Goal: Task Accomplishment & Management: Manage account settings

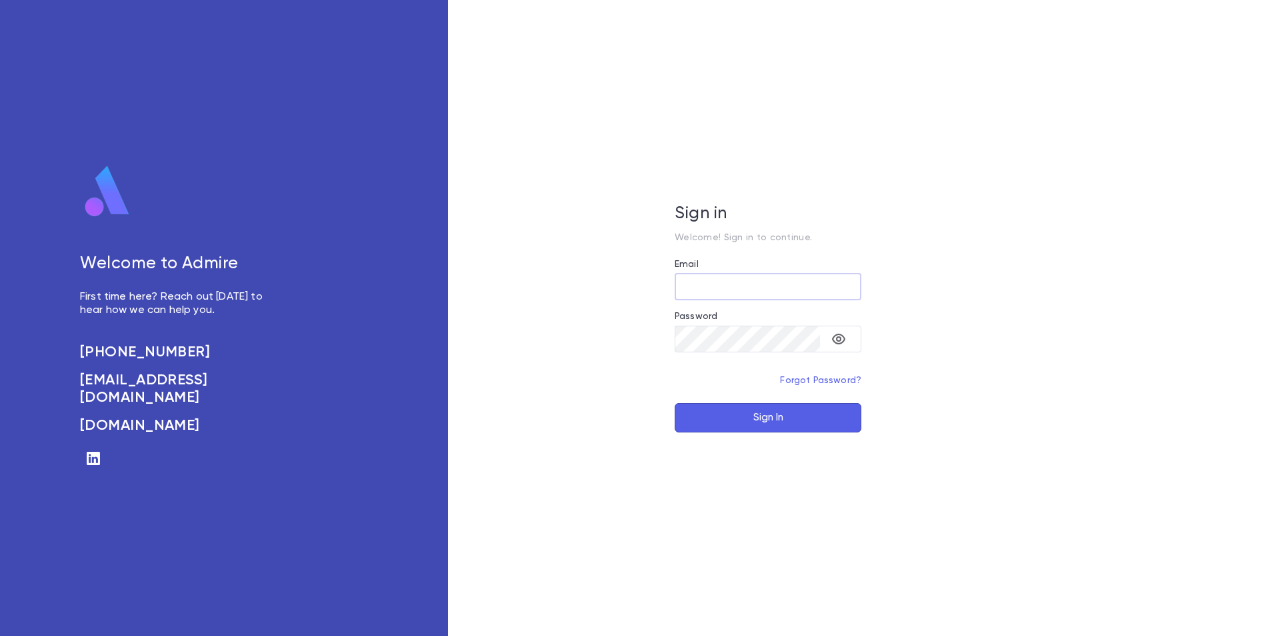
type input "**********"
click at [777, 416] on button "Sign In" at bounding box center [768, 417] width 187 height 29
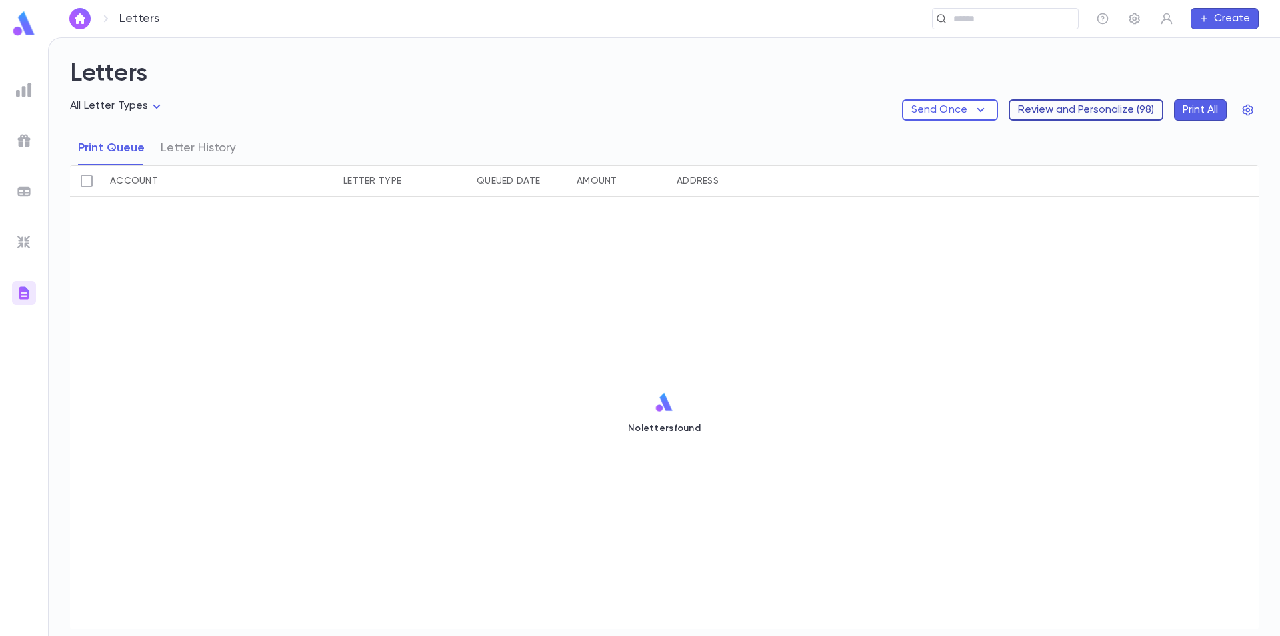
click at [1084, 113] on button "Review and Personalize ( 98 )" at bounding box center [1086, 109] width 155 height 21
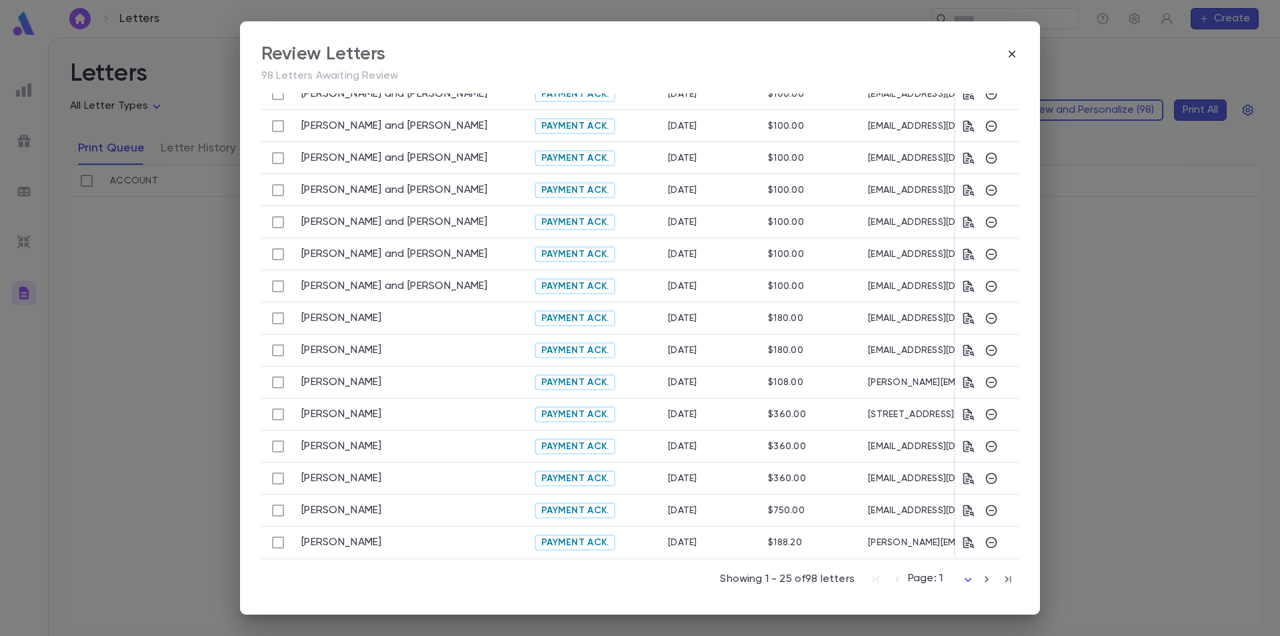
scroll to position [415, 0]
click at [985, 580] on icon "button" at bounding box center [987, 579] width 4 height 7
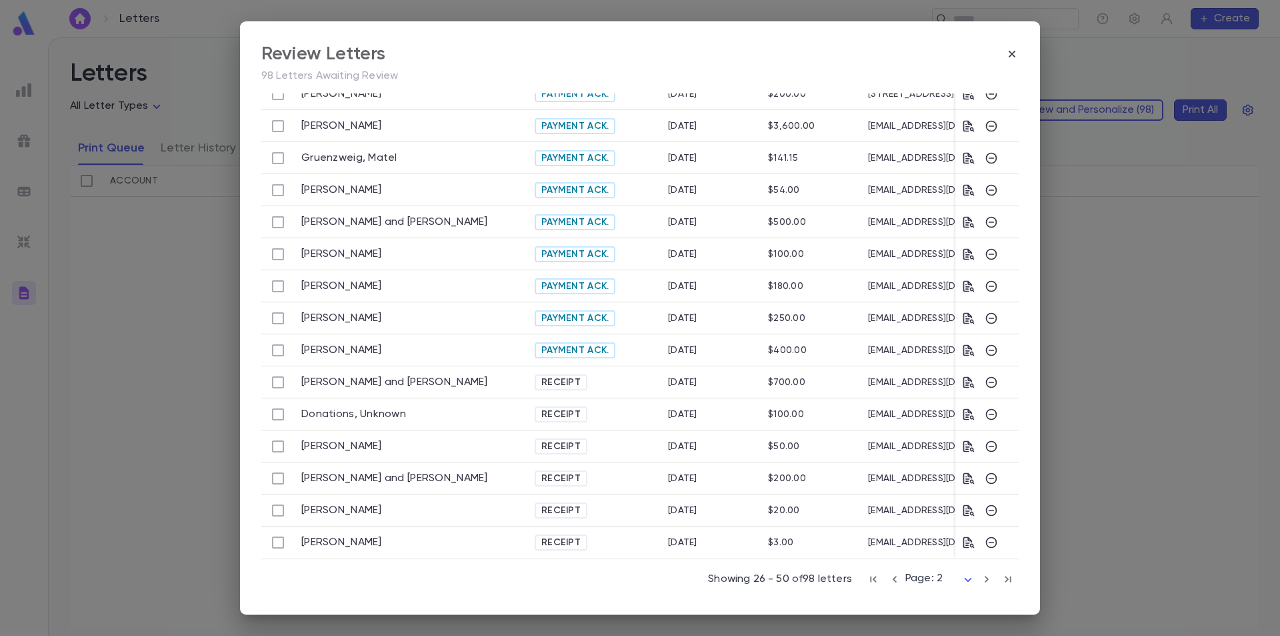
click at [980, 578] on icon "button" at bounding box center [987, 579] width 15 height 16
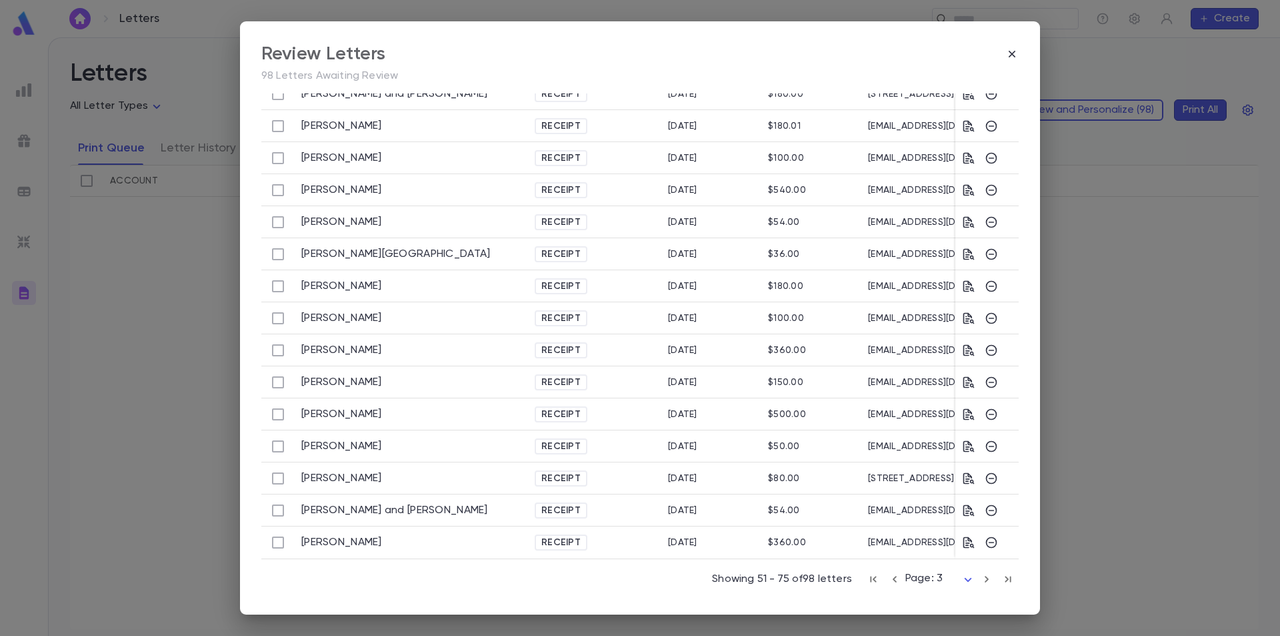
click at [985, 579] on icon "button" at bounding box center [987, 579] width 4 height 7
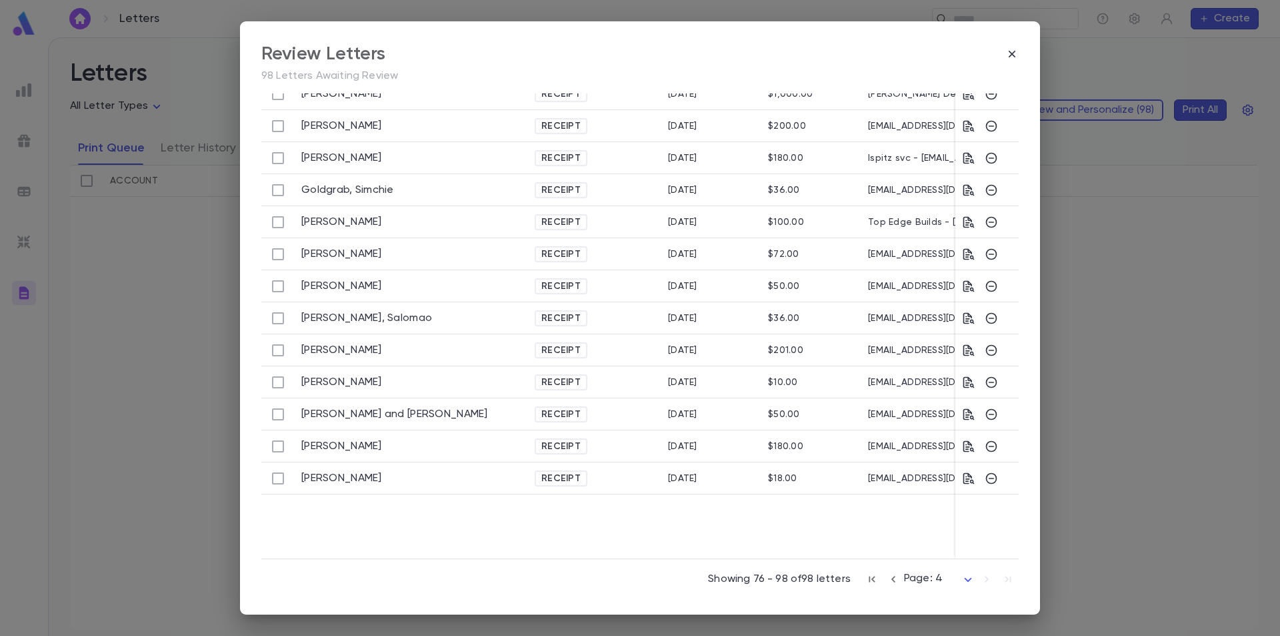
scroll to position [351, 0]
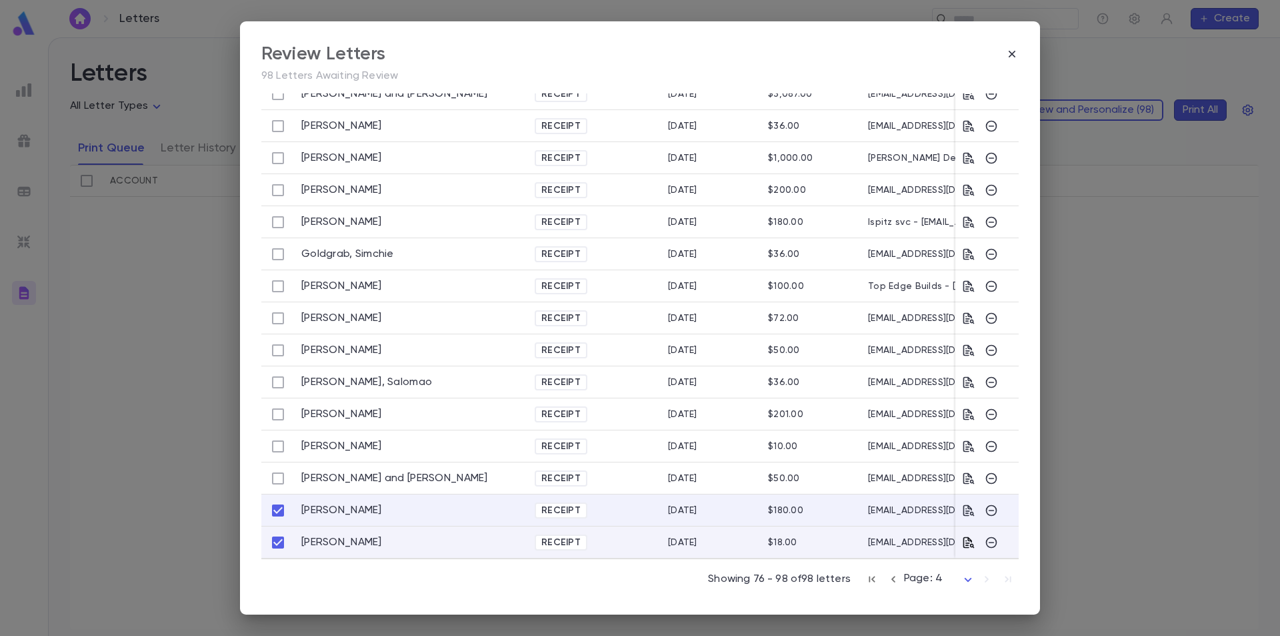
click at [966, 536] on icon "button" at bounding box center [968, 542] width 13 height 13
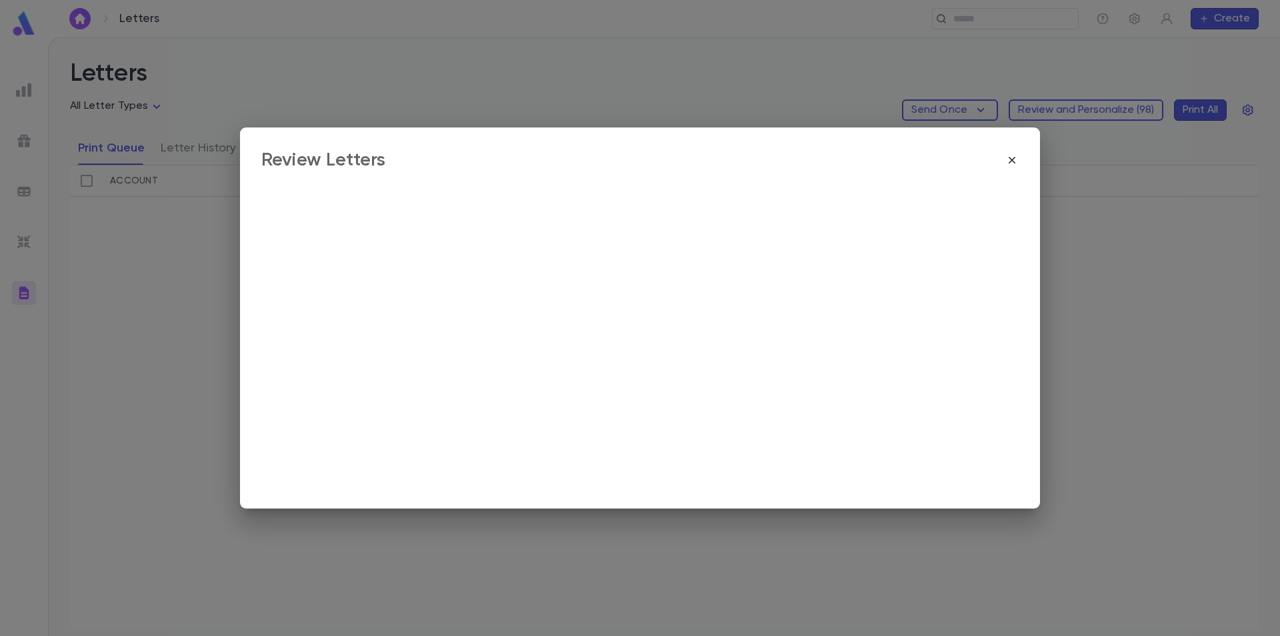
scroll to position [0, 0]
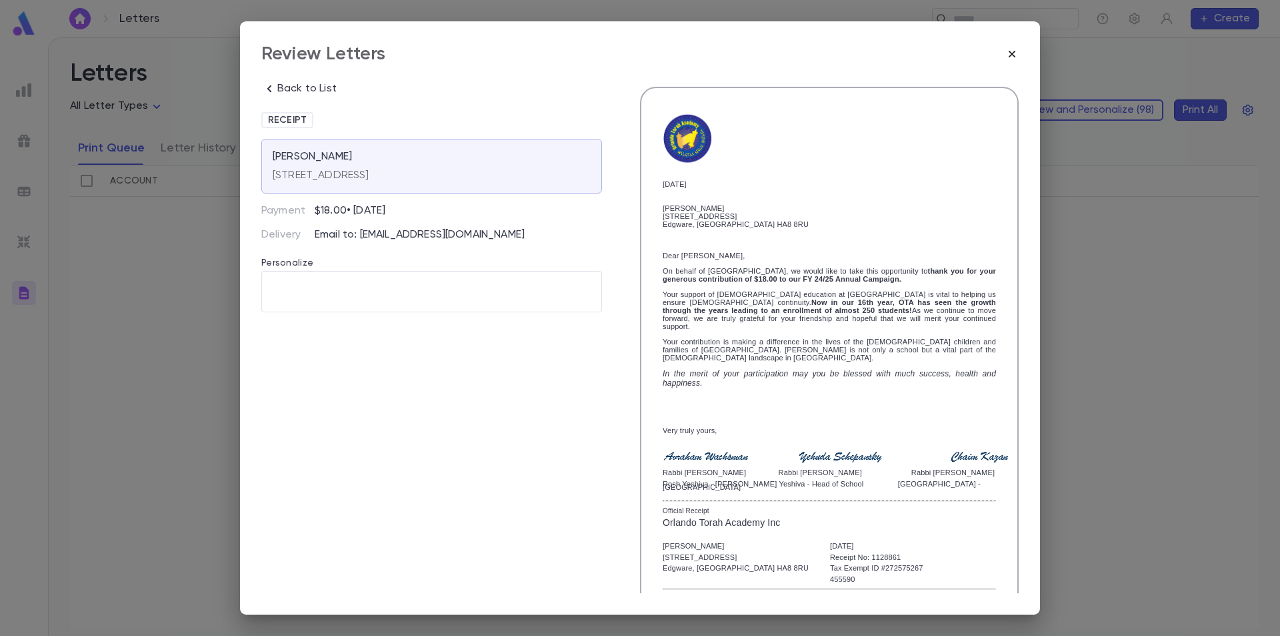
click at [1010, 54] on icon "button" at bounding box center [1012, 53] width 13 height 13
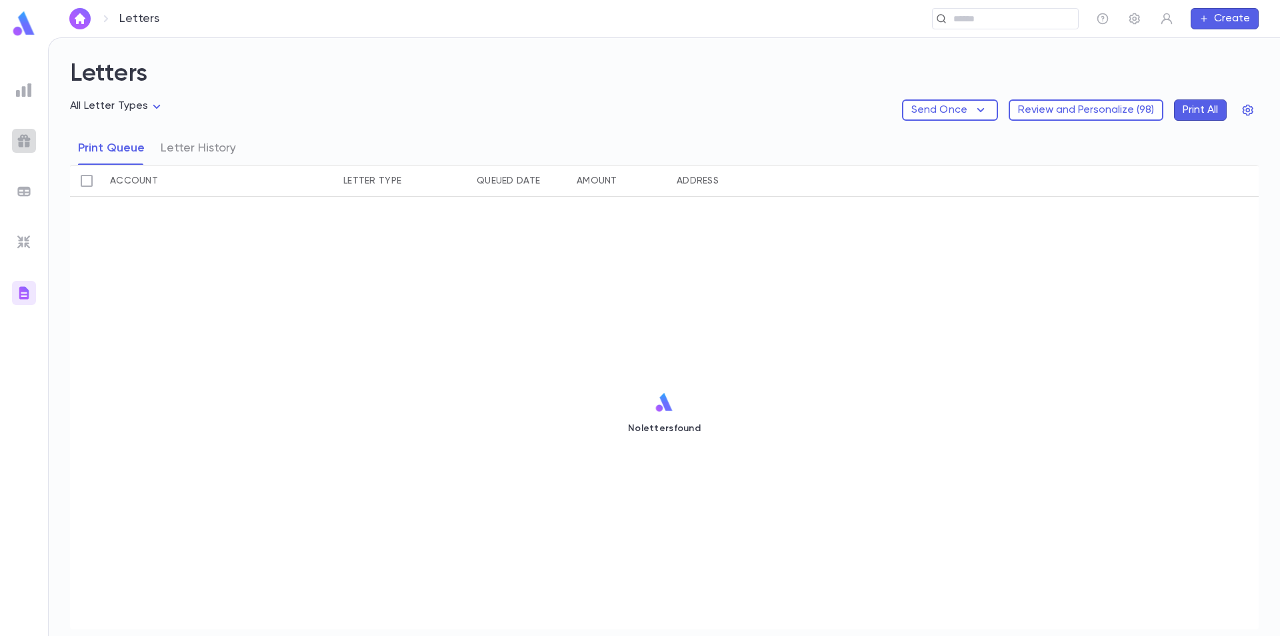
click at [25, 135] on img at bounding box center [24, 141] width 16 height 16
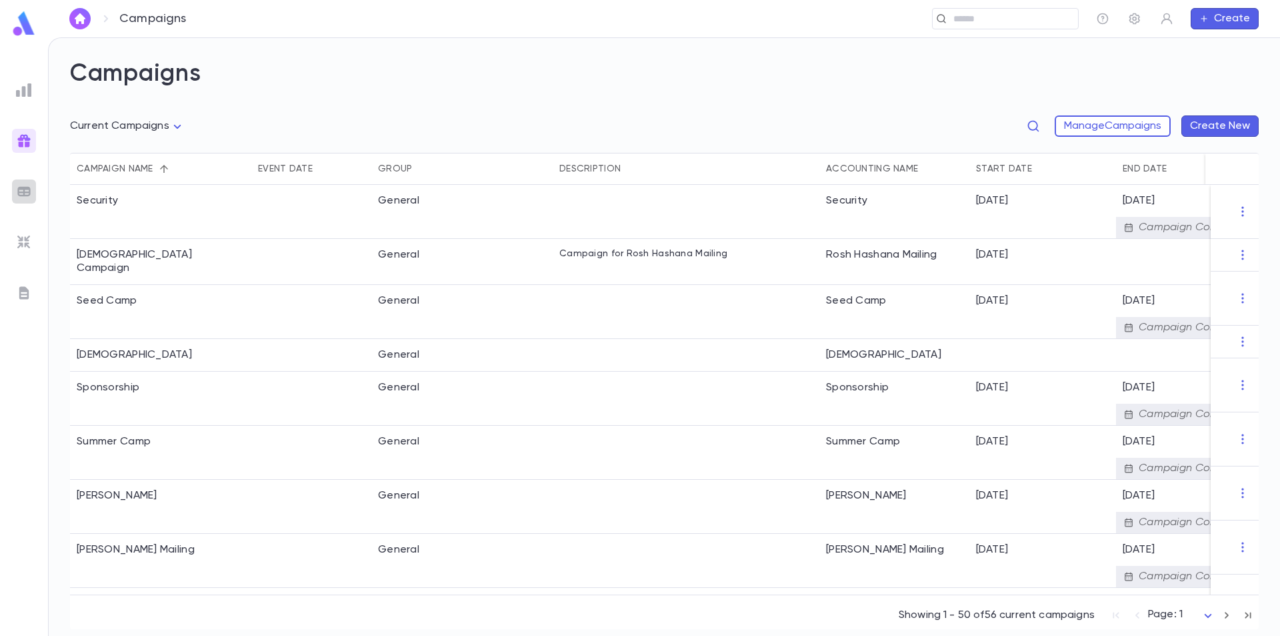
click at [23, 189] on img at bounding box center [24, 191] width 16 height 16
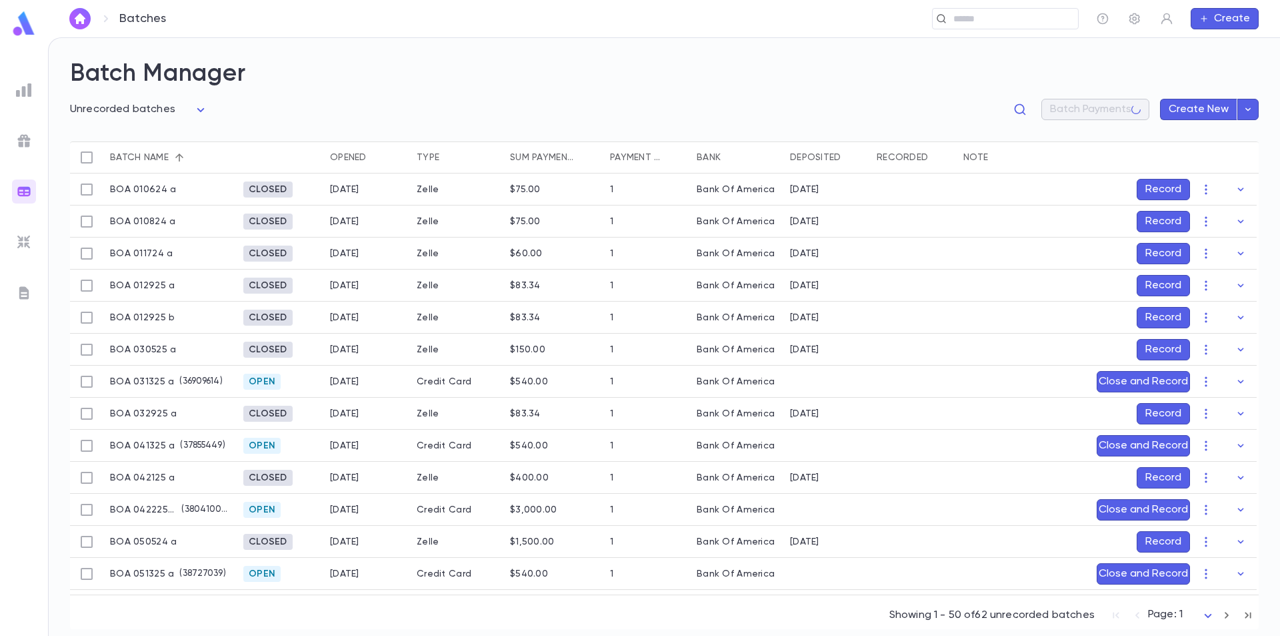
click at [21, 242] on img at bounding box center [24, 242] width 16 height 16
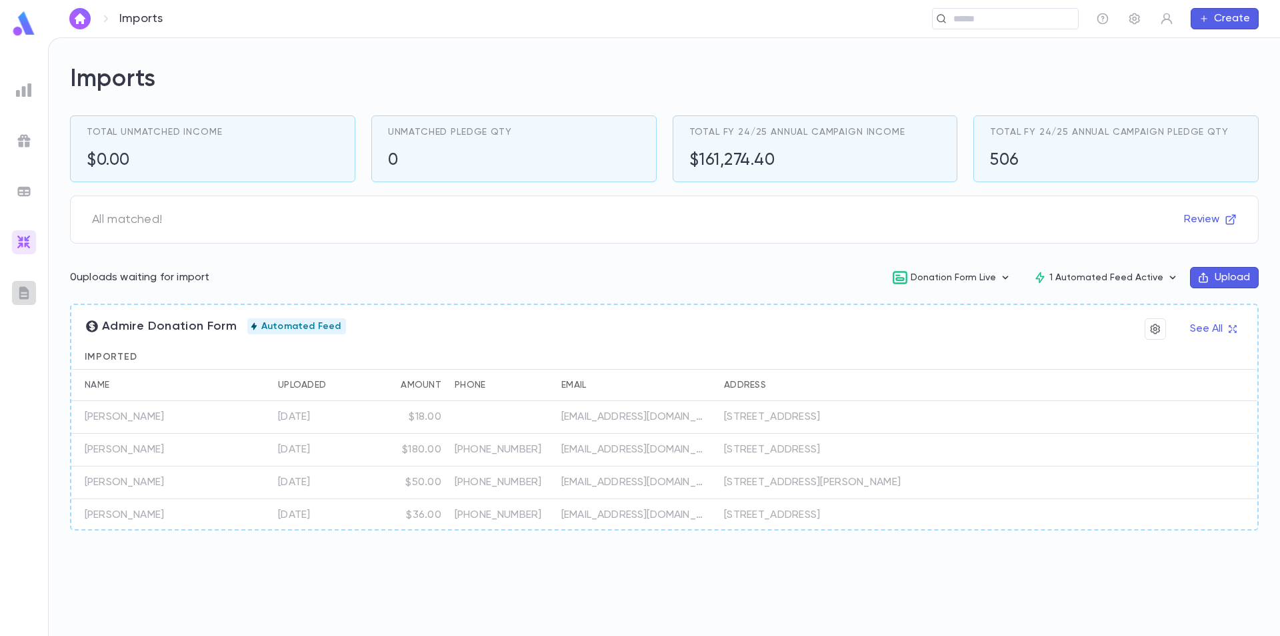
click at [26, 283] on div at bounding box center [24, 293] width 24 height 24
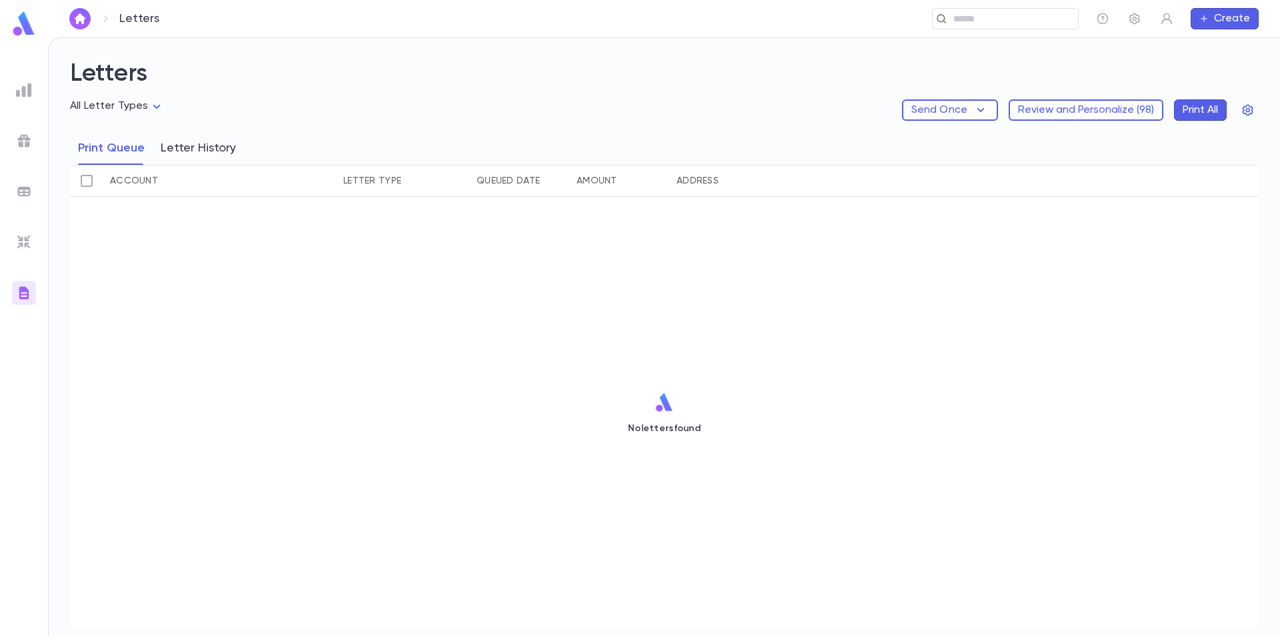
click at [198, 146] on button "Letter History" at bounding box center [198, 147] width 75 height 33
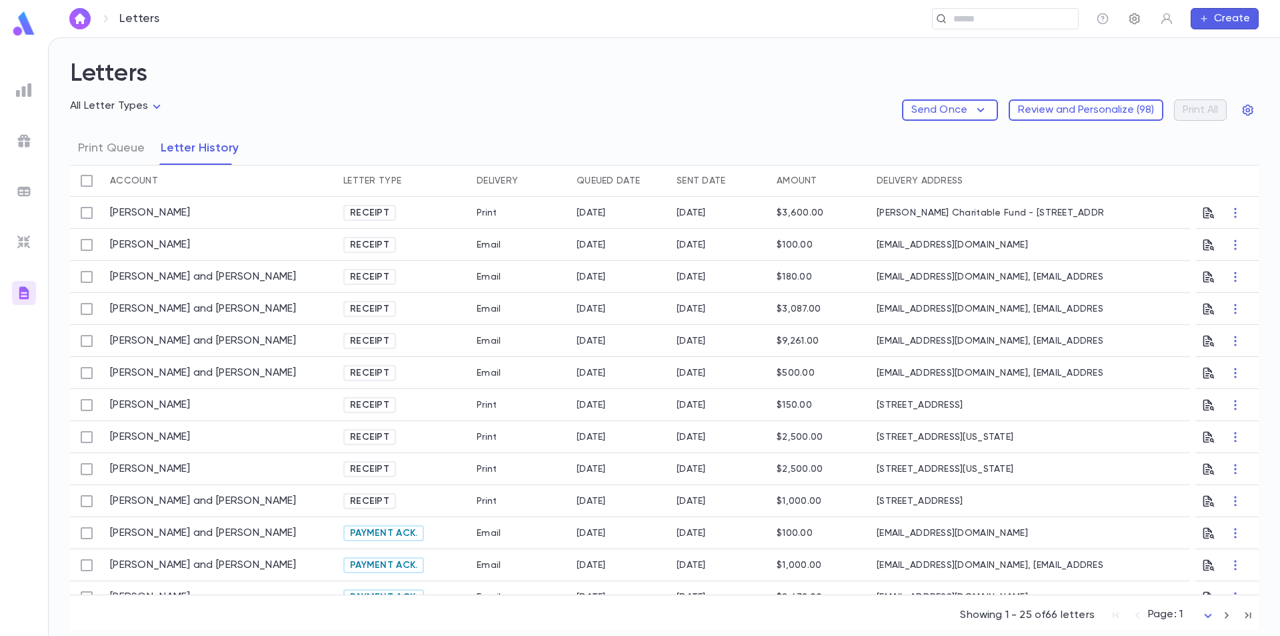
click at [1132, 21] on icon "button" at bounding box center [1134, 18] width 13 height 13
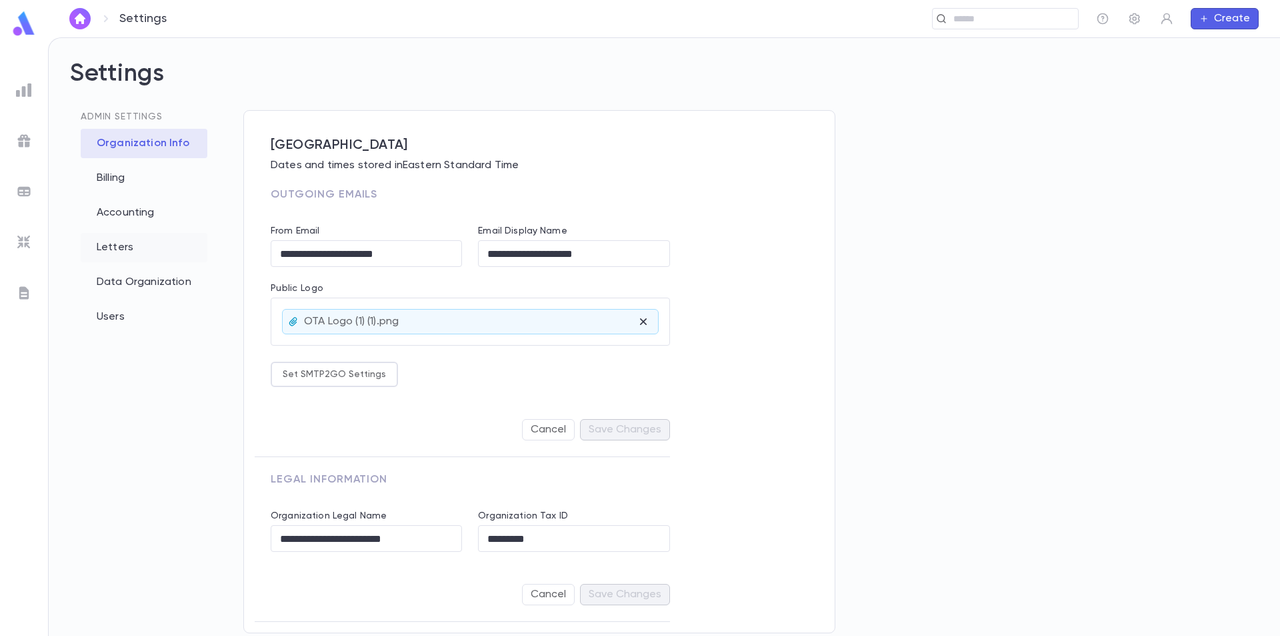
click at [115, 244] on div "Letters" at bounding box center [144, 247] width 127 height 29
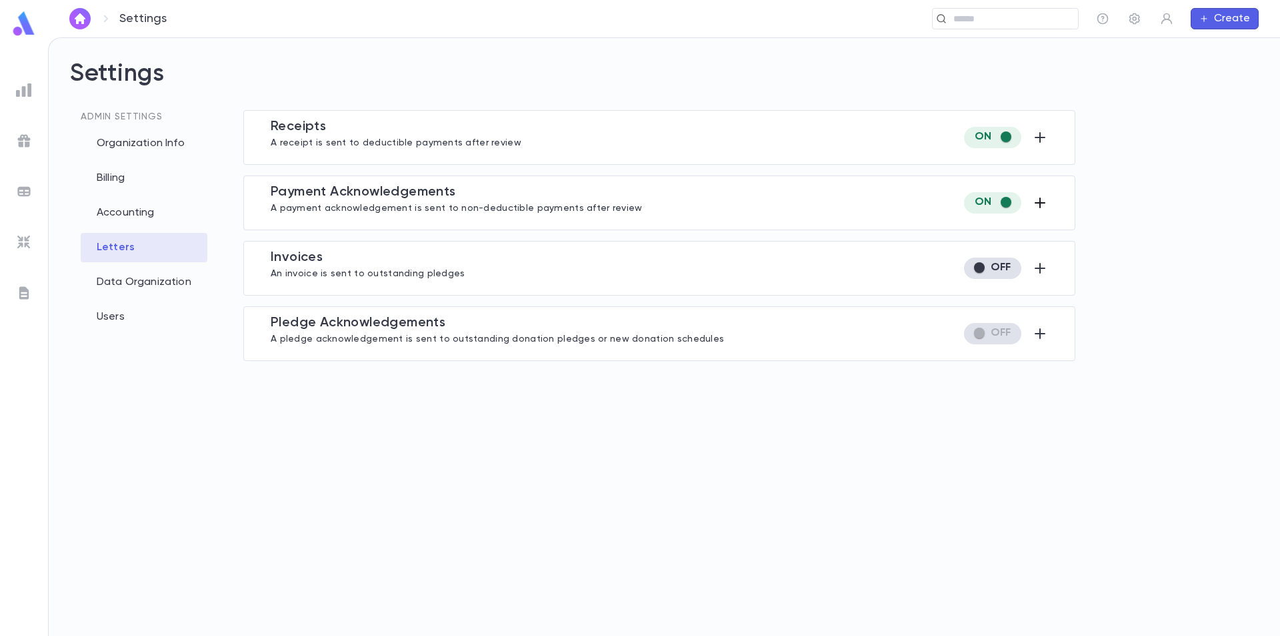
click at [1040, 203] on icon "button" at bounding box center [1040, 202] width 11 height 11
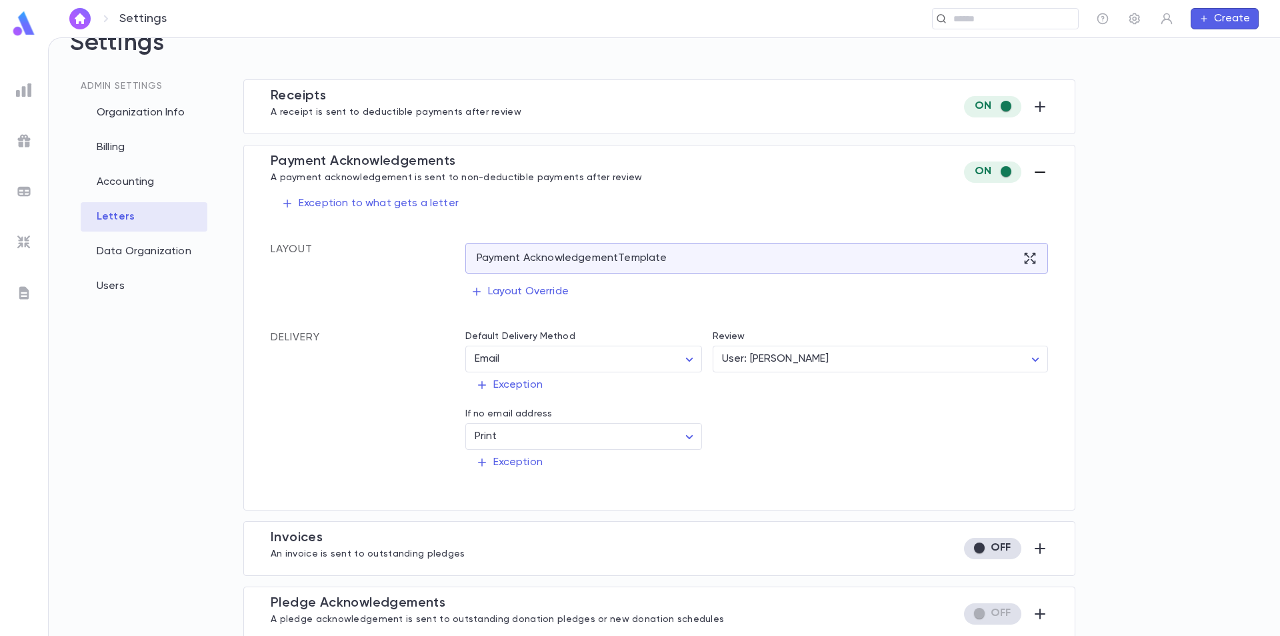
scroll to position [47, 0]
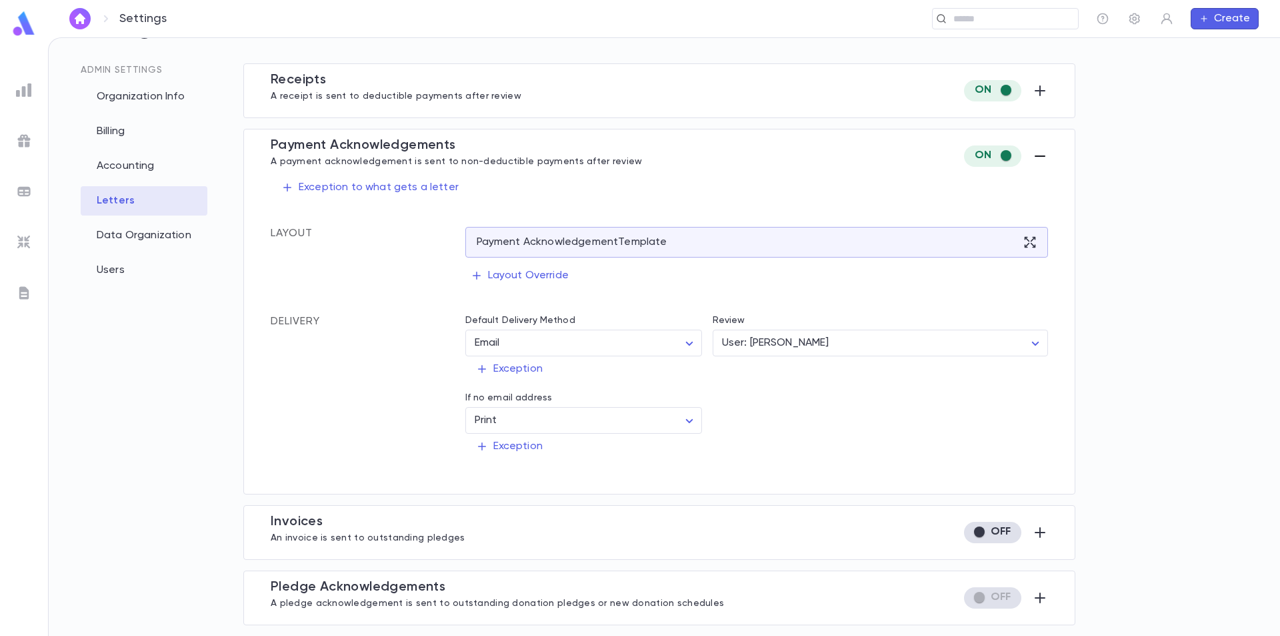
click at [125, 234] on div "Data Organization" at bounding box center [144, 235] width 127 height 29
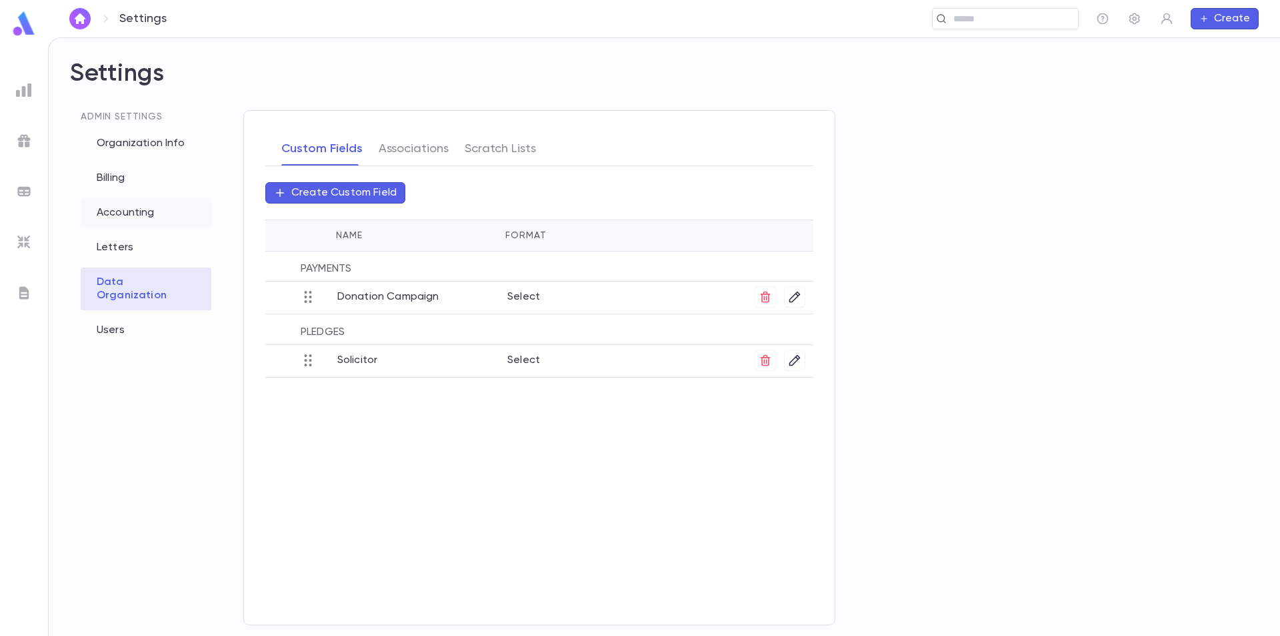
click at [127, 209] on div "Accounting" at bounding box center [146, 212] width 131 height 29
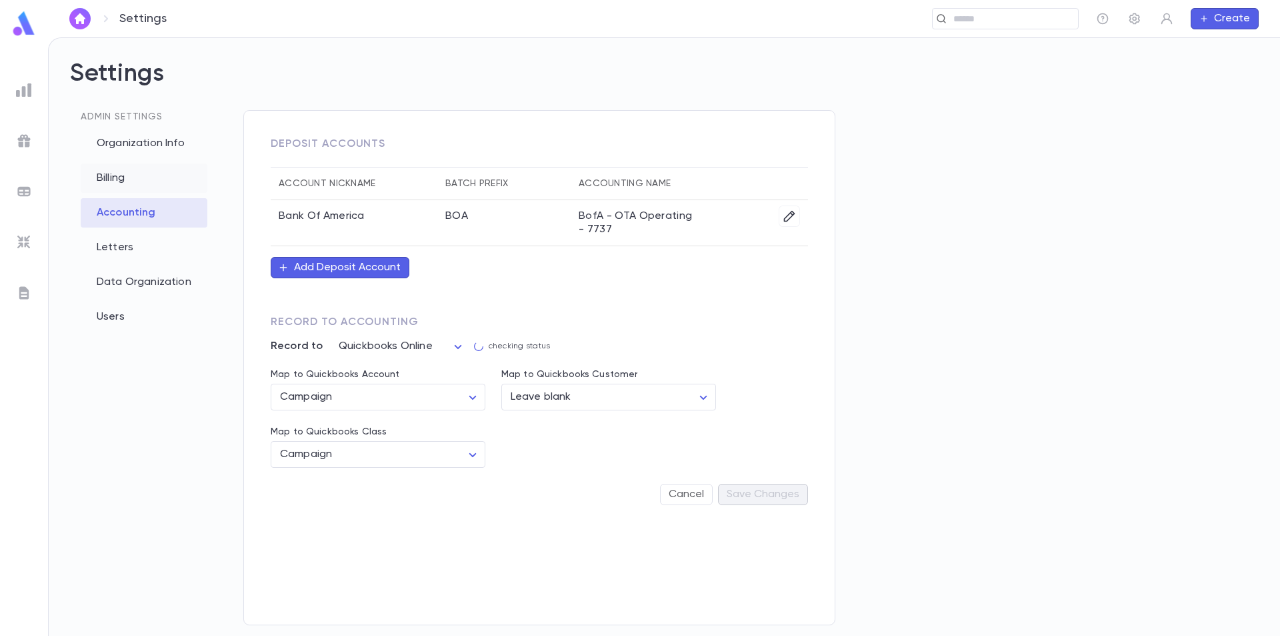
click at [107, 175] on div "Billing" at bounding box center [144, 177] width 127 height 29
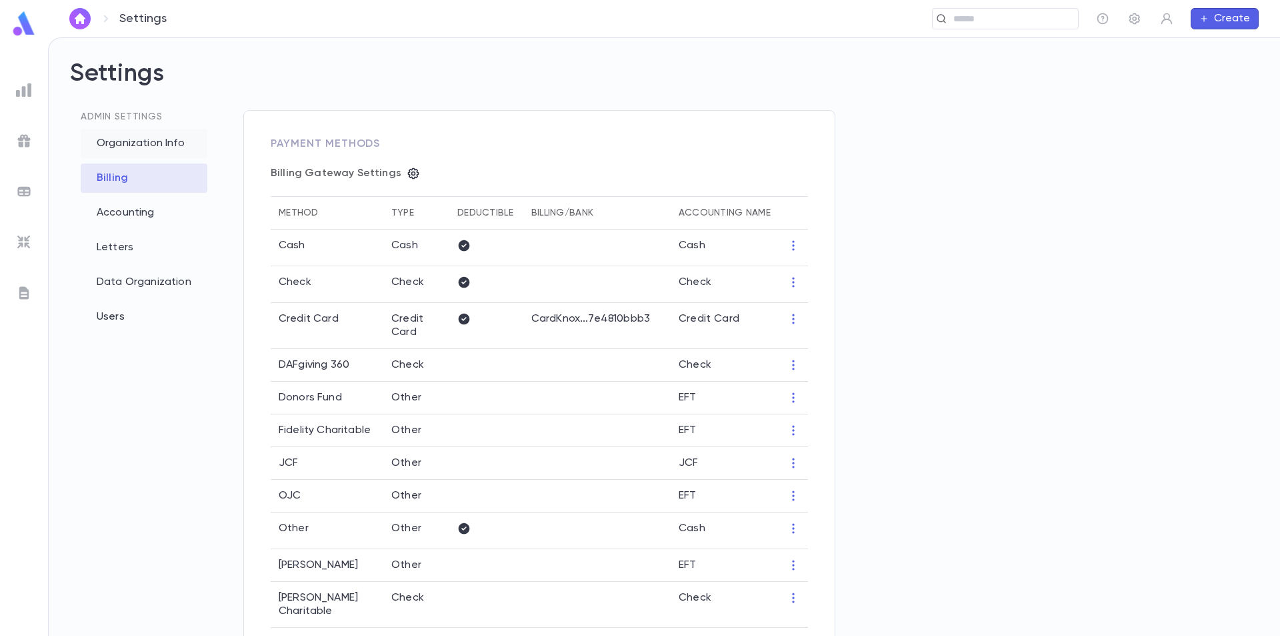
type input "**********"
click at [138, 145] on div "Organization Info" at bounding box center [144, 143] width 127 height 29
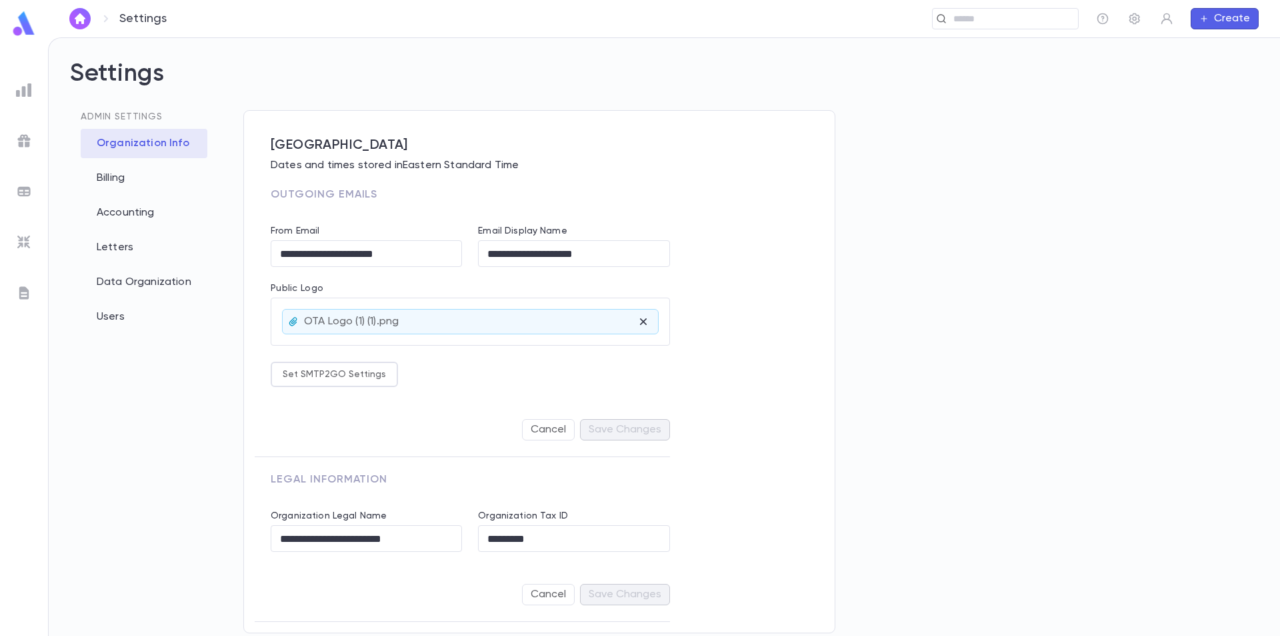
click at [29, 243] on img at bounding box center [24, 242] width 16 height 16
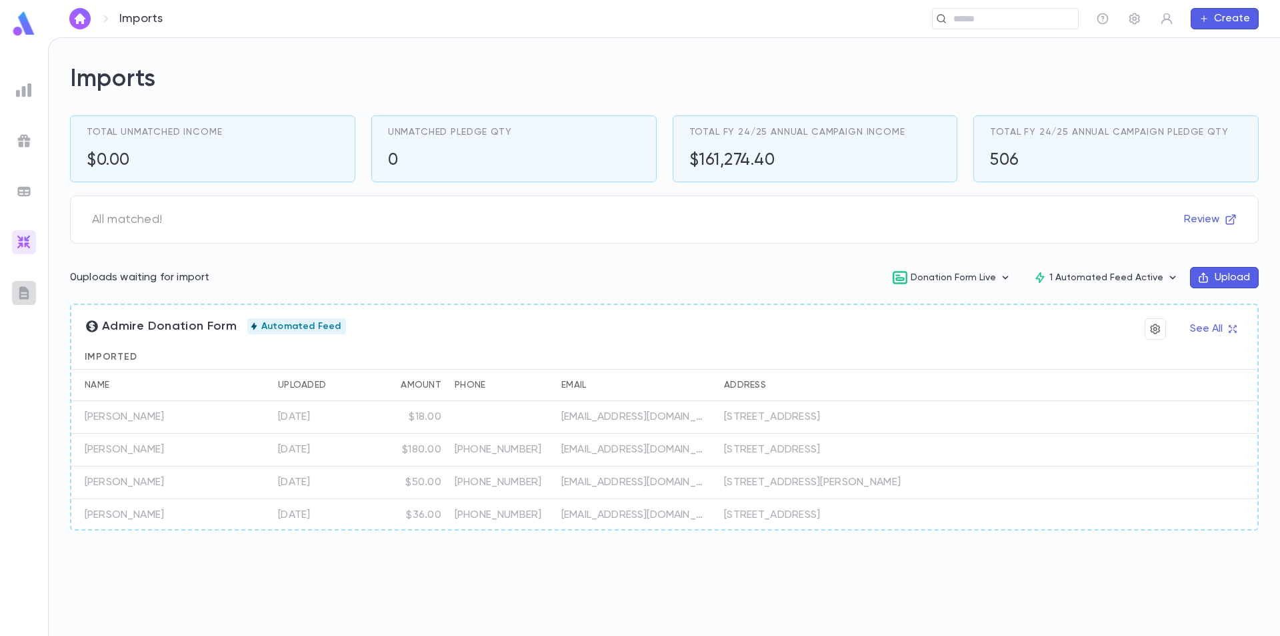
click at [31, 283] on div at bounding box center [24, 293] width 24 height 24
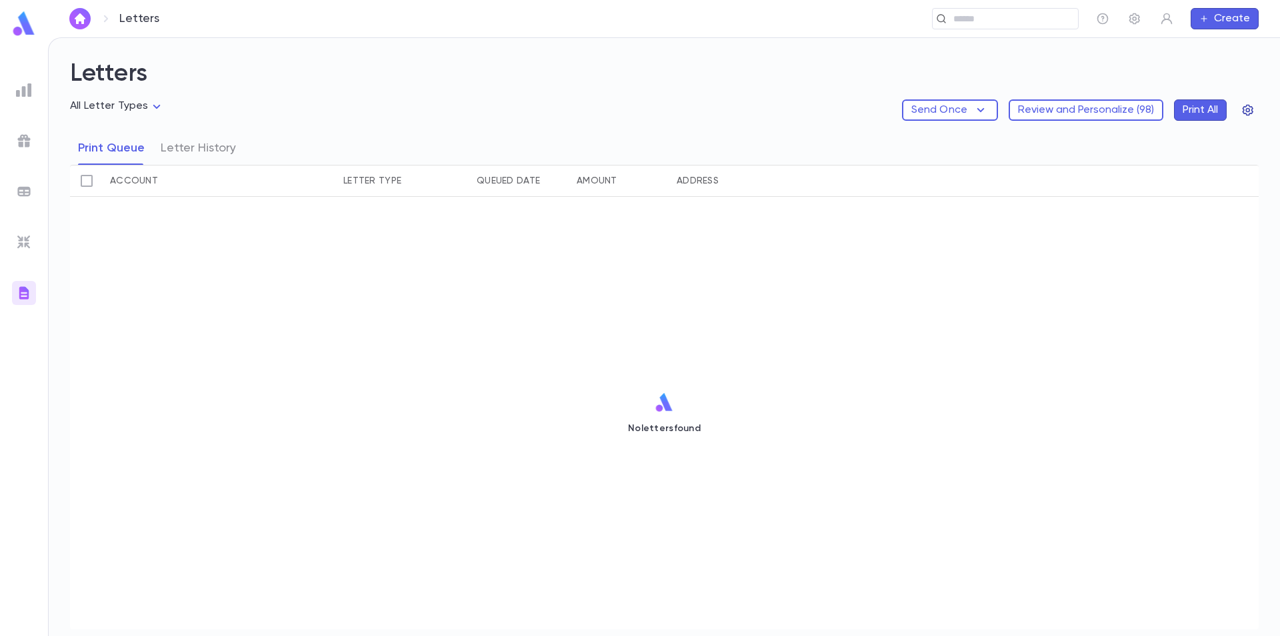
click at [1250, 105] on icon "button" at bounding box center [1248, 109] width 13 height 13
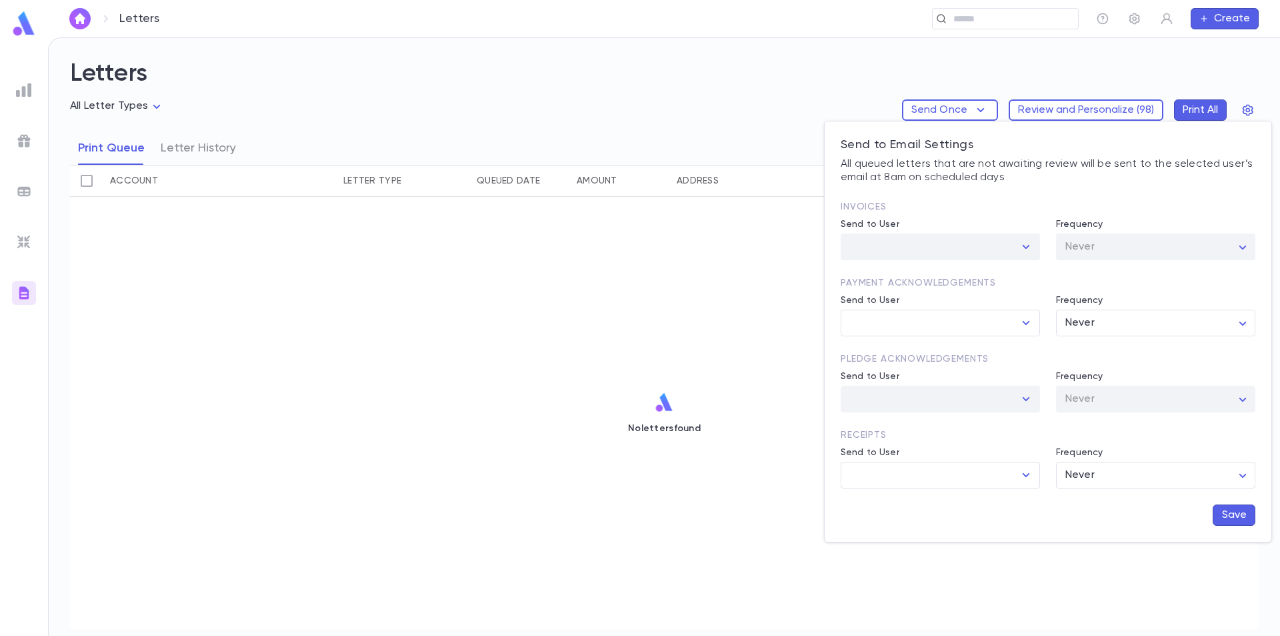
click at [671, 289] on div at bounding box center [640, 318] width 1280 height 636
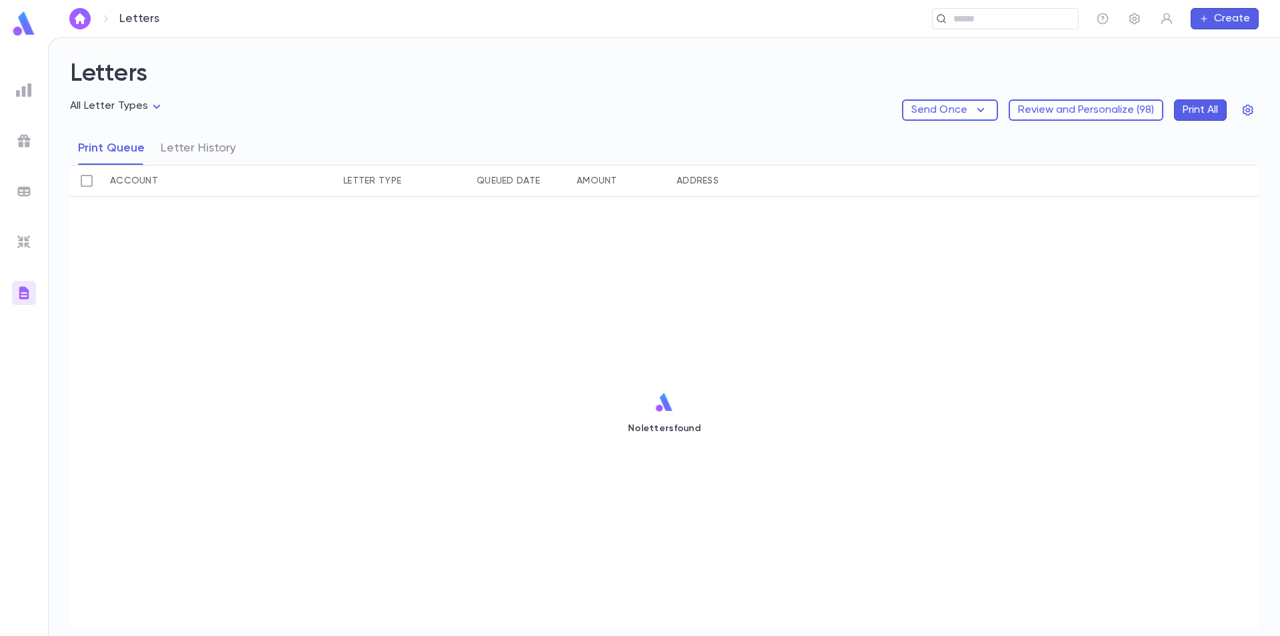
click at [1212, 21] on button "Create" at bounding box center [1225, 18] width 68 height 21
click at [1115, 65] on div at bounding box center [640, 318] width 1280 height 636
click at [152, 103] on body "Letters ​ Create Letters All Letter Types Send Once Review and Personalize ( 98…" at bounding box center [640, 336] width 1280 height 598
click at [226, 109] on div at bounding box center [640, 318] width 1280 height 636
click at [1127, 23] on button "button" at bounding box center [1134, 18] width 21 height 21
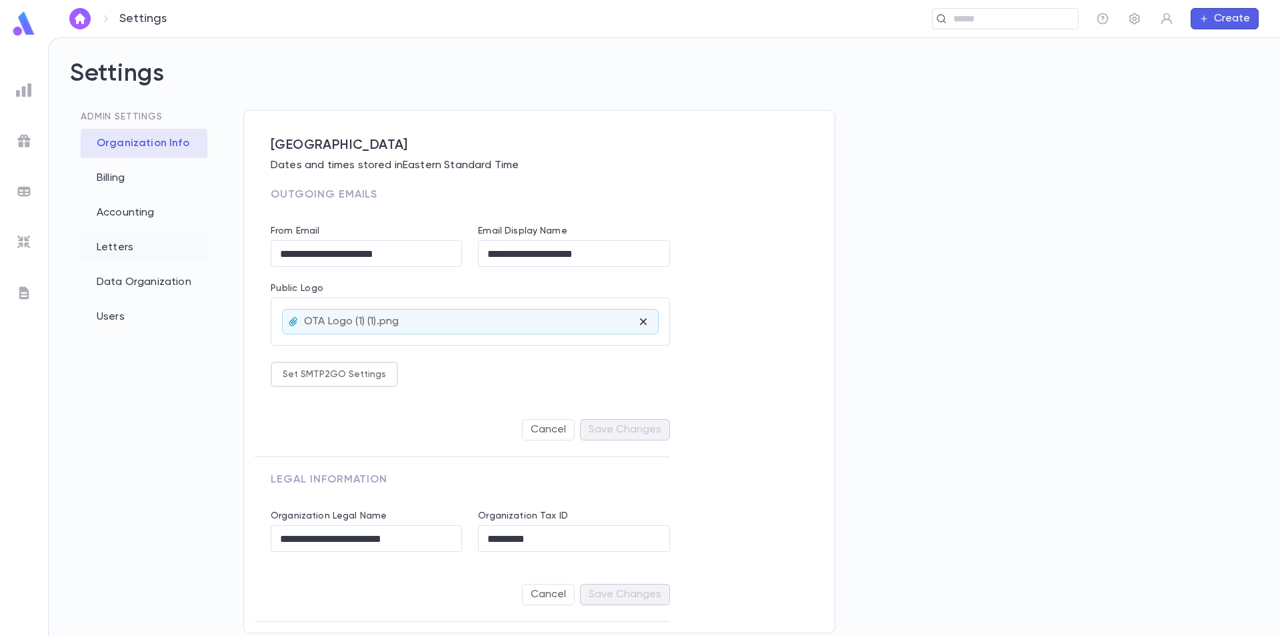
click at [127, 245] on div "Letters" at bounding box center [144, 247] width 127 height 29
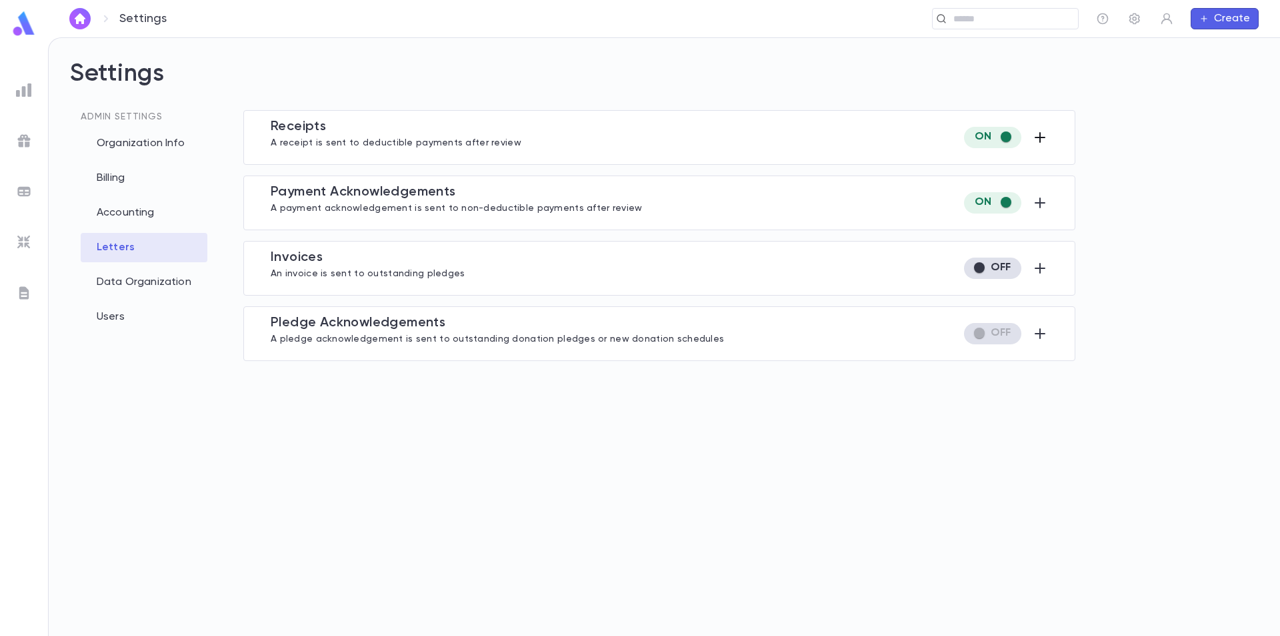
click at [1037, 139] on icon "button" at bounding box center [1040, 137] width 16 height 16
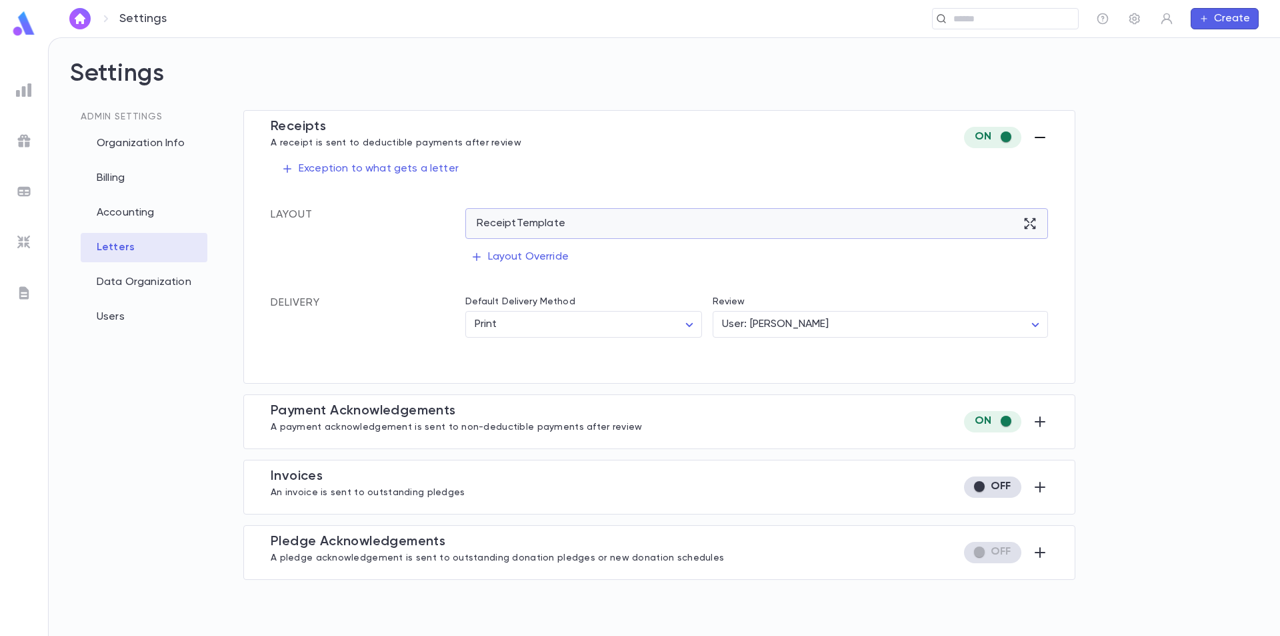
click at [734, 221] on div "Receipt Template" at bounding box center [758, 223] width 584 height 31
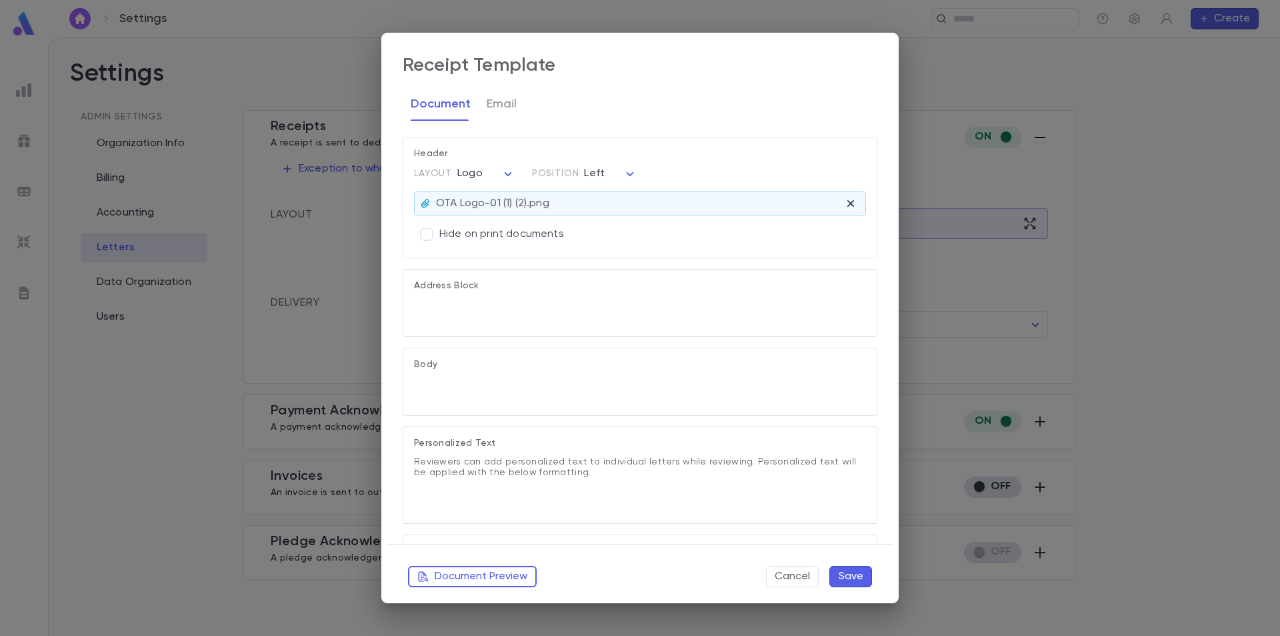
type textarea "**********"
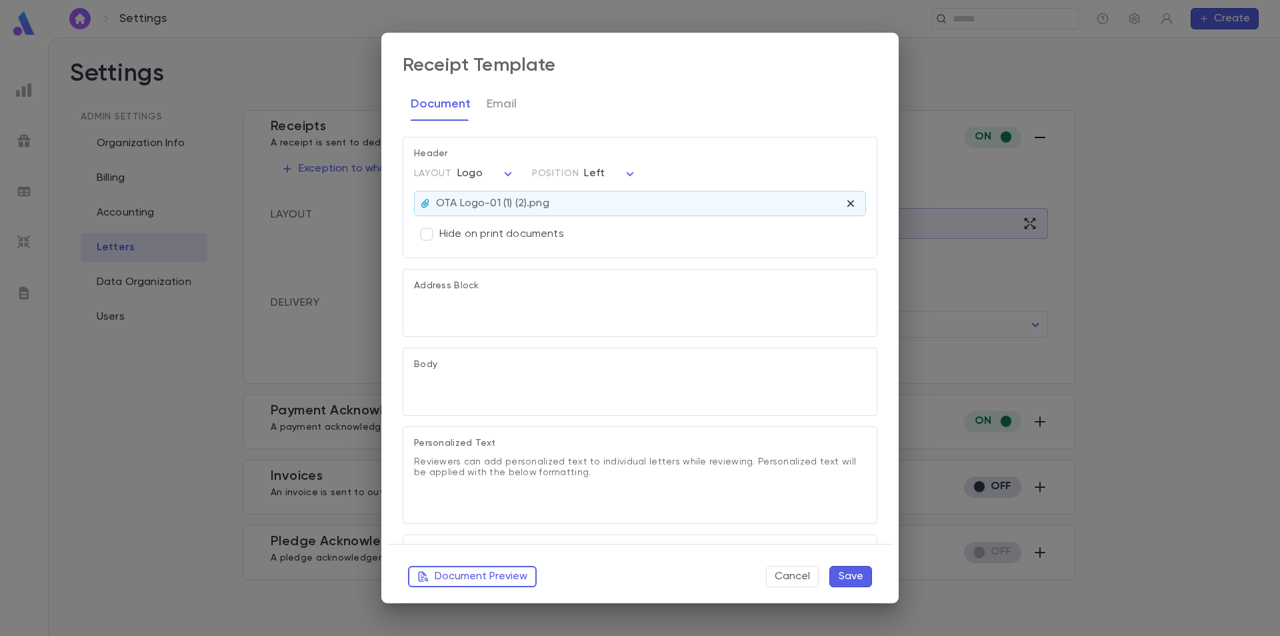
type textarea "**********"
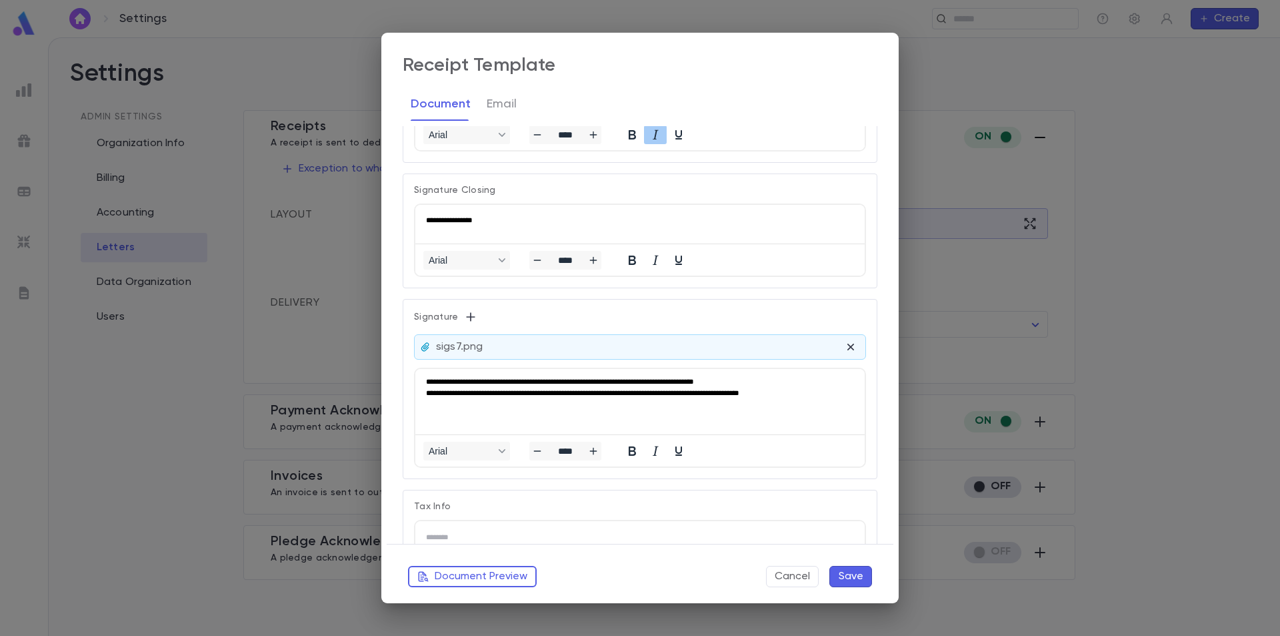
scroll to position [667, 0]
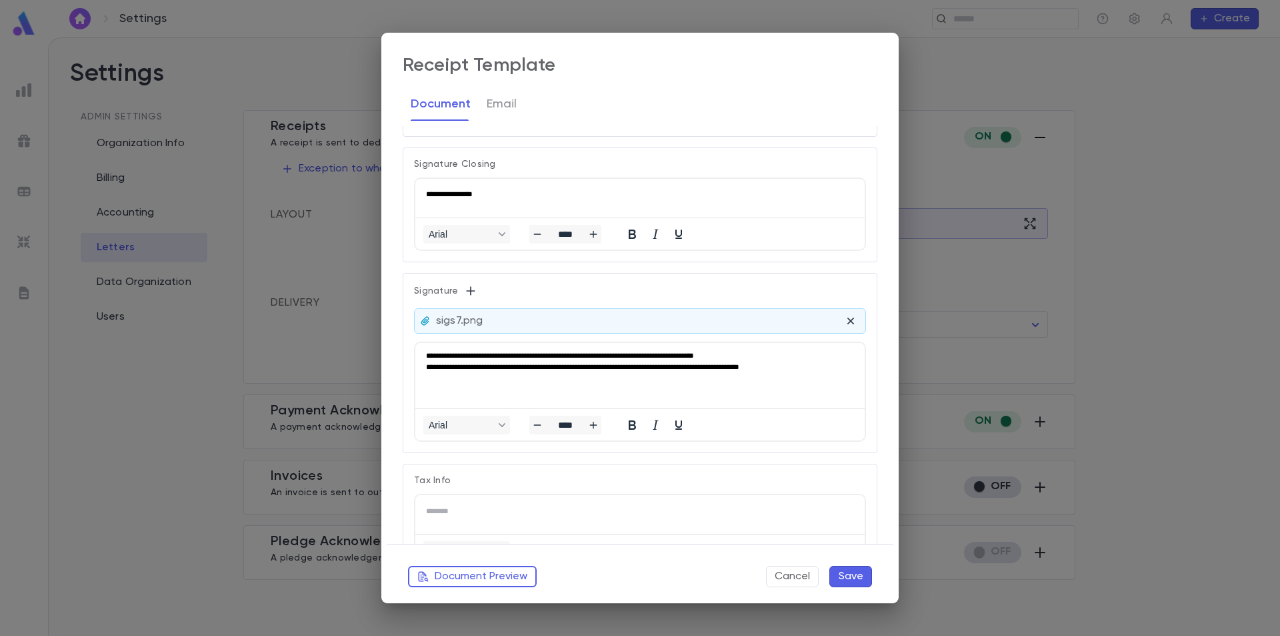
click at [422, 321] on icon at bounding box center [424, 321] width 7 height 9
drag, startPoint x: 425, startPoint y: 353, endPoint x: 608, endPoint y: 361, distance: 182.9
click at [603, 361] on html "**********" at bounding box center [640, 361] width 450 height 36
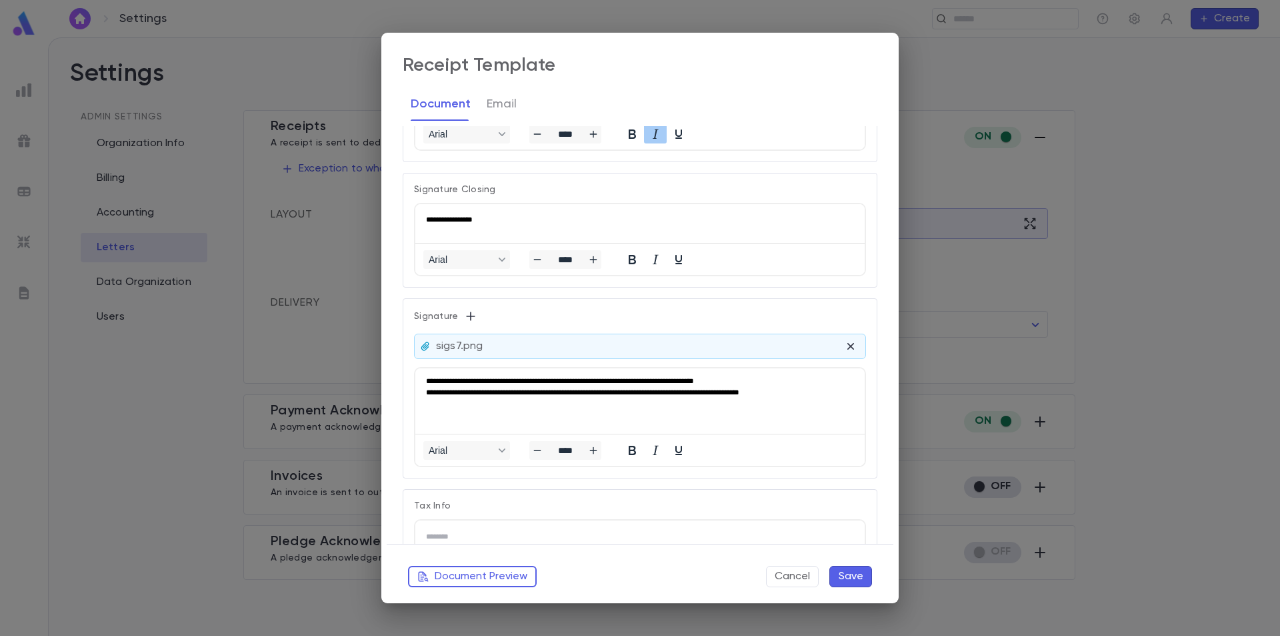
scroll to position [612, 0]
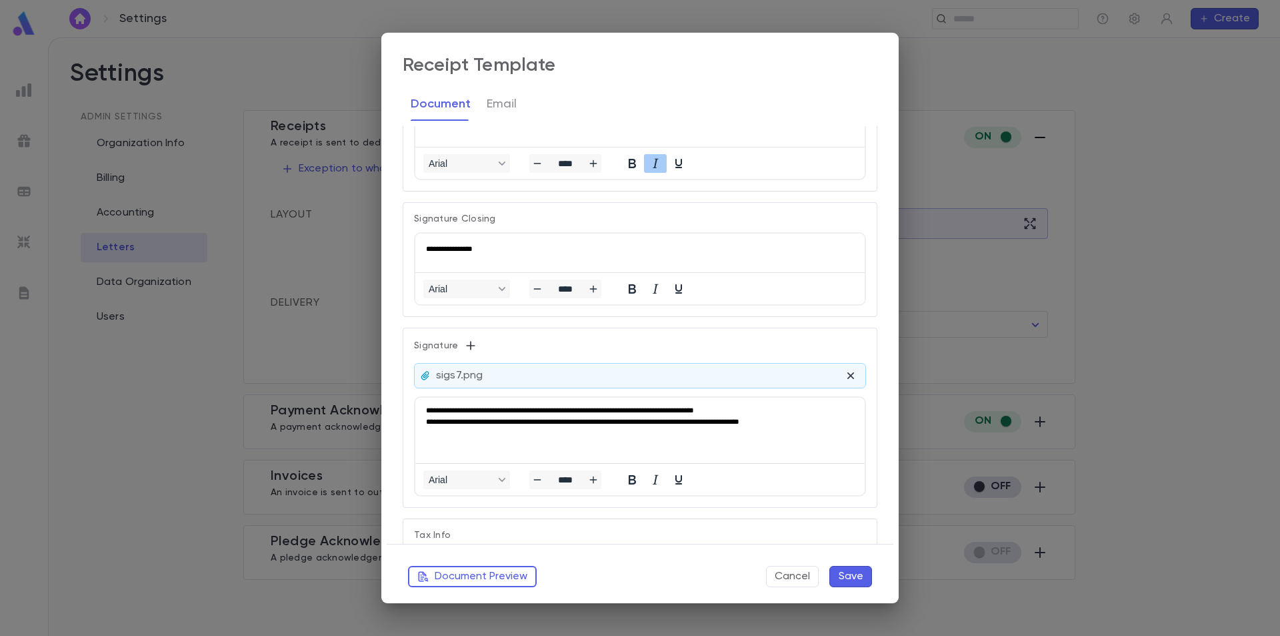
click at [760, 422] on p "**********" at bounding box center [637, 421] width 423 height 4
drag, startPoint x: 786, startPoint y: 418, endPoint x: 419, endPoint y: 406, distance: 367.0
click at [419, 406] on html "**********" at bounding box center [640, 415] width 450 height 36
click at [545, 482] on span "Decrease font size" at bounding box center [538, 480] width 16 height 16
type input "****"
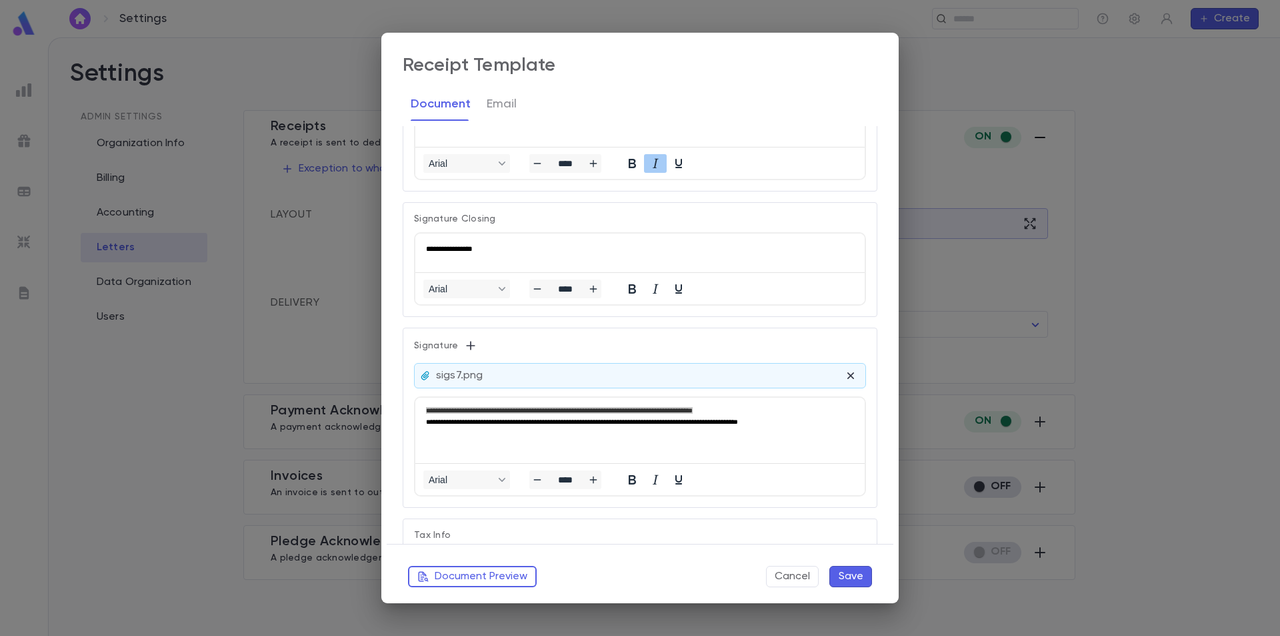
click at [857, 576] on button "Save" at bounding box center [851, 576] width 43 height 21
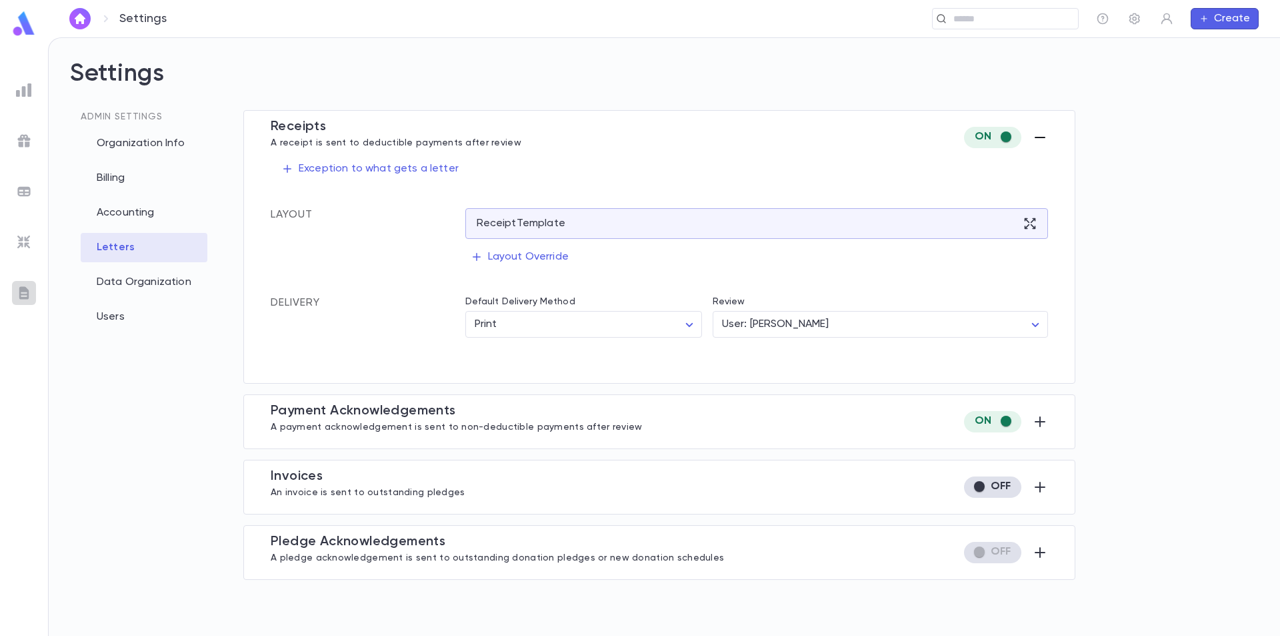
click at [22, 288] on img at bounding box center [24, 293] width 16 height 16
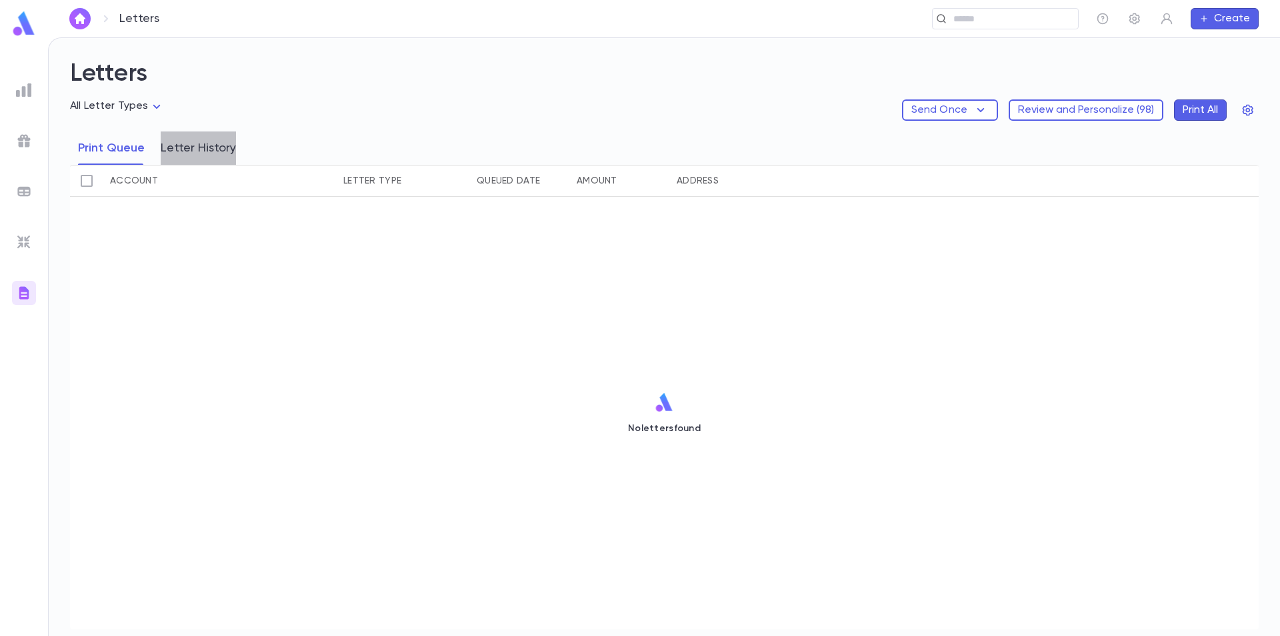
click at [222, 150] on button "Letter History" at bounding box center [198, 147] width 75 height 33
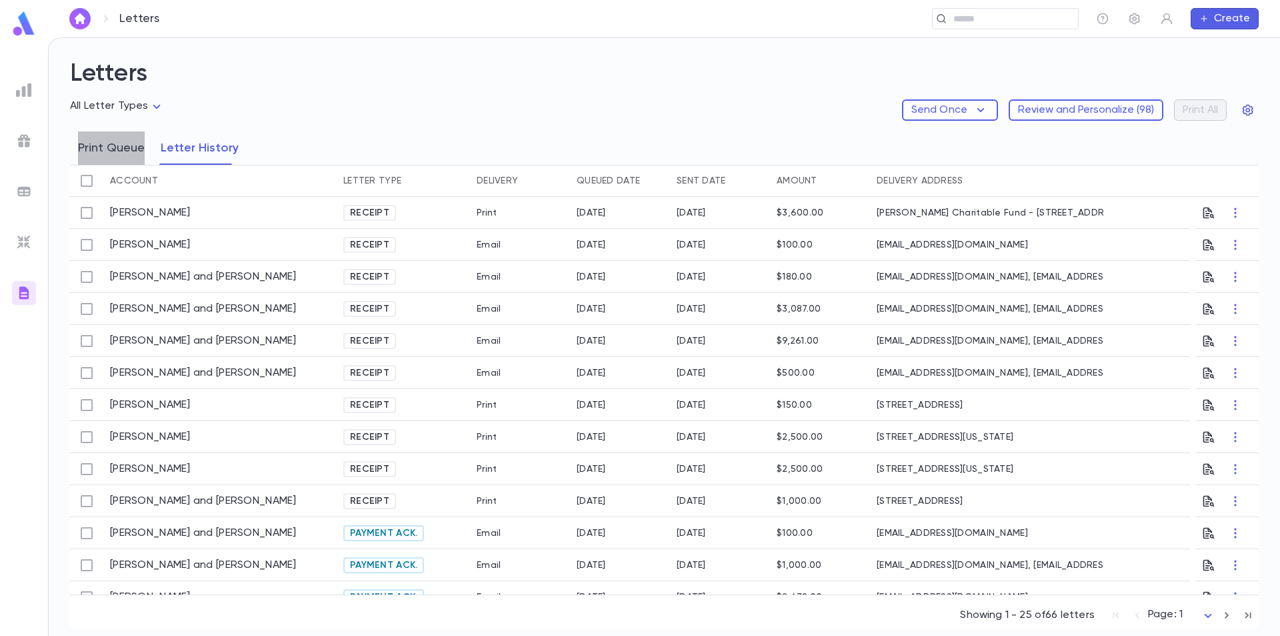
click at [127, 150] on button "Print Queue" at bounding box center [111, 147] width 67 height 33
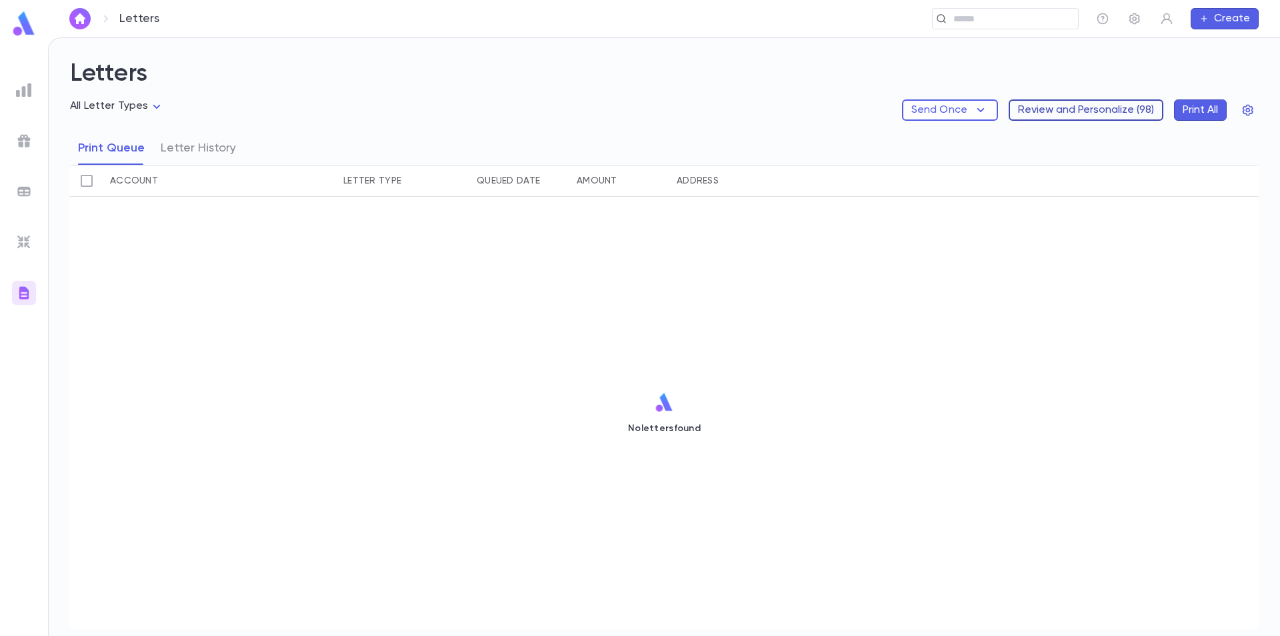
click at [1050, 108] on button "Review and Personalize ( 98 )" at bounding box center [1086, 109] width 155 height 21
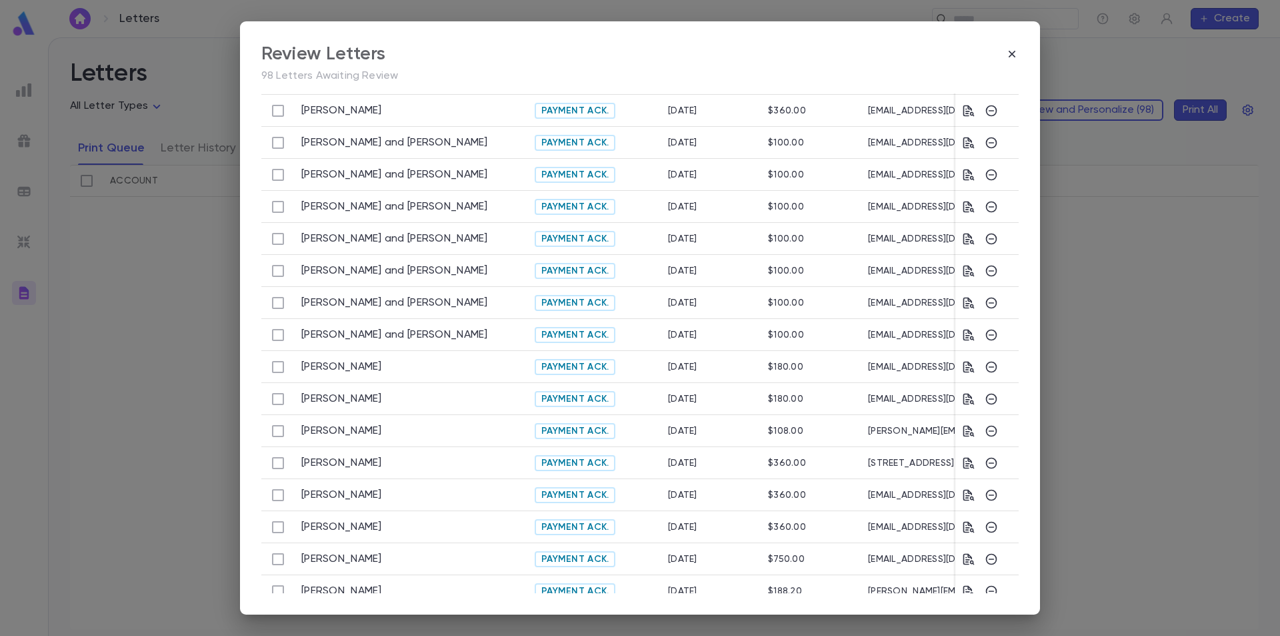
scroll to position [415, 0]
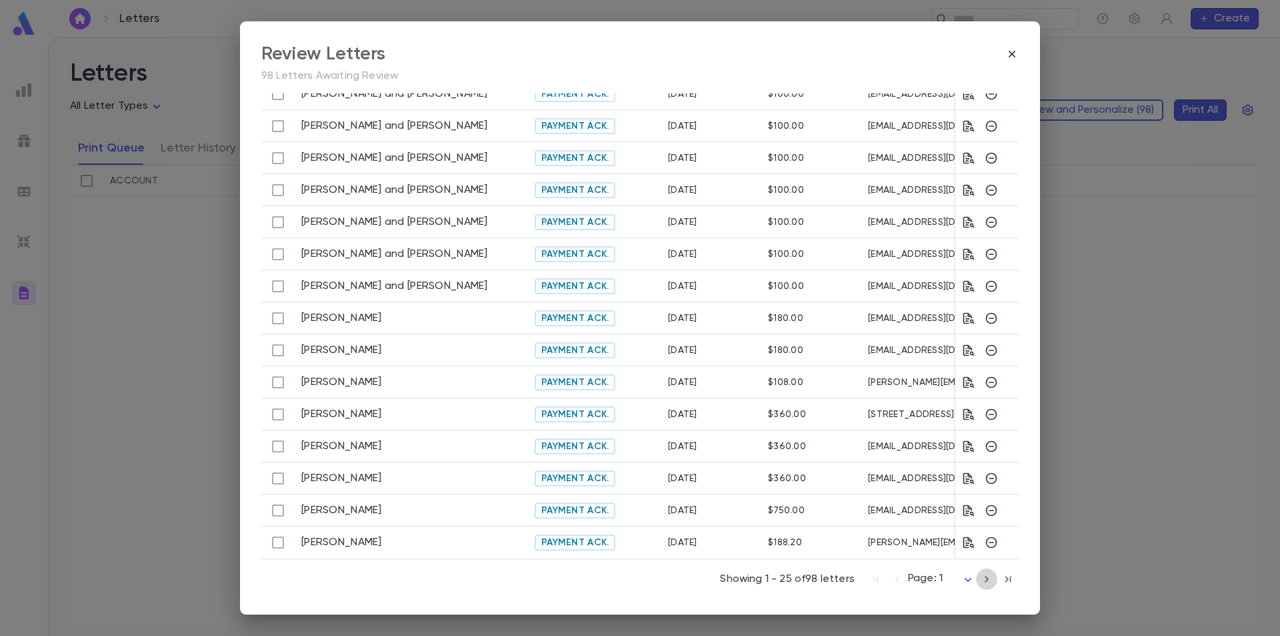
click at [985, 582] on icon "button" at bounding box center [987, 579] width 4 height 7
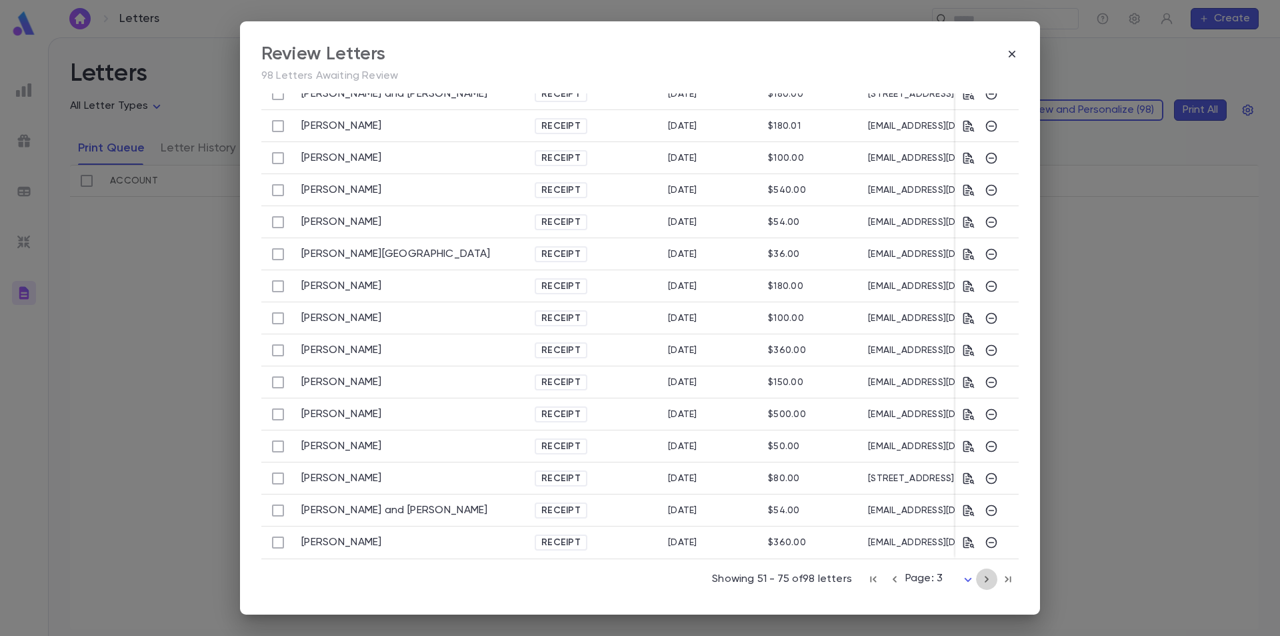
click at [985, 582] on icon "button" at bounding box center [987, 579] width 4 height 7
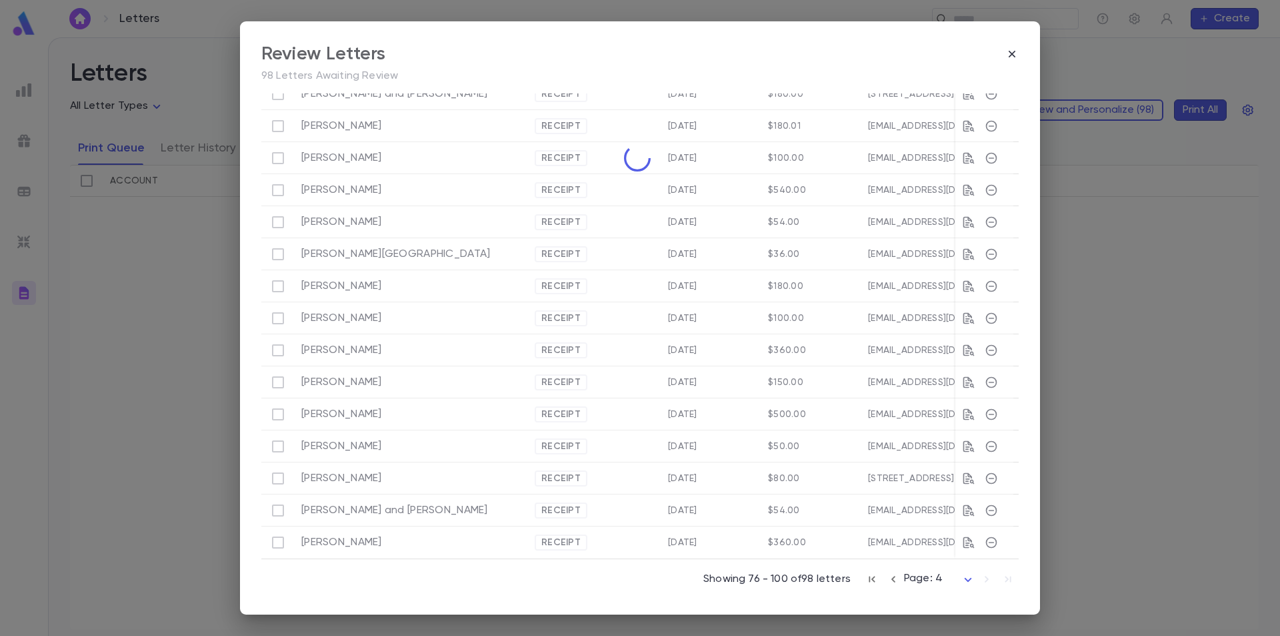
click at [980, 582] on div "Showing 76 - 100 of 98 letters Page: 4 *" at bounding box center [861, 576] width 315 height 29
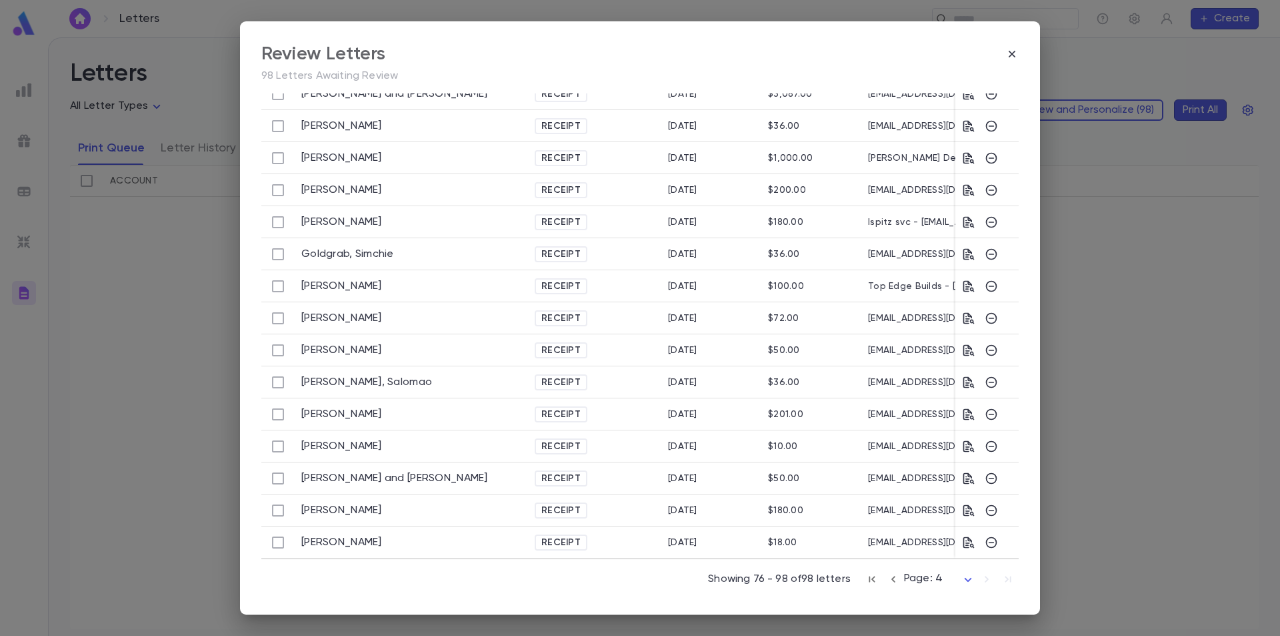
click at [980, 582] on div "Showing 76 - 98 of 98 letters Page: 4 *" at bounding box center [863, 576] width 311 height 29
click at [964, 537] on icon "button" at bounding box center [969, 541] width 11 height 11
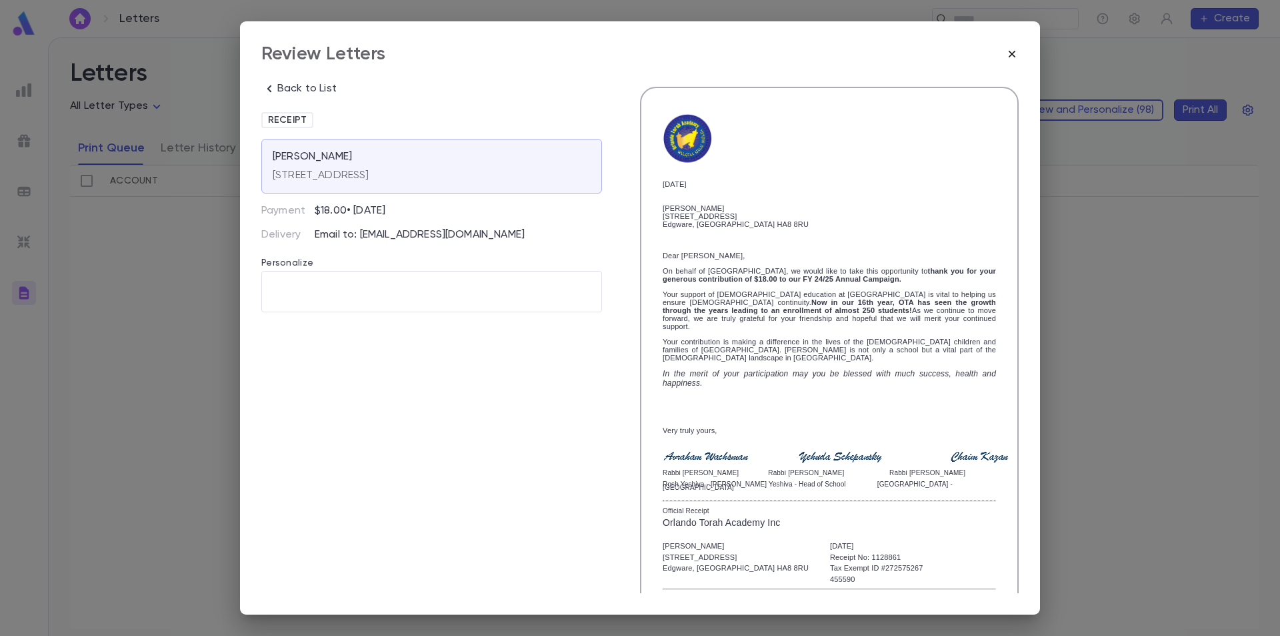
click at [1013, 52] on icon "button" at bounding box center [1012, 53] width 13 height 13
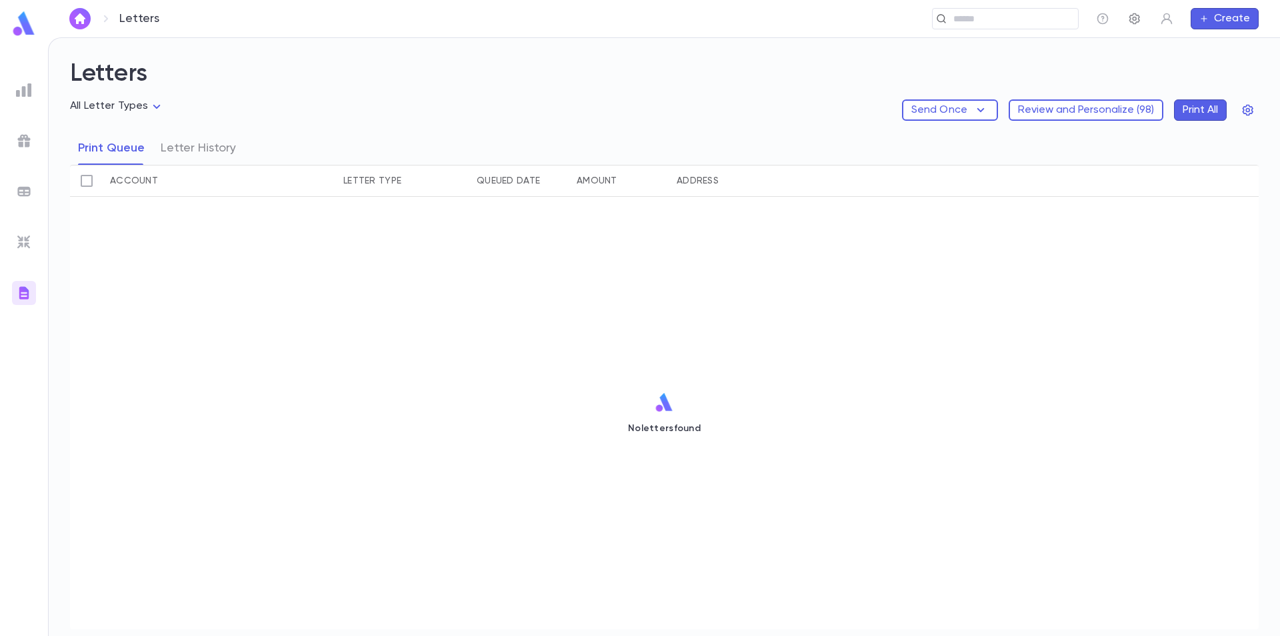
click at [1131, 24] on icon "button" at bounding box center [1134, 18] width 13 height 13
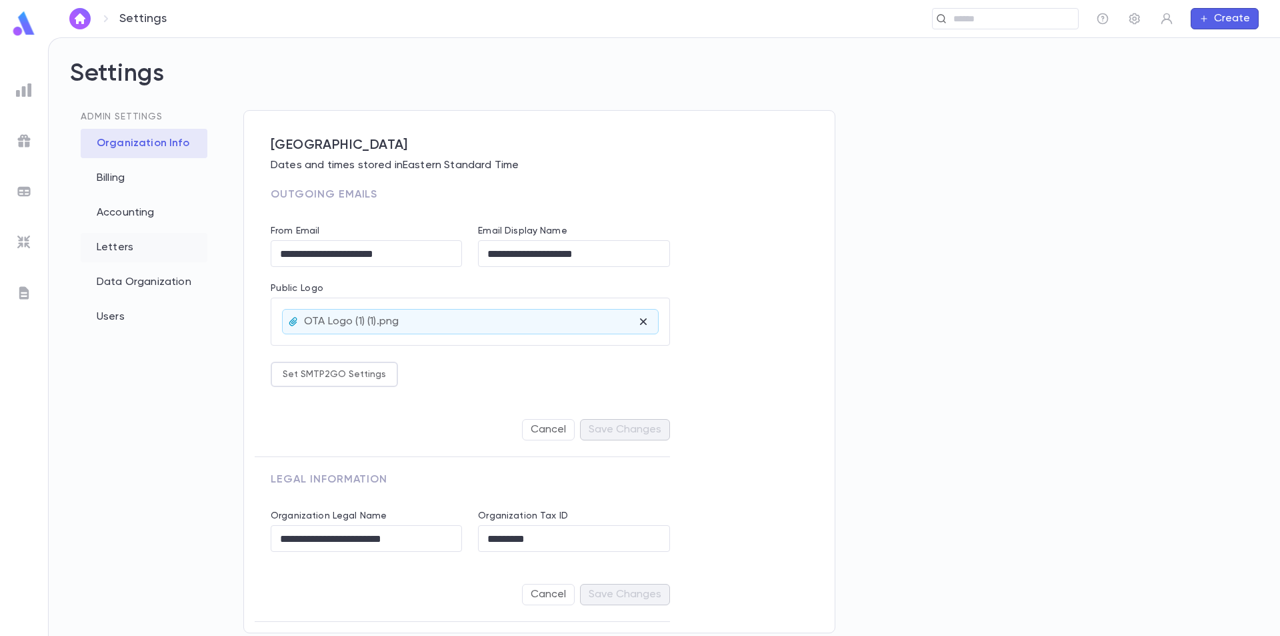
click at [125, 249] on div "Letters" at bounding box center [144, 247] width 127 height 29
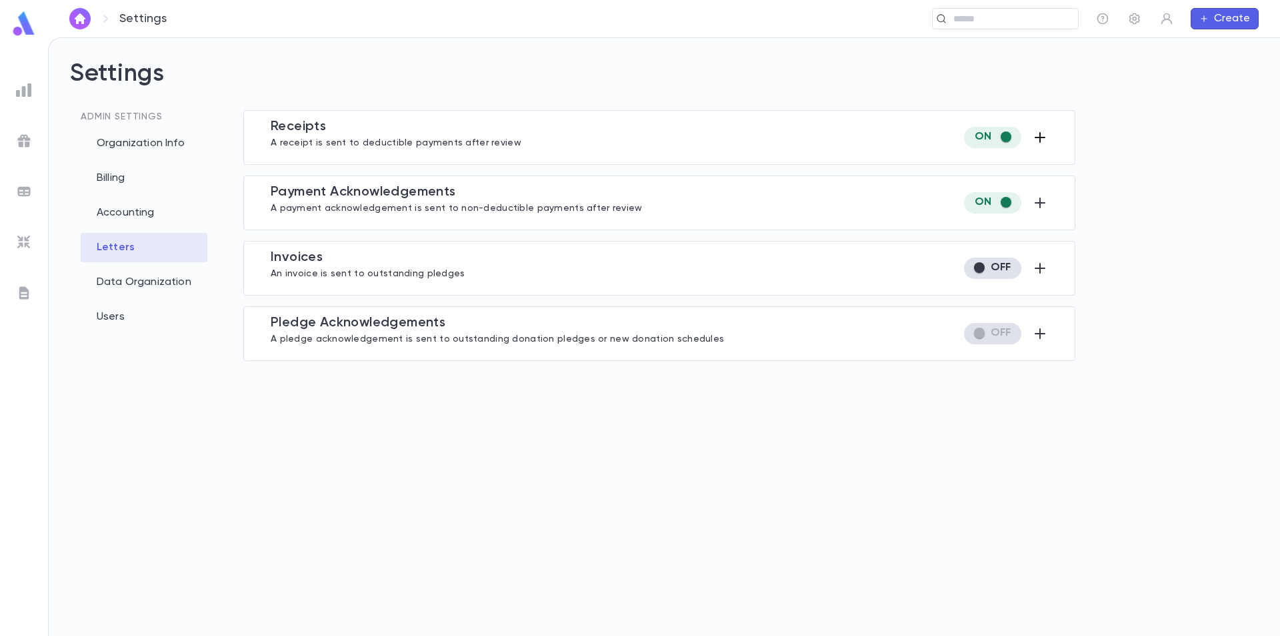
click at [1042, 137] on icon "button" at bounding box center [1040, 137] width 11 height 11
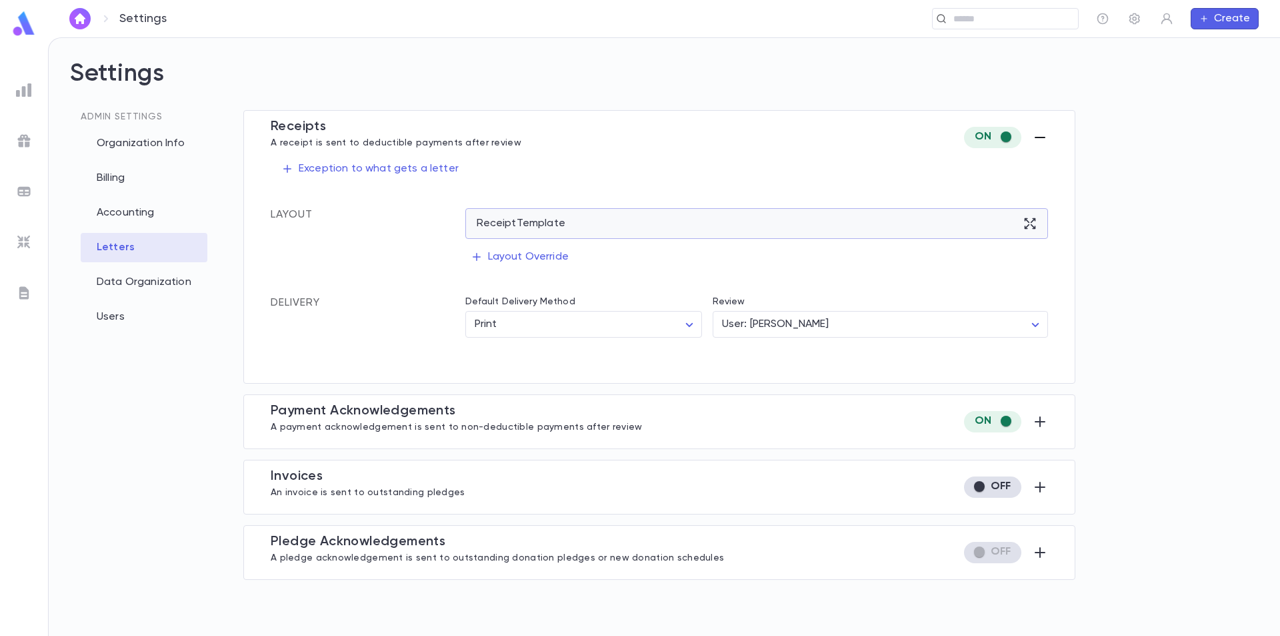
click at [1029, 223] on icon at bounding box center [1030, 223] width 13 height 13
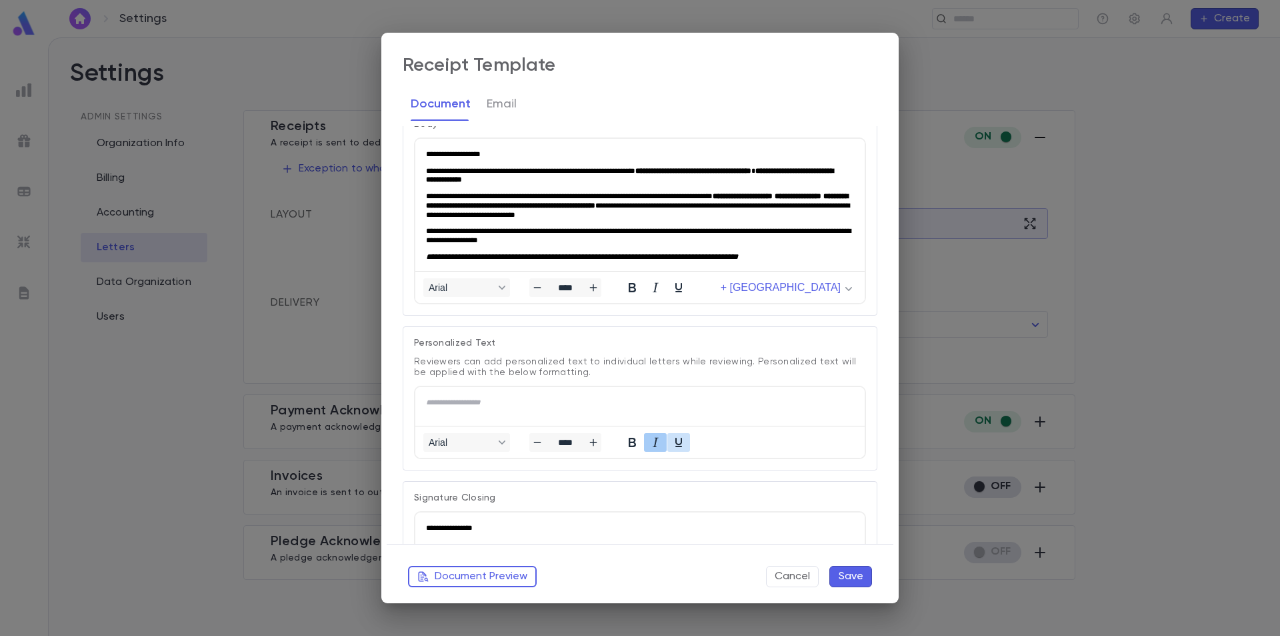
scroll to position [600, 0]
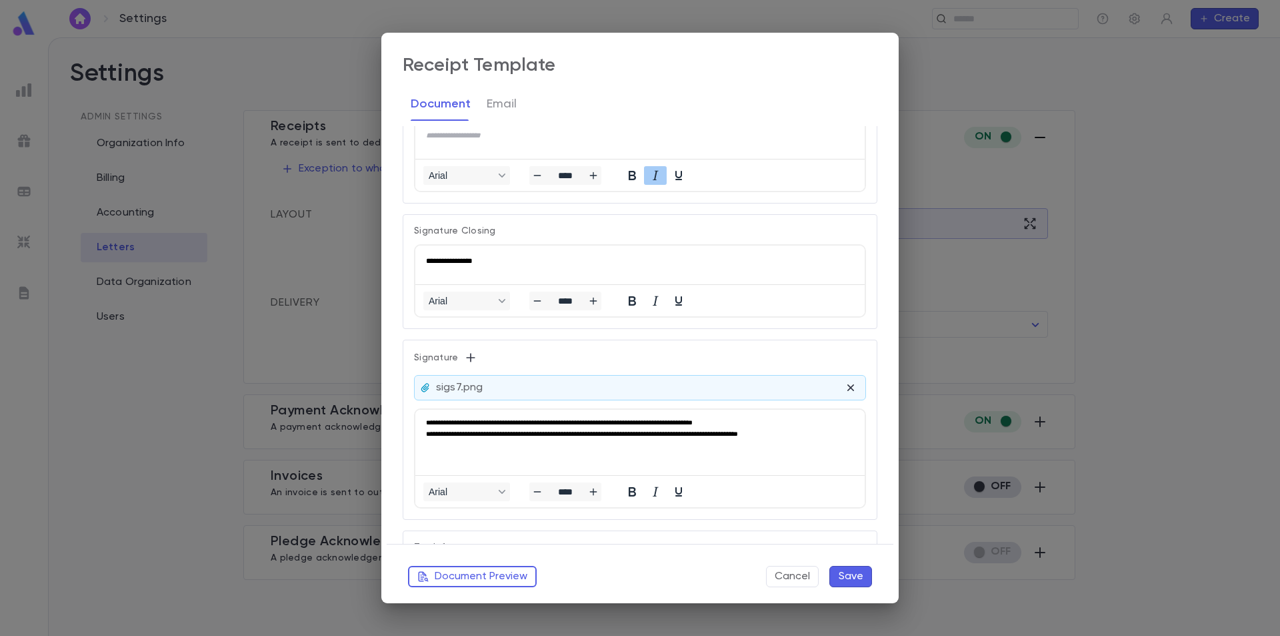
click at [652, 421] on span "**********" at bounding box center [559, 422] width 267 height 7
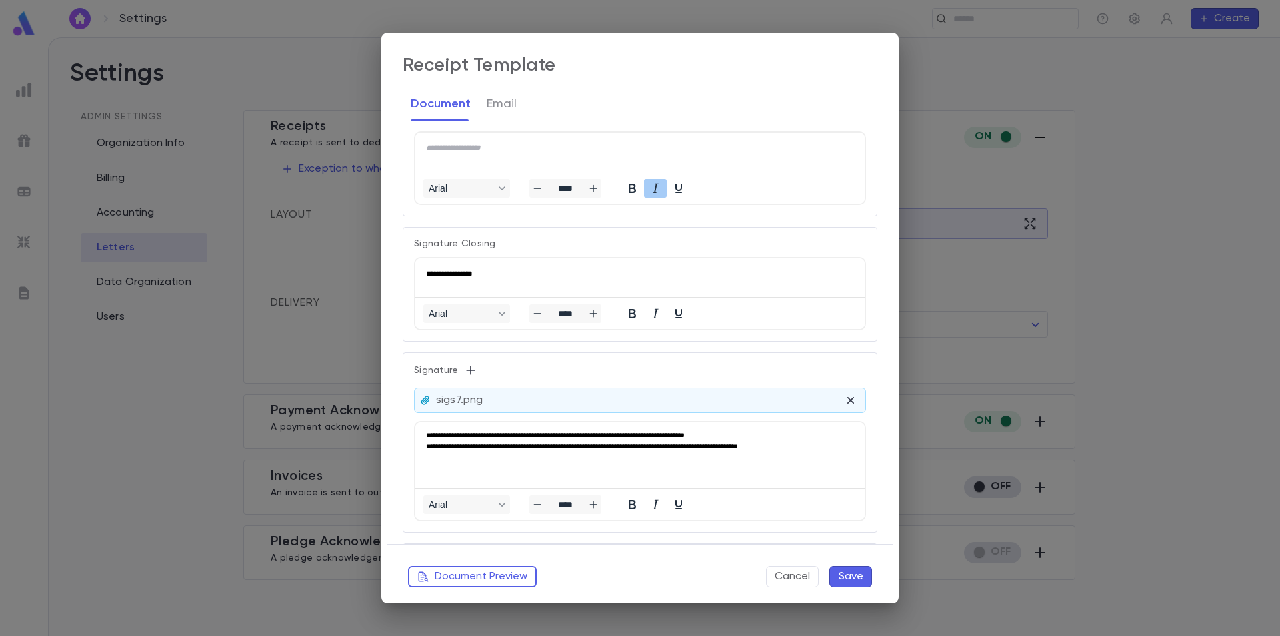
scroll to position [667, 0]
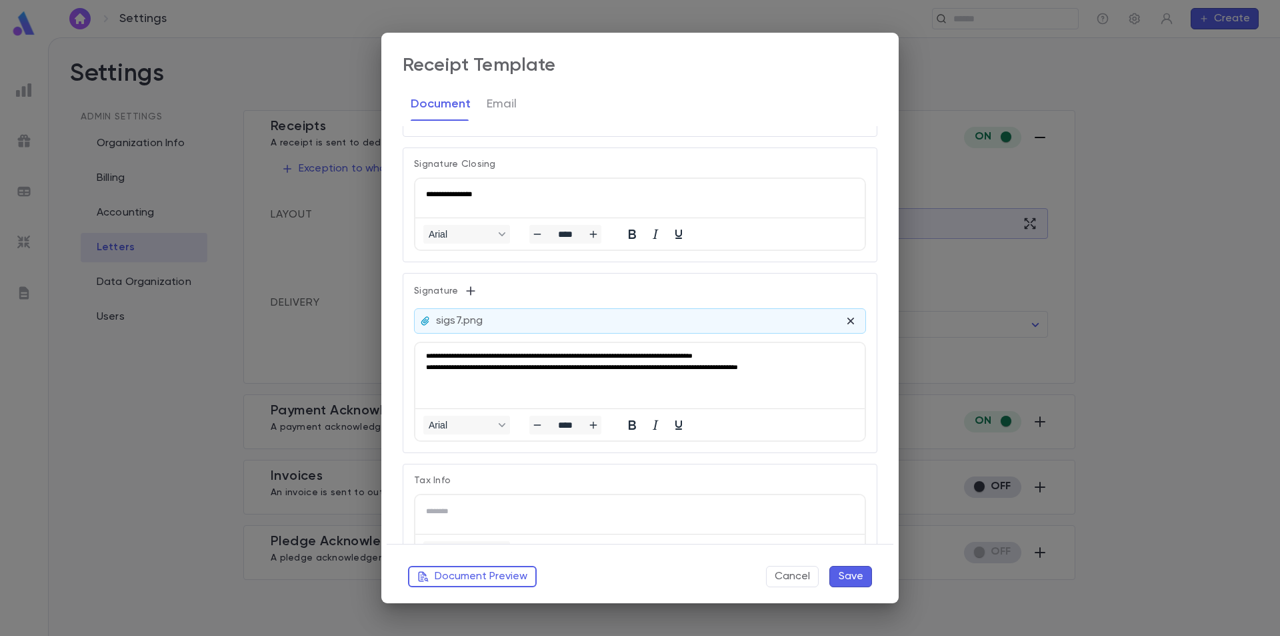
click at [746, 379] on html "**********" at bounding box center [640, 361] width 450 height 37
click at [655, 366] on span "**********" at bounding box center [582, 366] width 312 height 7
click at [654, 353] on span "**********" at bounding box center [559, 355] width 267 height 7
click at [844, 578] on button "Save" at bounding box center [851, 576] width 43 height 21
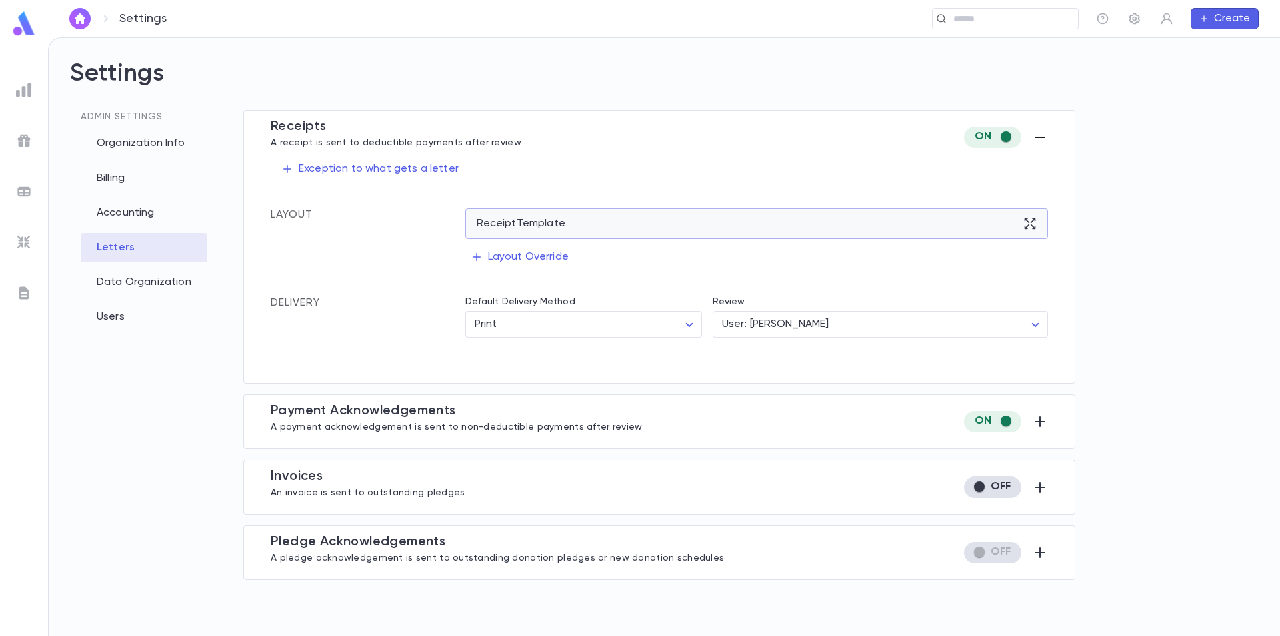
click at [1031, 223] on icon at bounding box center [1030, 223] width 13 height 13
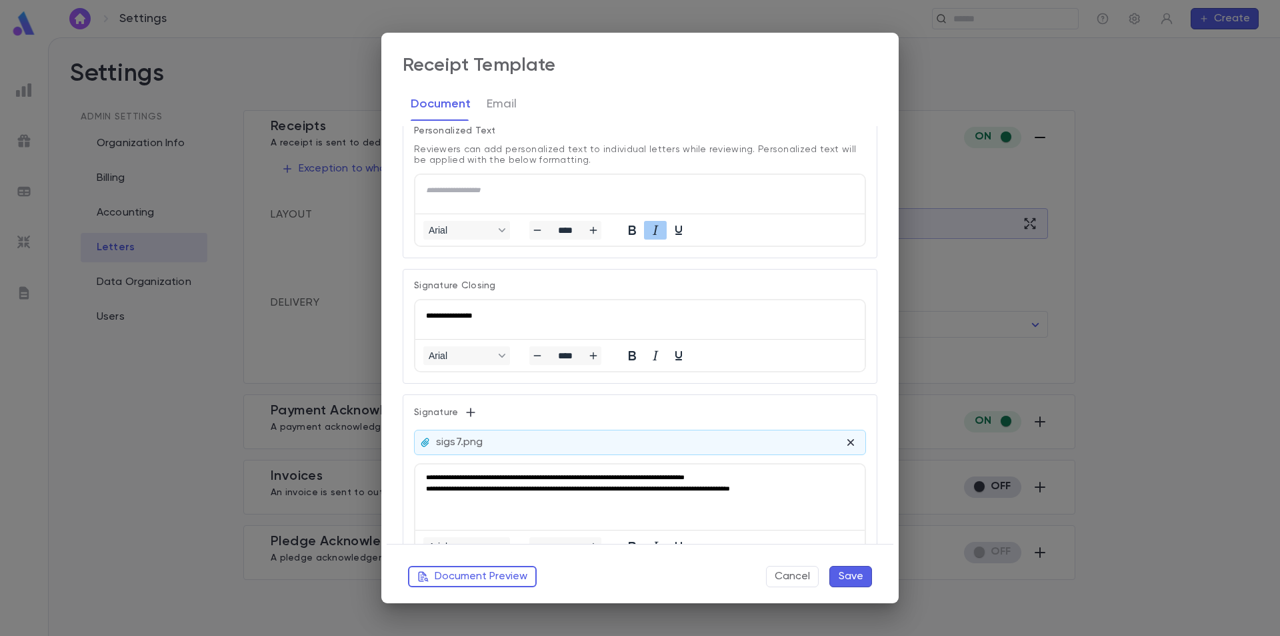
scroll to position [600, 0]
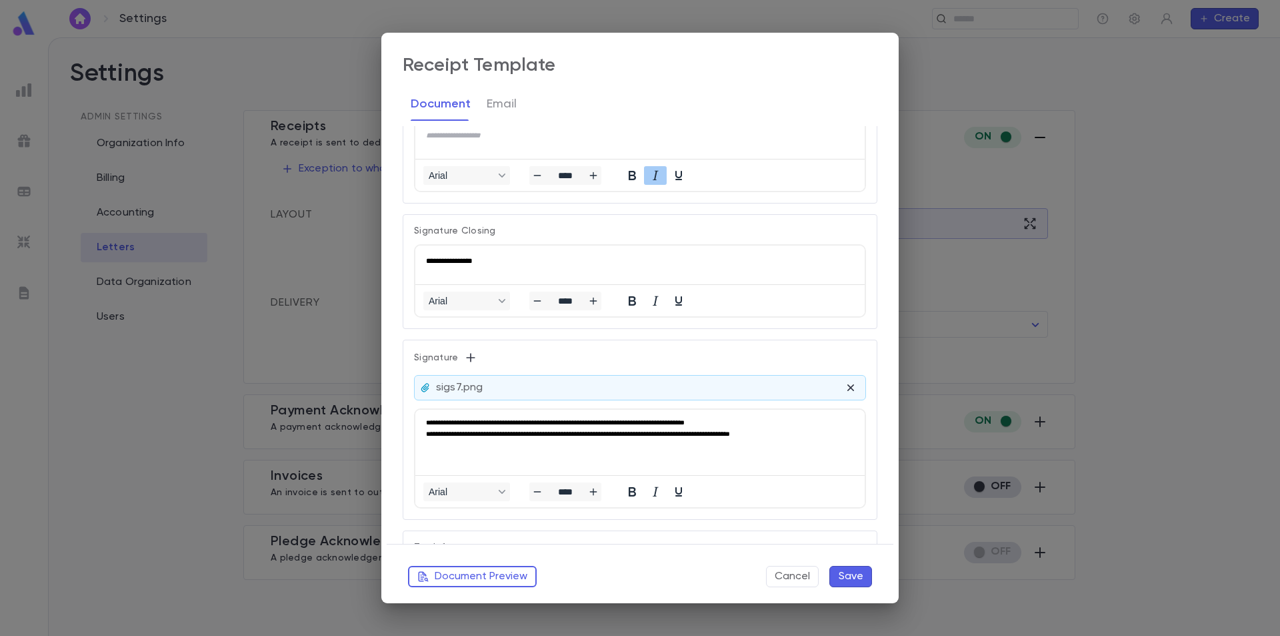
click at [647, 421] on span "**********" at bounding box center [555, 422] width 259 height 7
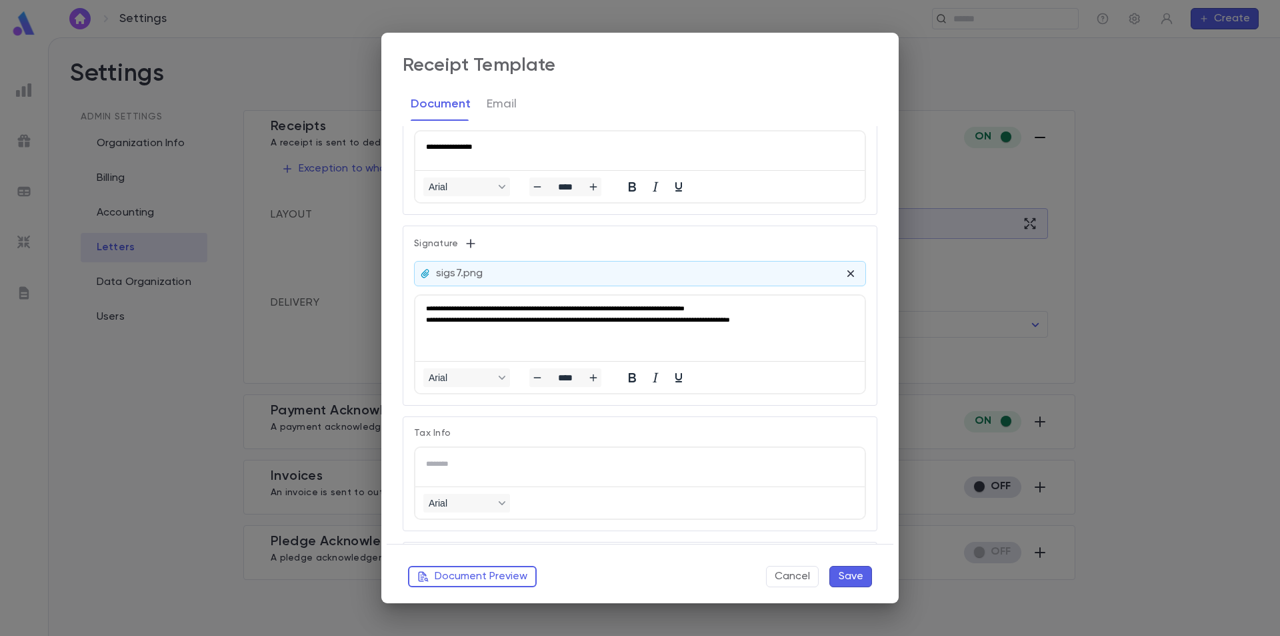
scroll to position [679, 0]
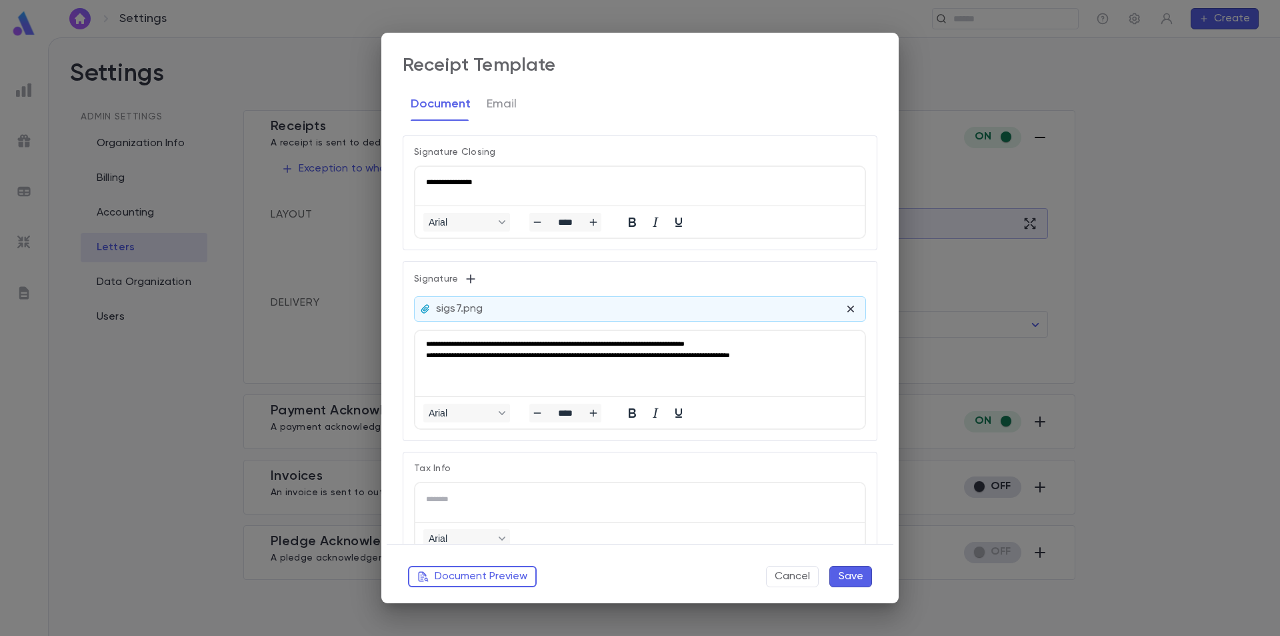
click at [647, 343] on span "**********" at bounding box center [555, 343] width 259 height 7
click at [651, 354] on span "**********" at bounding box center [578, 354] width 304 height 7
click at [658, 342] on span "**********" at bounding box center [563, 343] width 275 height 7
click at [854, 581] on button "Save" at bounding box center [851, 576] width 43 height 21
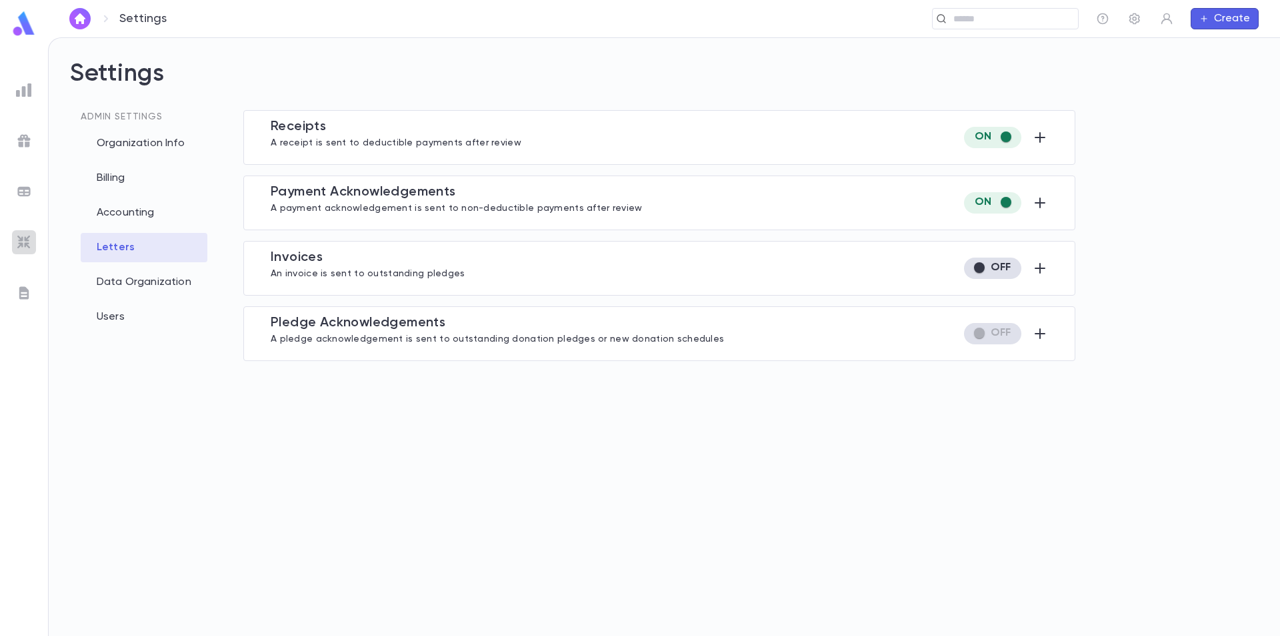
click at [33, 237] on div at bounding box center [24, 242] width 24 height 24
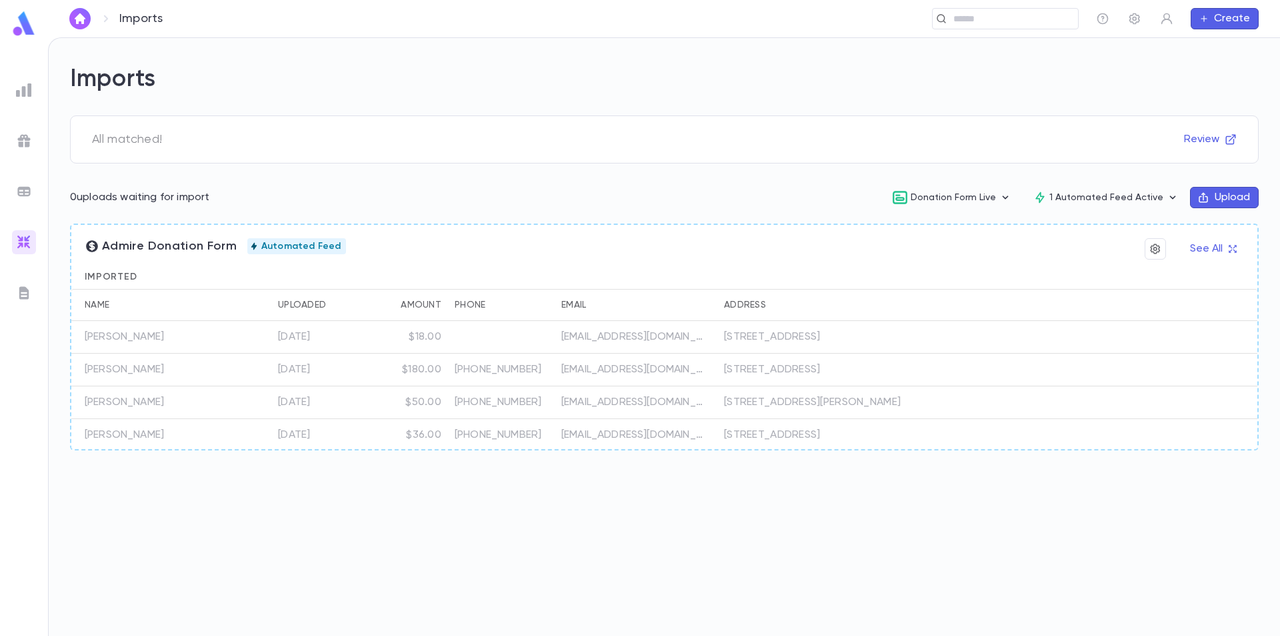
click at [26, 293] on img at bounding box center [24, 293] width 16 height 16
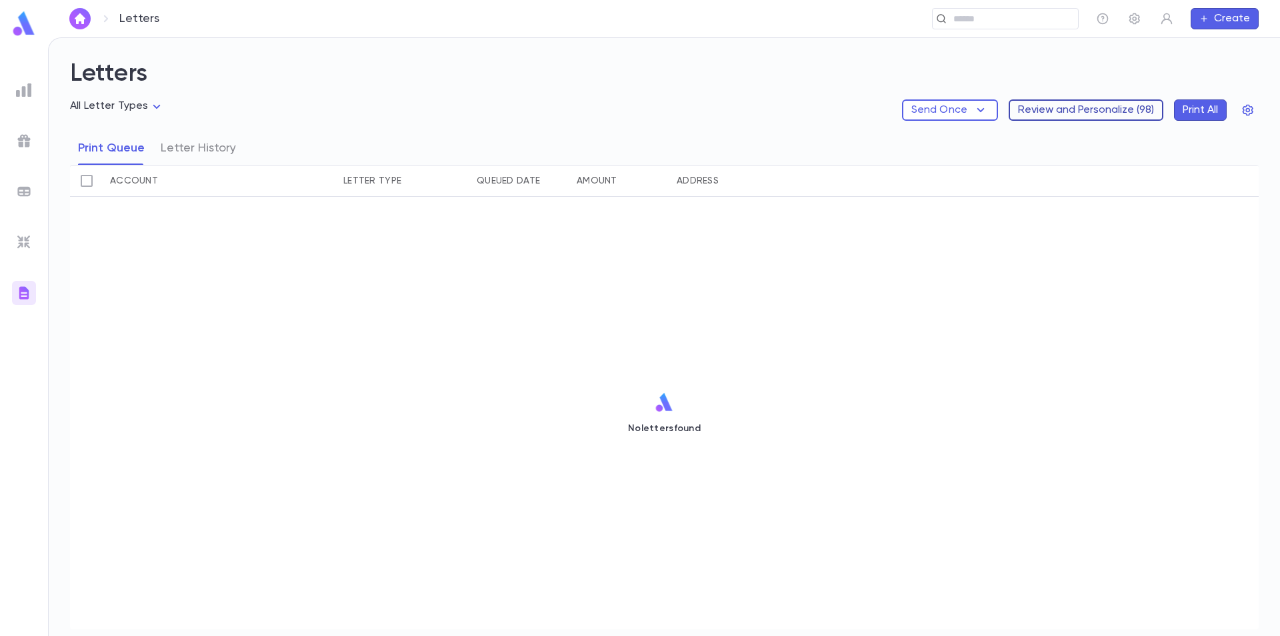
click at [1079, 112] on button "Review and Personalize ( 98 )" at bounding box center [1086, 109] width 155 height 21
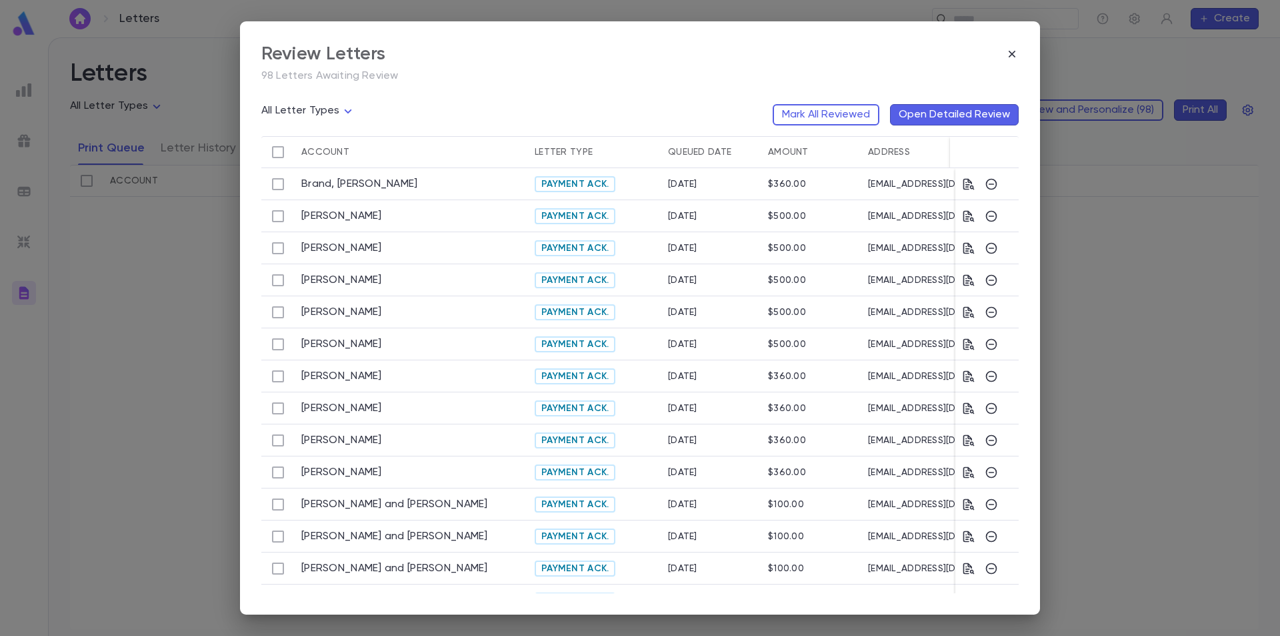
scroll to position [415, 0]
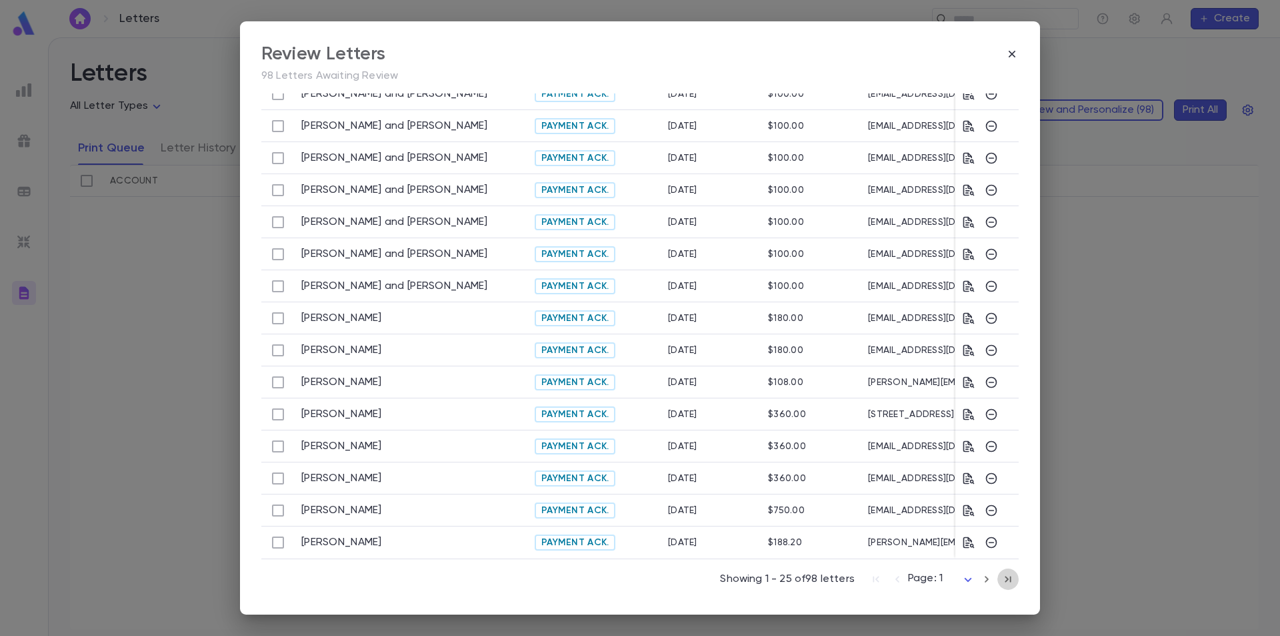
click at [1002, 581] on icon "button" at bounding box center [1008, 579] width 15 height 16
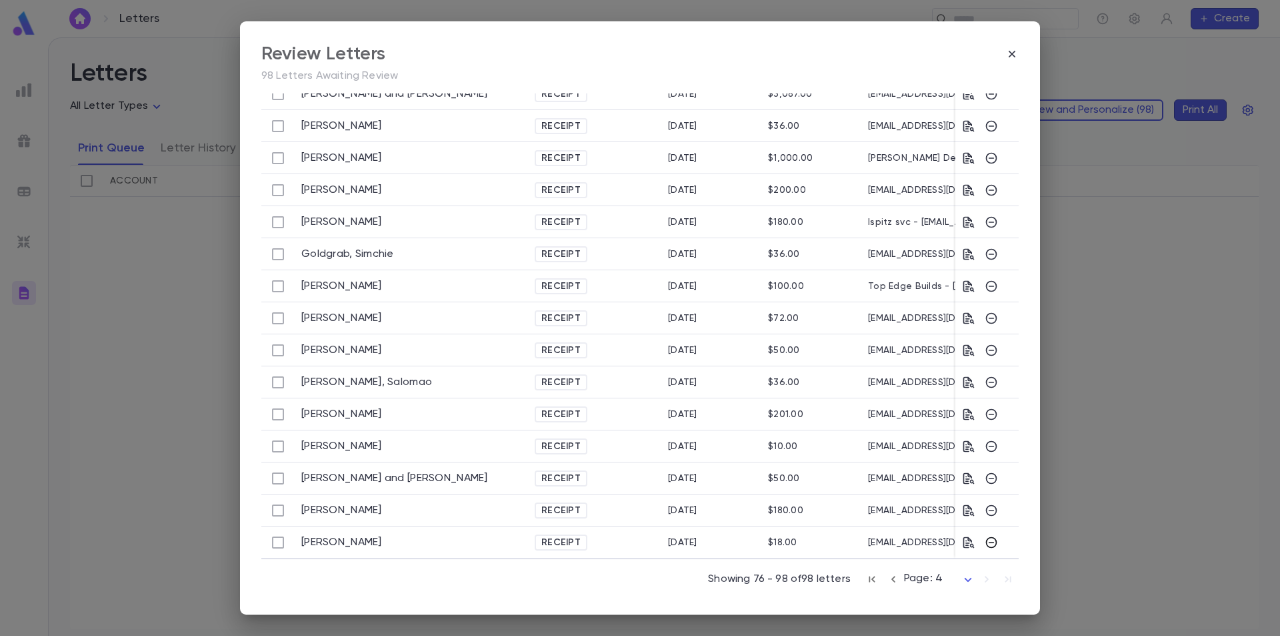
scroll to position [351, 0]
click at [962, 536] on icon "button" at bounding box center [968, 542] width 13 height 13
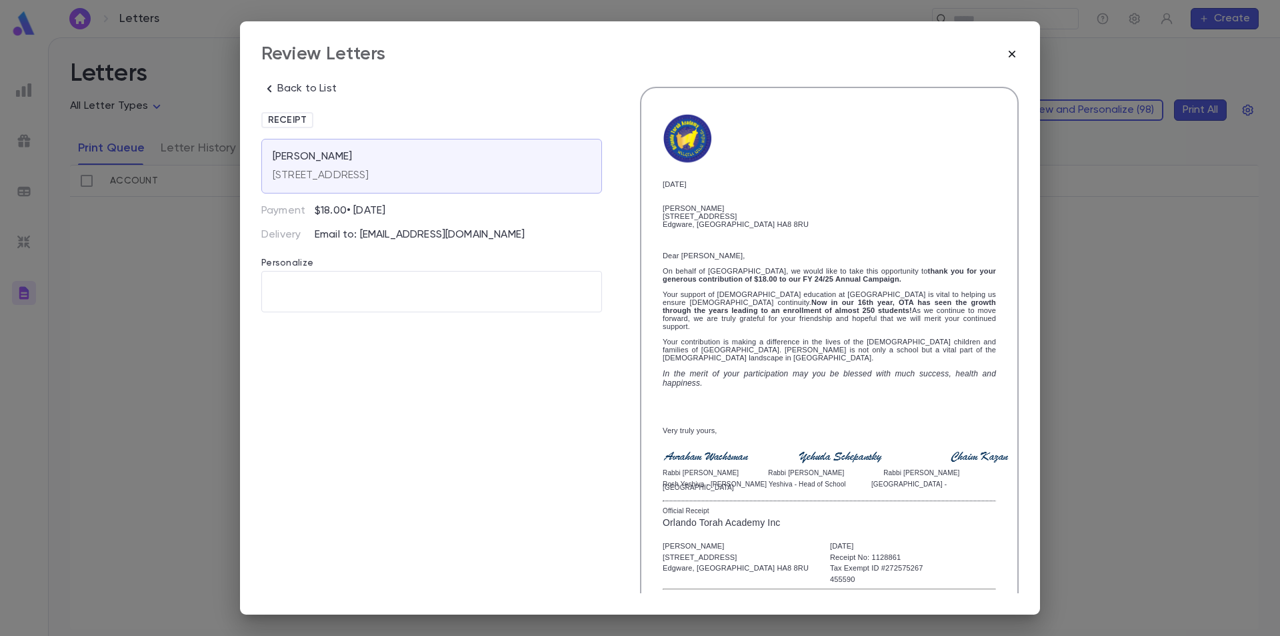
click at [1014, 55] on icon "button" at bounding box center [1012, 54] width 7 height 7
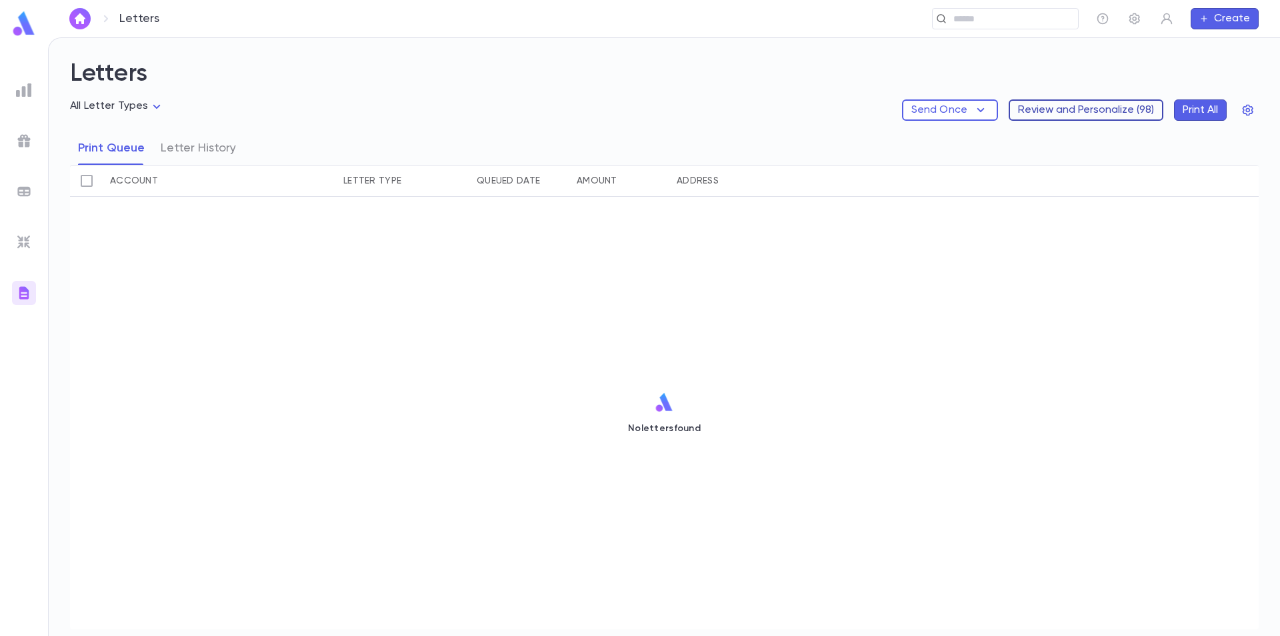
click at [1099, 117] on button "Review and Personalize ( 98 )" at bounding box center [1086, 109] width 155 height 21
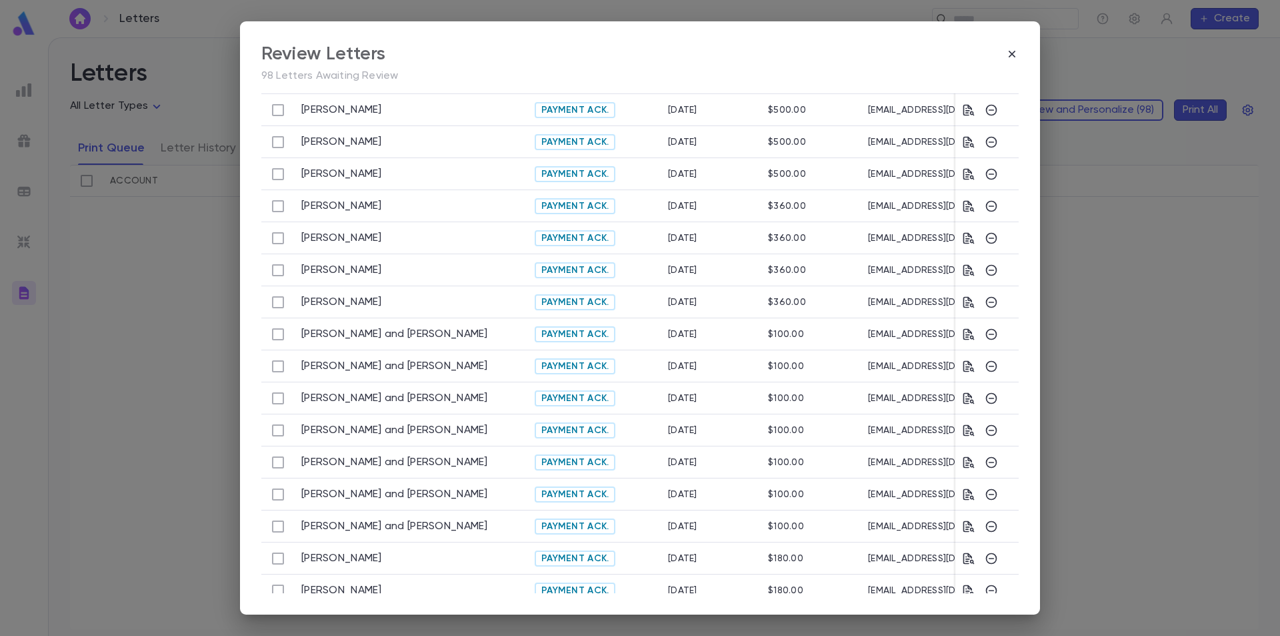
scroll to position [415, 0]
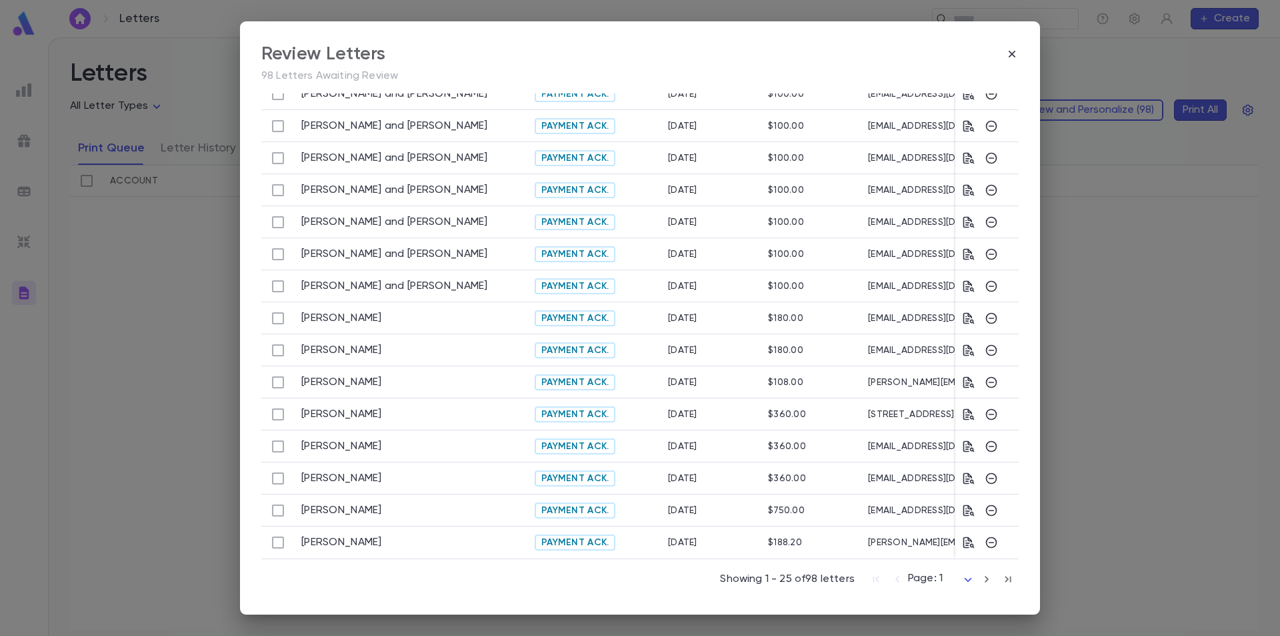
click at [1002, 574] on icon "button" at bounding box center [1008, 579] width 15 height 16
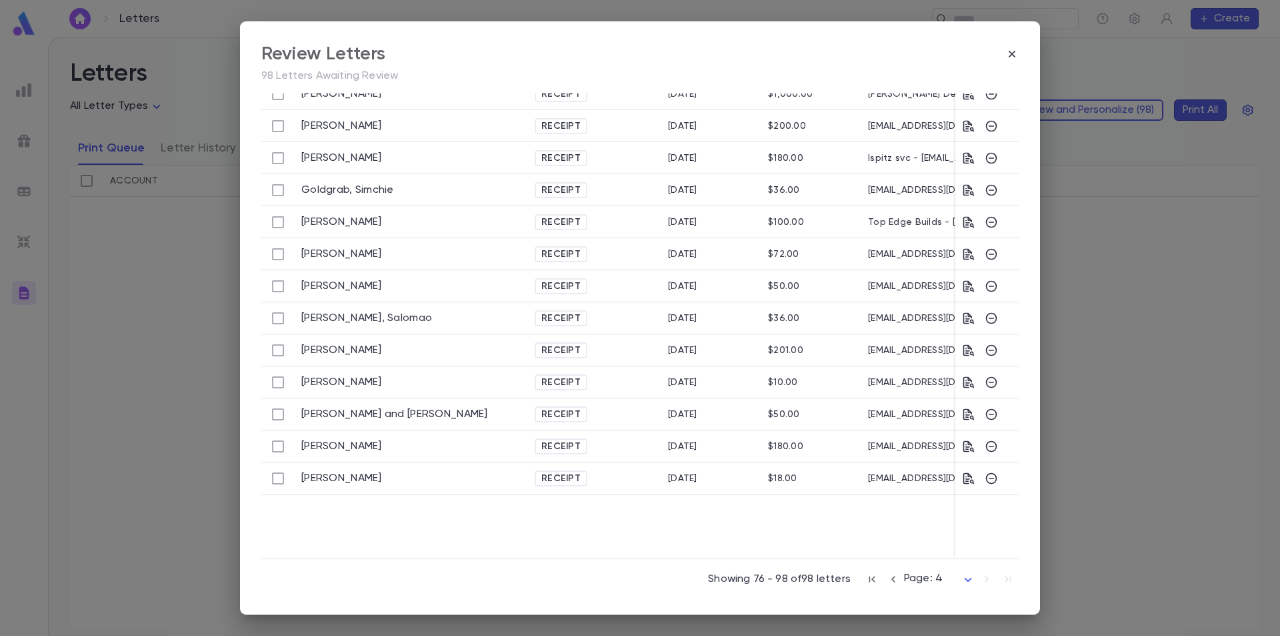
scroll to position [351, 0]
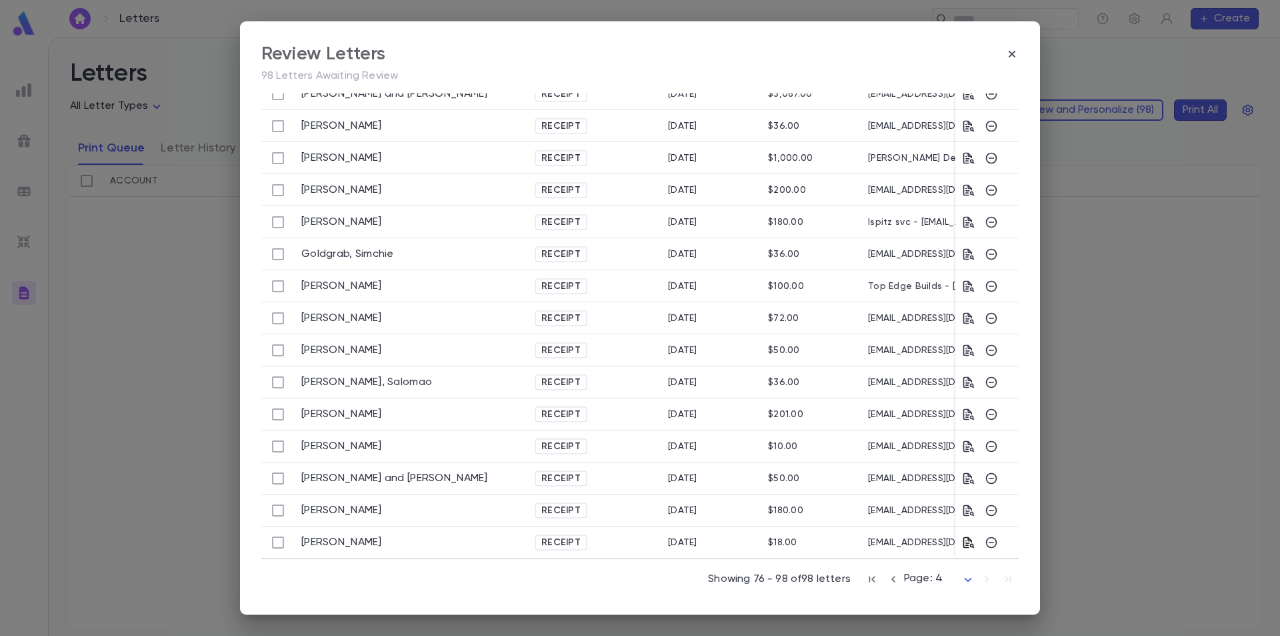
click at [966, 539] on icon "button" at bounding box center [969, 541] width 11 height 11
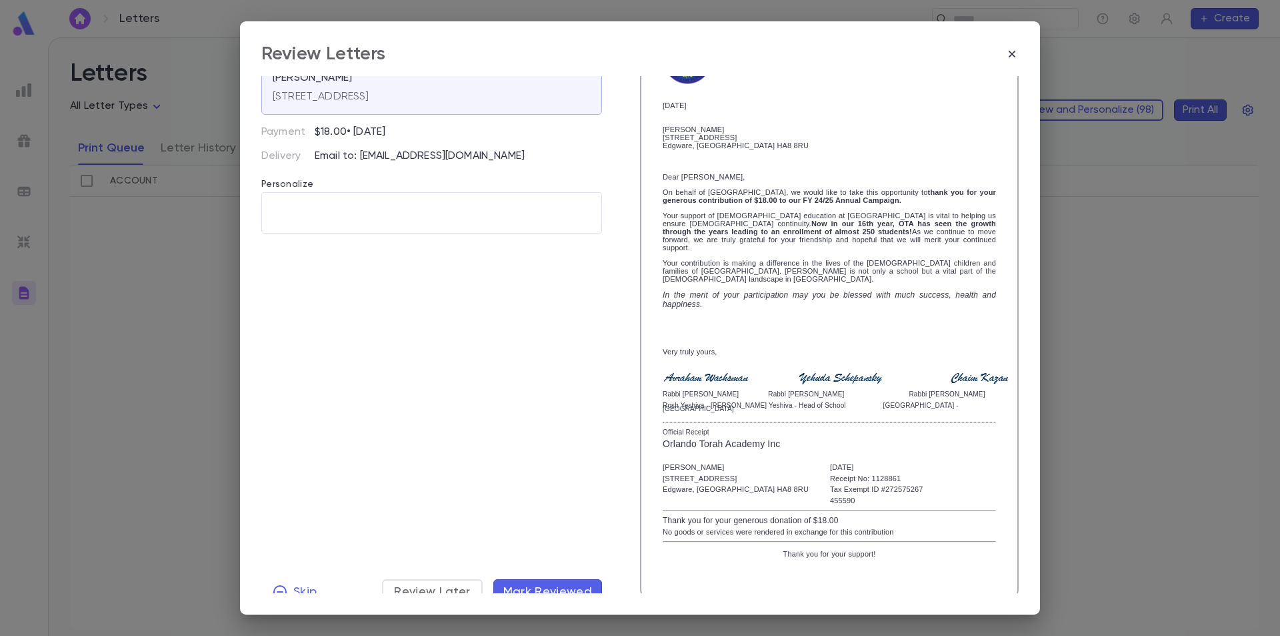
scroll to position [79, 0]
drag, startPoint x: 536, startPoint y: 581, endPoint x: 556, endPoint y: 509, distance: 74.8
click at [556, 509] on div "Back to List Receipt Sandground, Daniel 49 Francklyn Gardens, Edgware Middlesex…" at bounding box center [431, 305] width 341 height 596
click at [1011, 50] on icon "button" at bounding box center [1012, 53] width 13 height 13
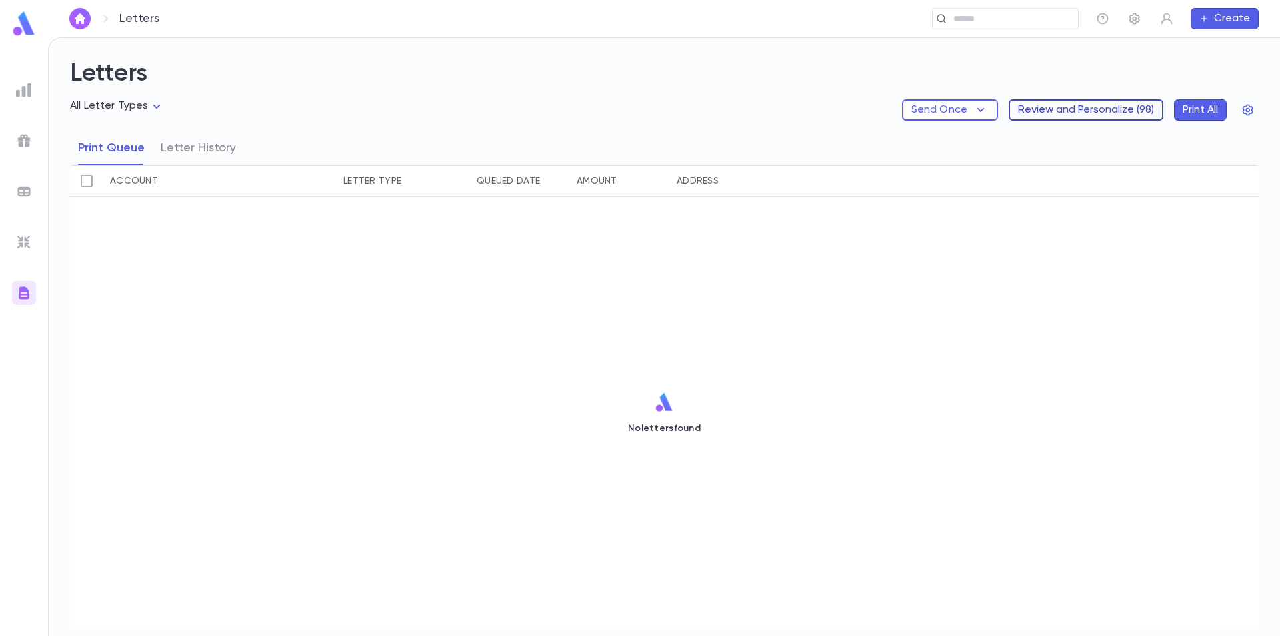
click at [1130, 101] on button "Review and Personalize ( 98 )" at bounding box center [1086, 109] width 155 height 21
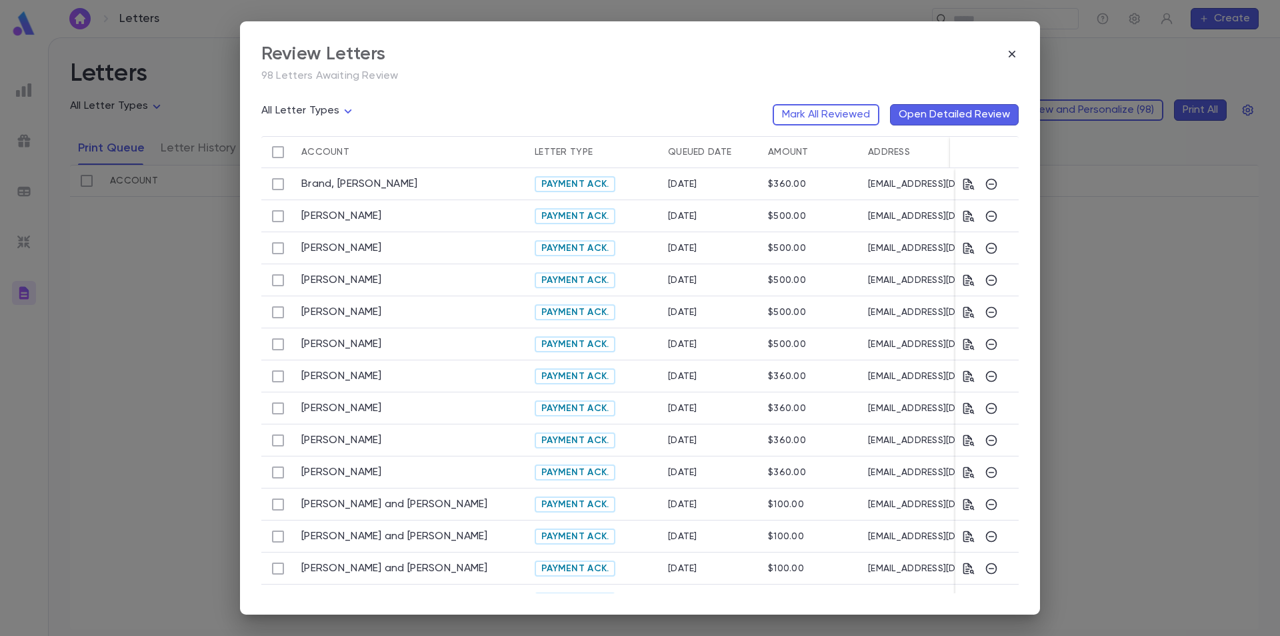
scroll to position [415, 0]
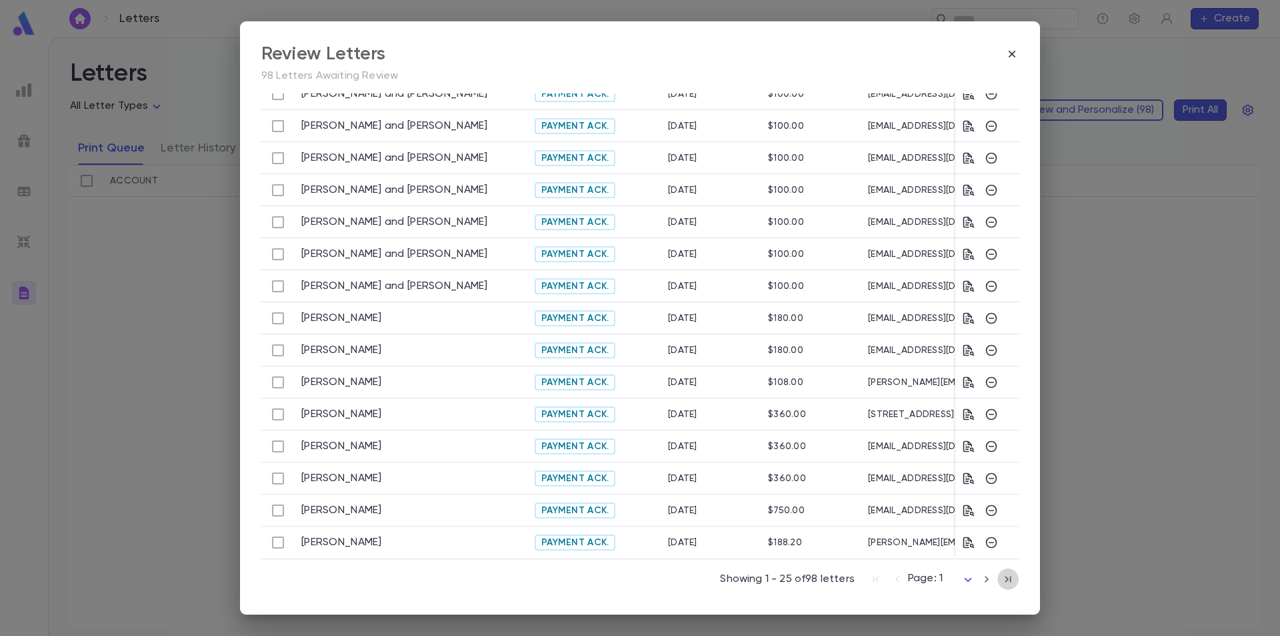
click at [1002, 581] on icon "button" at bounding box center [1008, 579] width 15 height 16
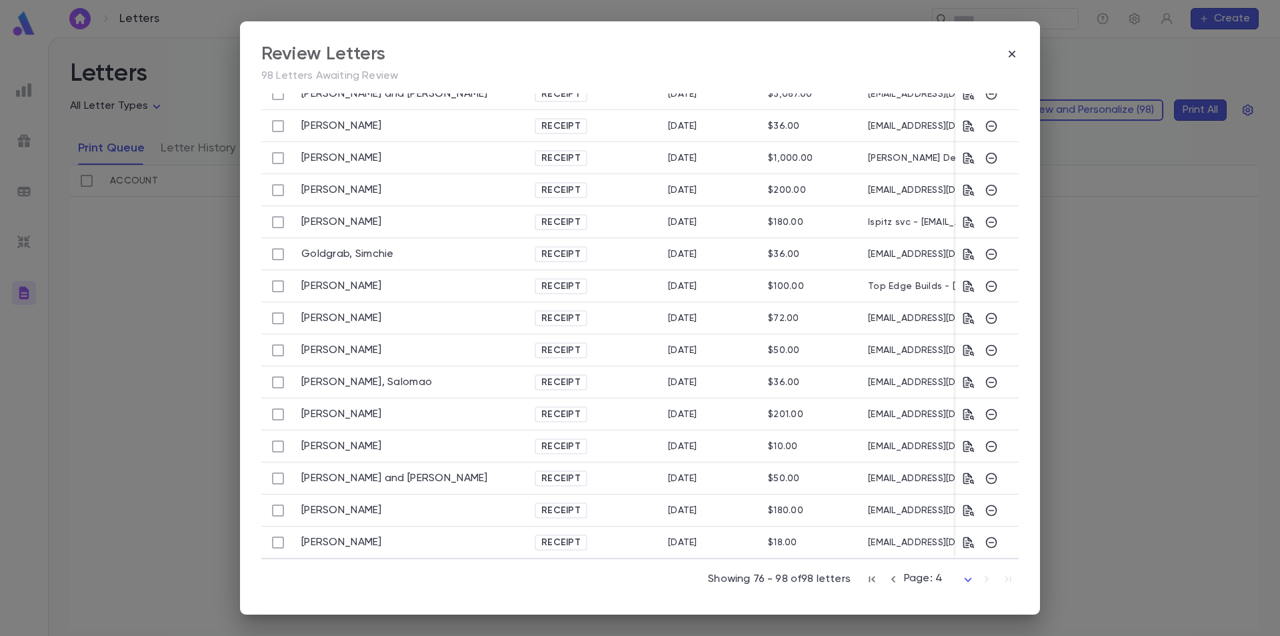
scroll to position [351, 0]
click at [965, 504] on icon "button" at bounding box center [968, 510] width 13 height 13
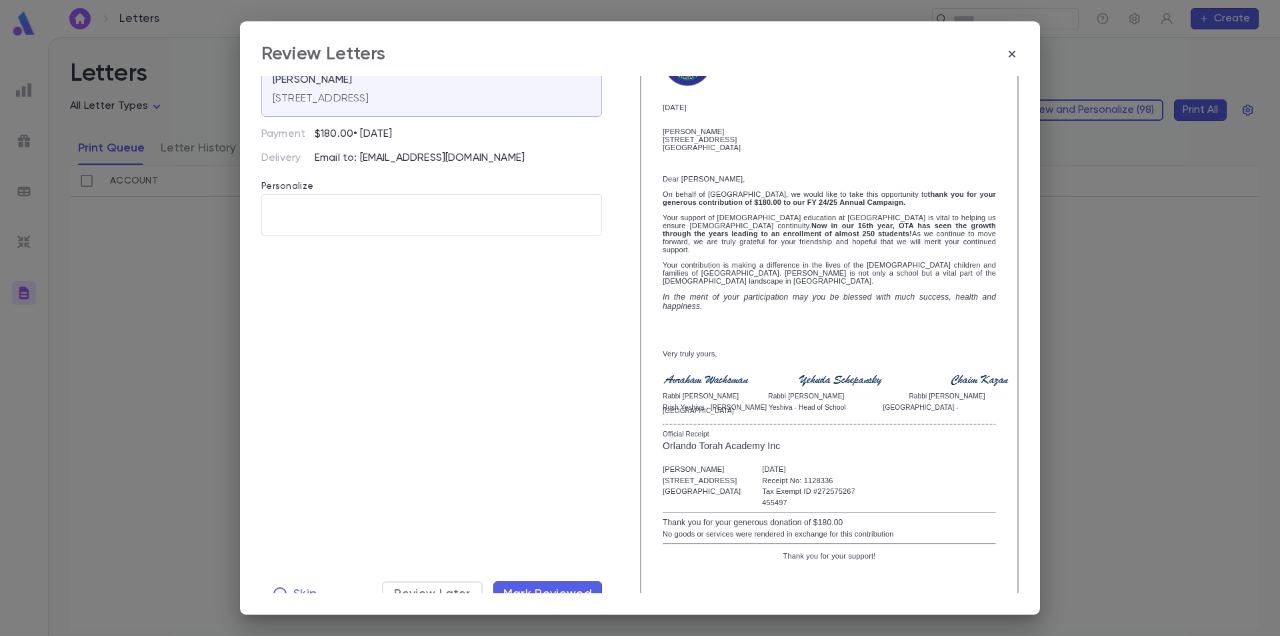
scroll to position [79, 0]
click at [1010, 54] on icon "button" at bounding box center [1012, 53] width 13 height 13
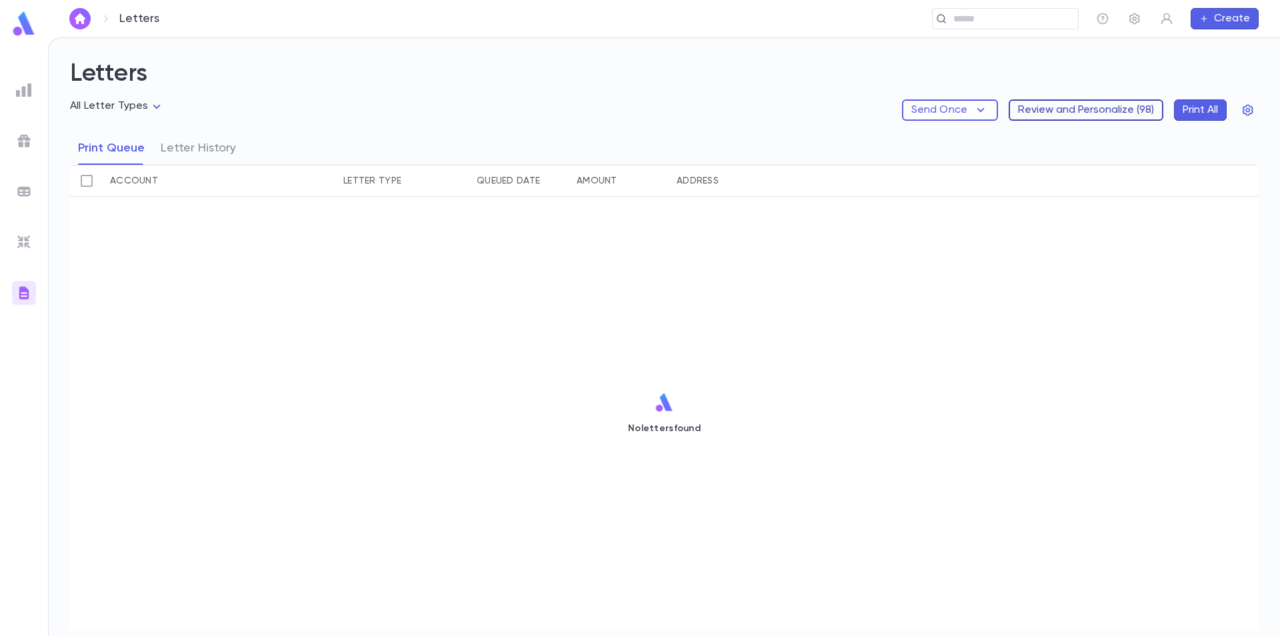
click at [1065, 104] on button "Review and Personalize ( 98 )" at bounding box center [1086, 109] width 155 height 21
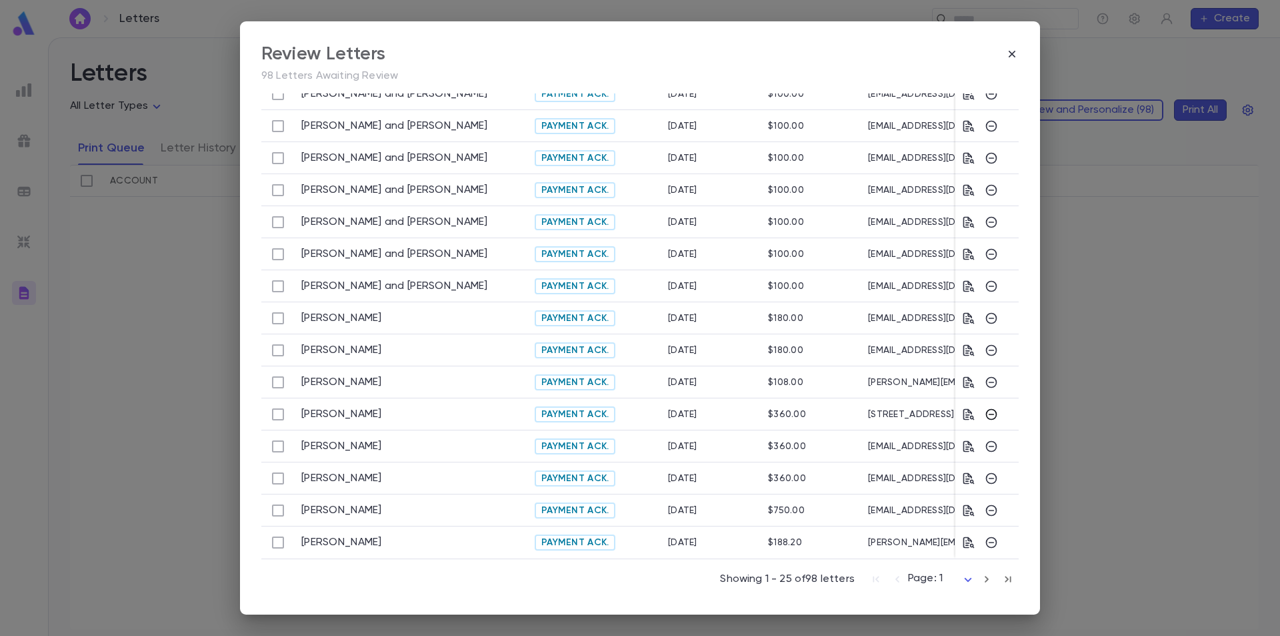
scroll to position [415, 0]
click at [1004, 582] on icon "button" at bounding box center [1008, 579] width 15 height 16
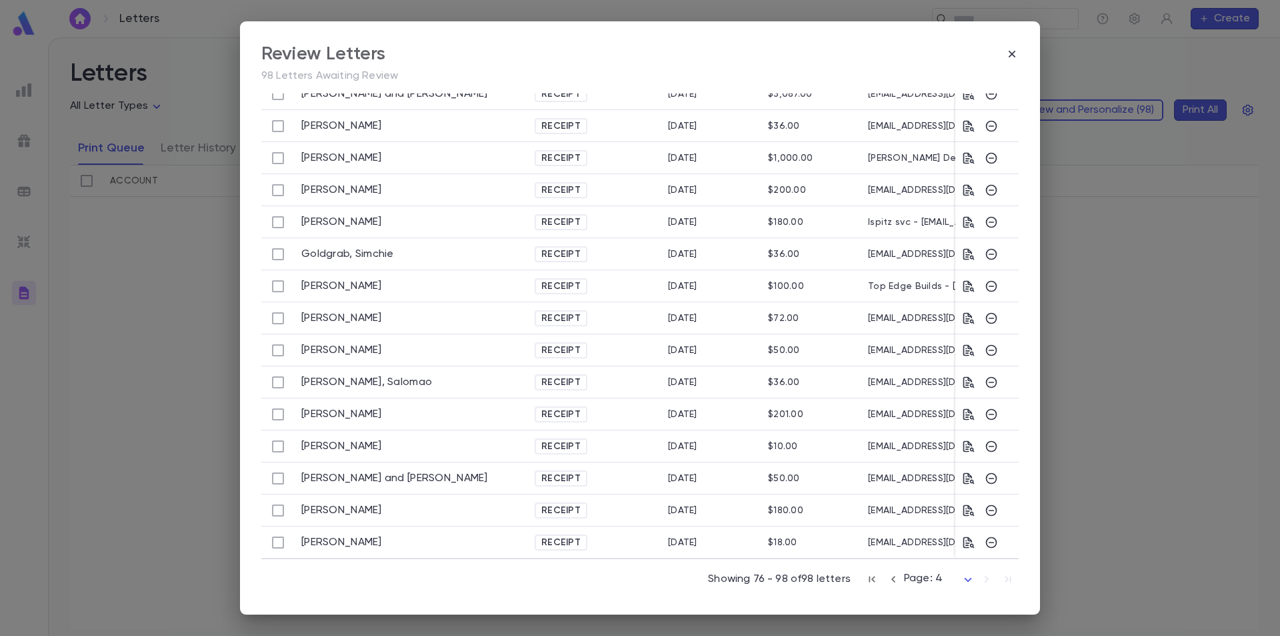
scroll to position [351, 0]
click at [962, 472] on icon "button" at bounding box center [968, 478] width 13 height 13
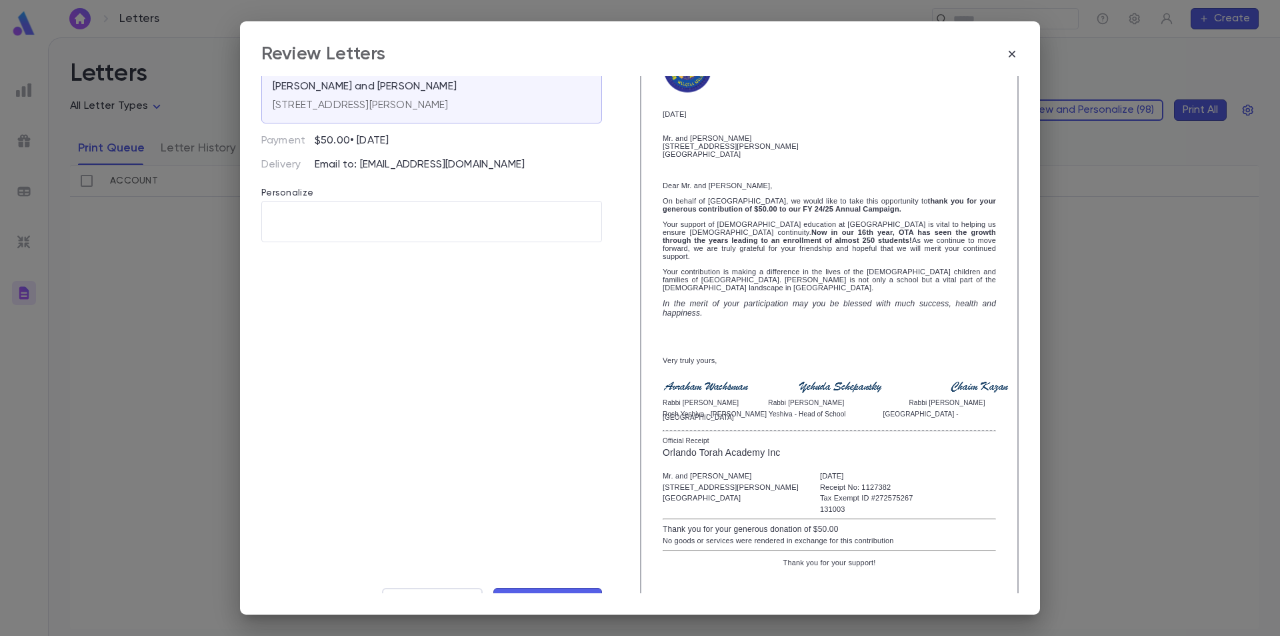
scroll to position [79, 0]
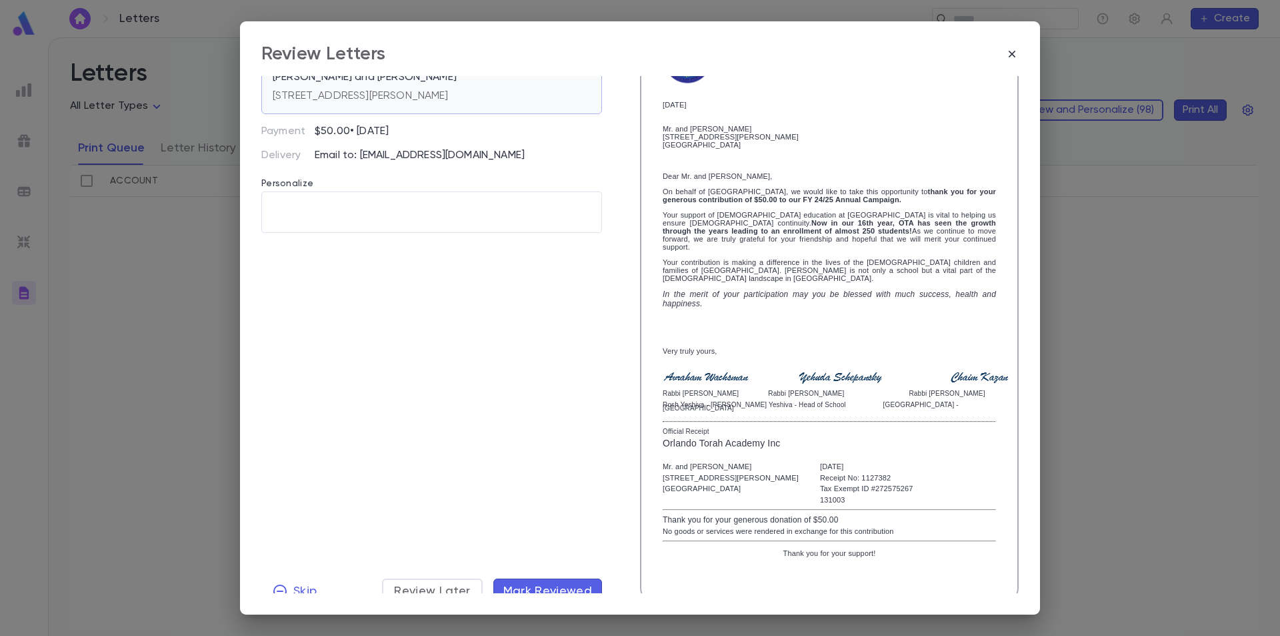
click at [430, 95] on p "[STREET_ADDRESS][PERSON_NAME]" at bounding box center [361, 95] width 176 height 13
click at [561, 584] on span "Mark Reviewed" at bounding box center [548, 591] width 89 height 15
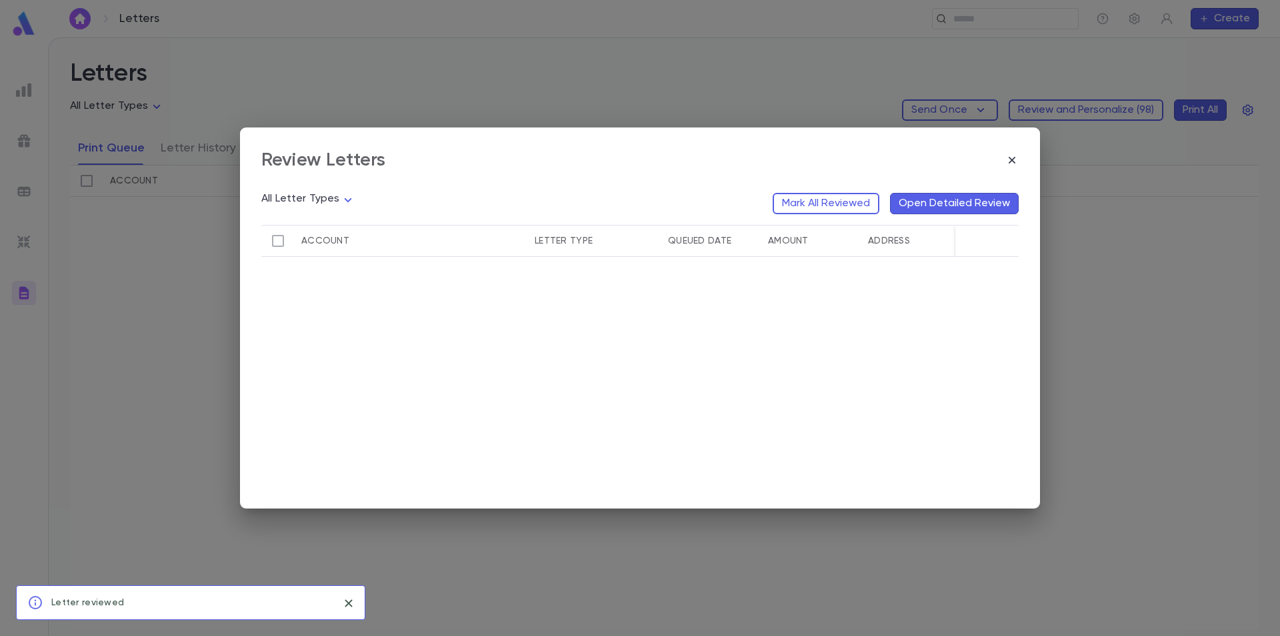
scroll to position [0, 0]
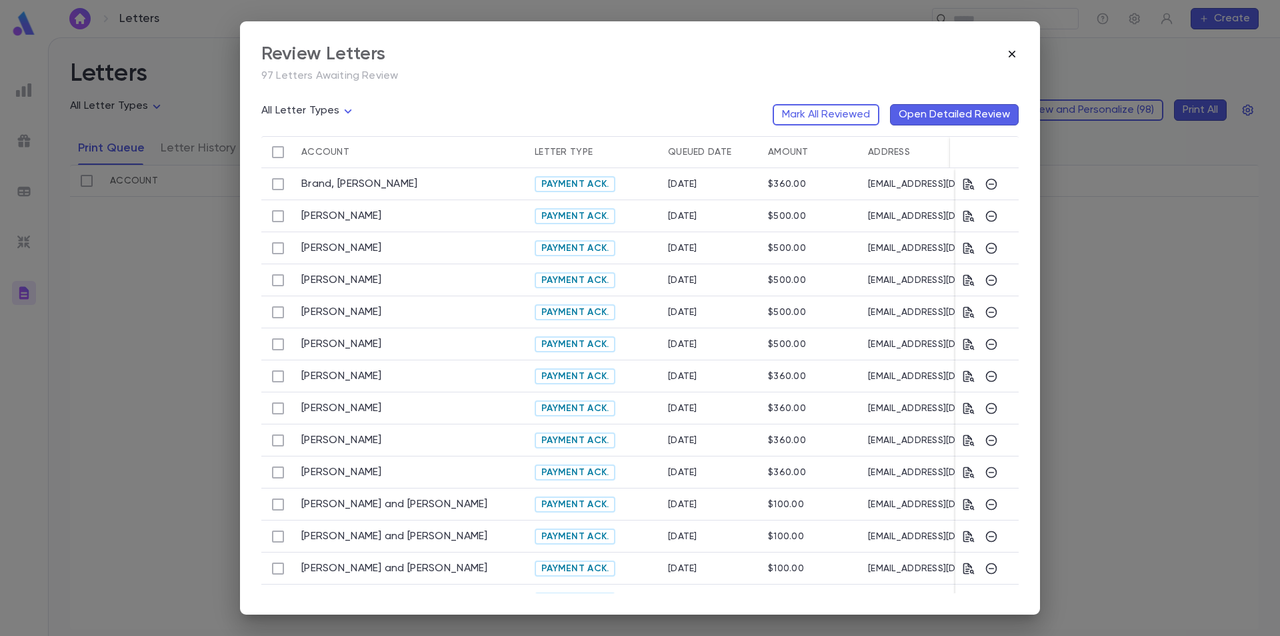
click at [1009, 57] on icon "button" at bounding box center [1012, 53] width 13 height 13
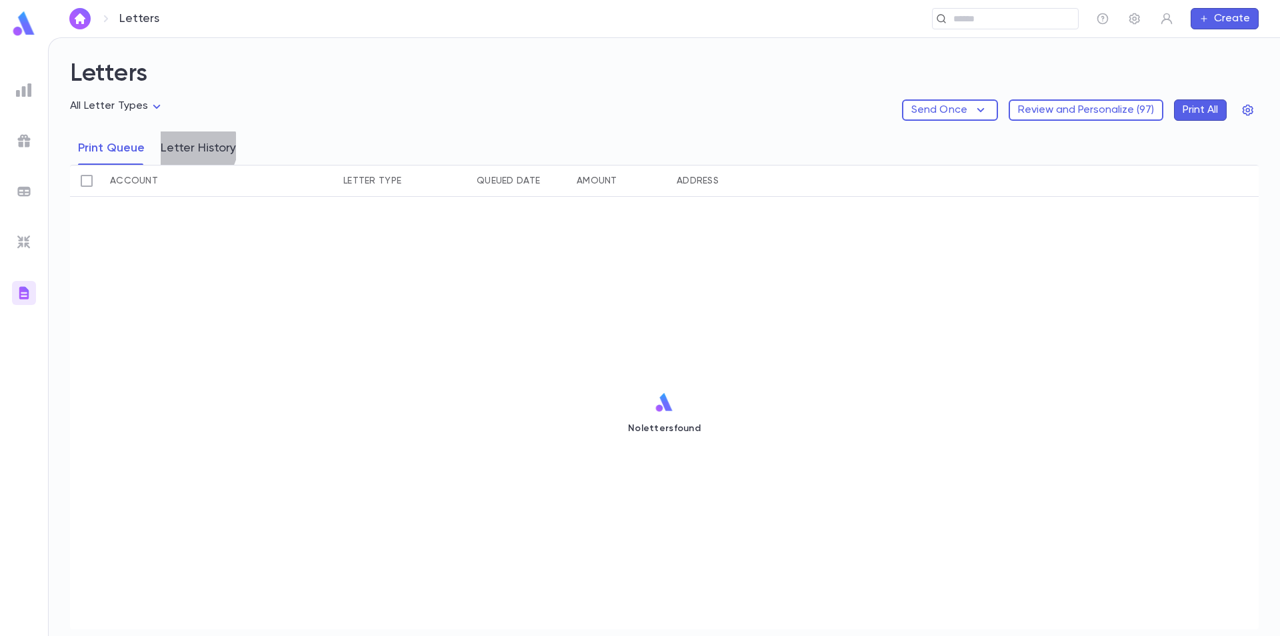
click at [191, 146] on button "Letter History" at bounding box center [198, 147] width 75 height 33
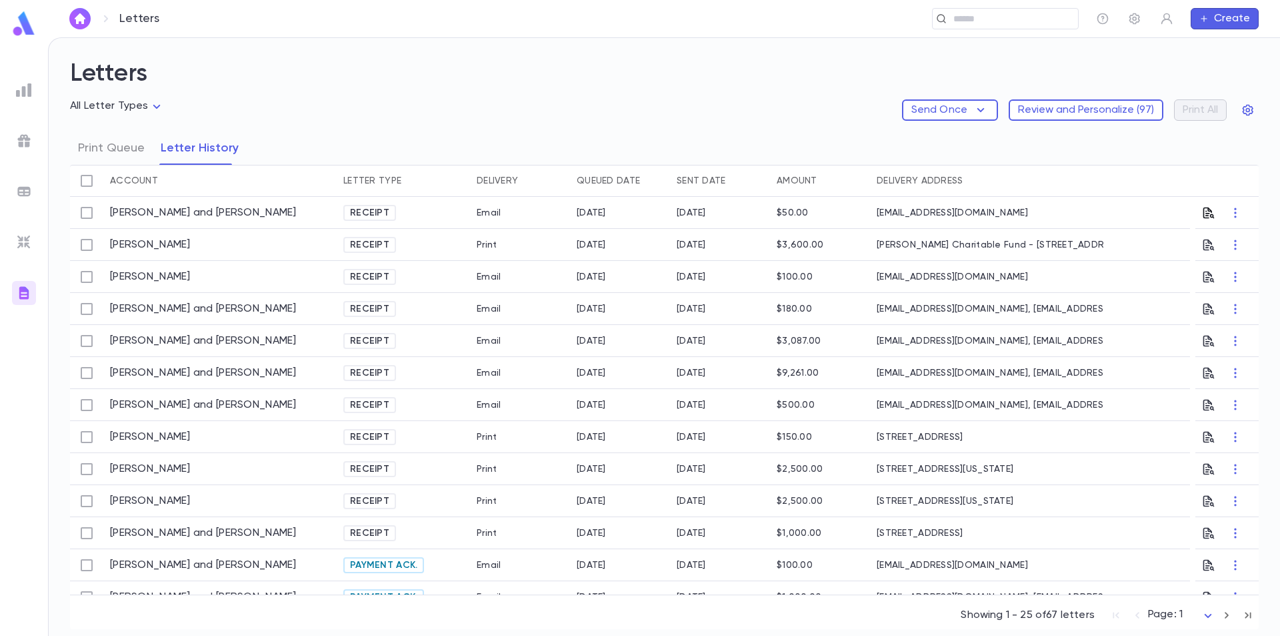
click at [1204, 217] on icon "button" at bounding box center [1209, 212] width 11 height 11
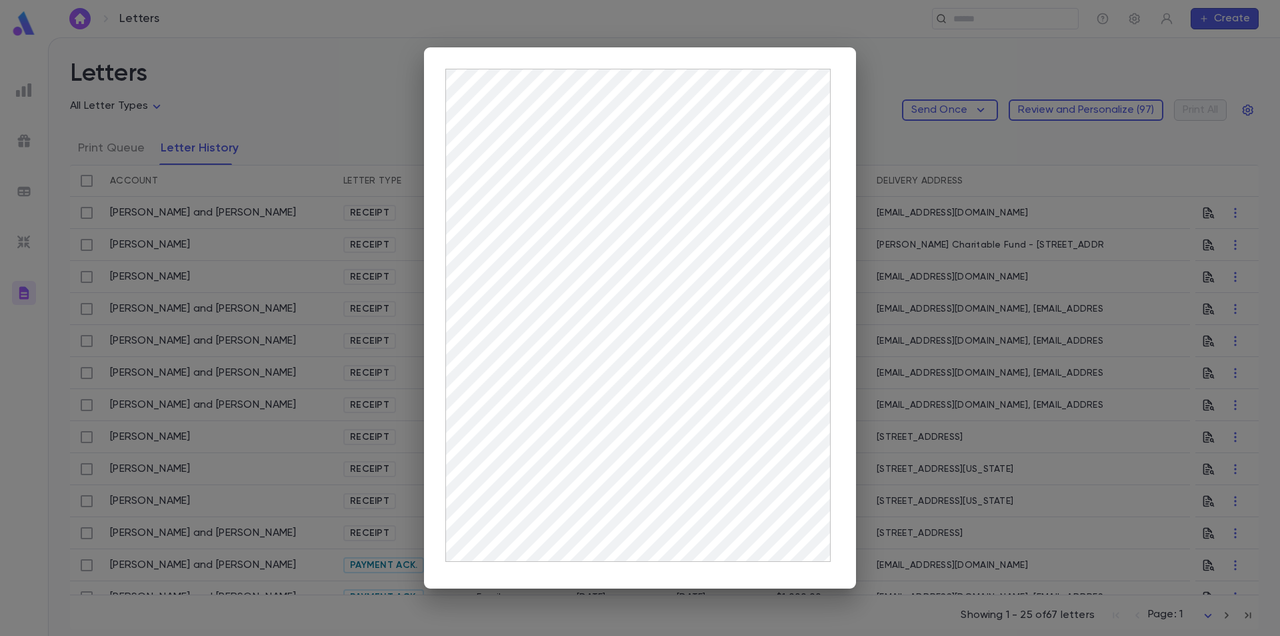
click at [849, 51] on div at bounding box center [640, 317] width 432 height 540
drag, startPoint x: 687, startPoint y: 41, endPoint x: 687, endPoint y: 31, distance: 10.0
click at [687, 35] on div at bounding box center [640, 318] width 1280 height 636
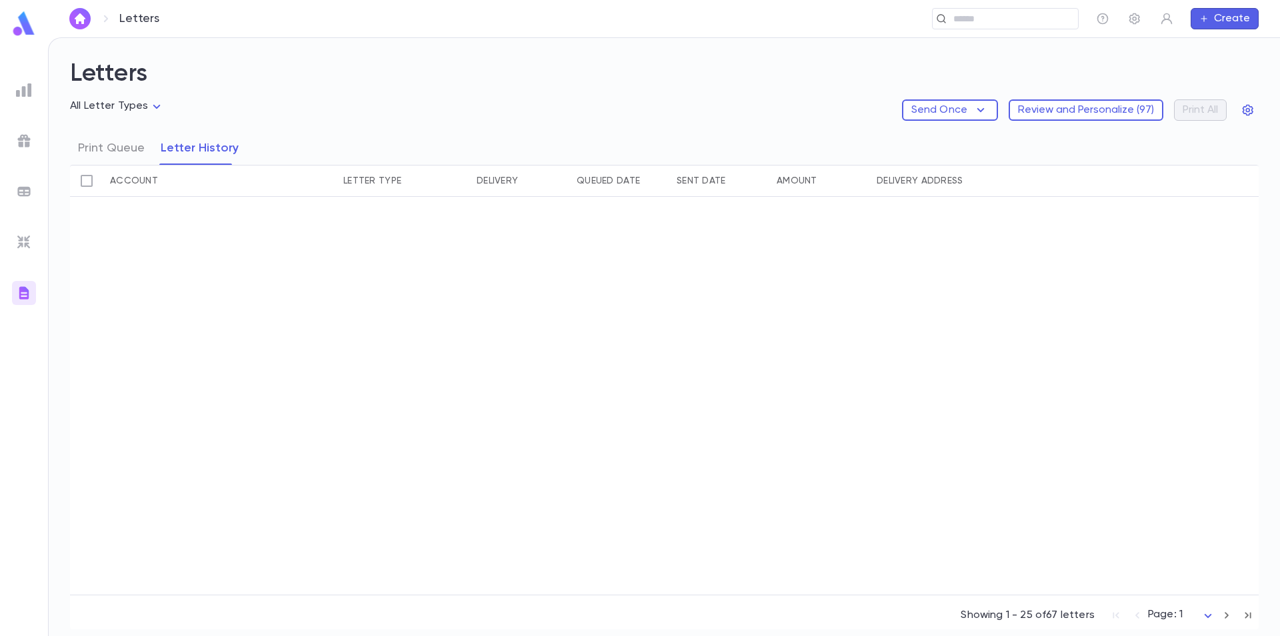
scroll to position [1075, 0]
click at [1241, 618] on icon "button" at bounding box center [1248, 615] width 15 height 16
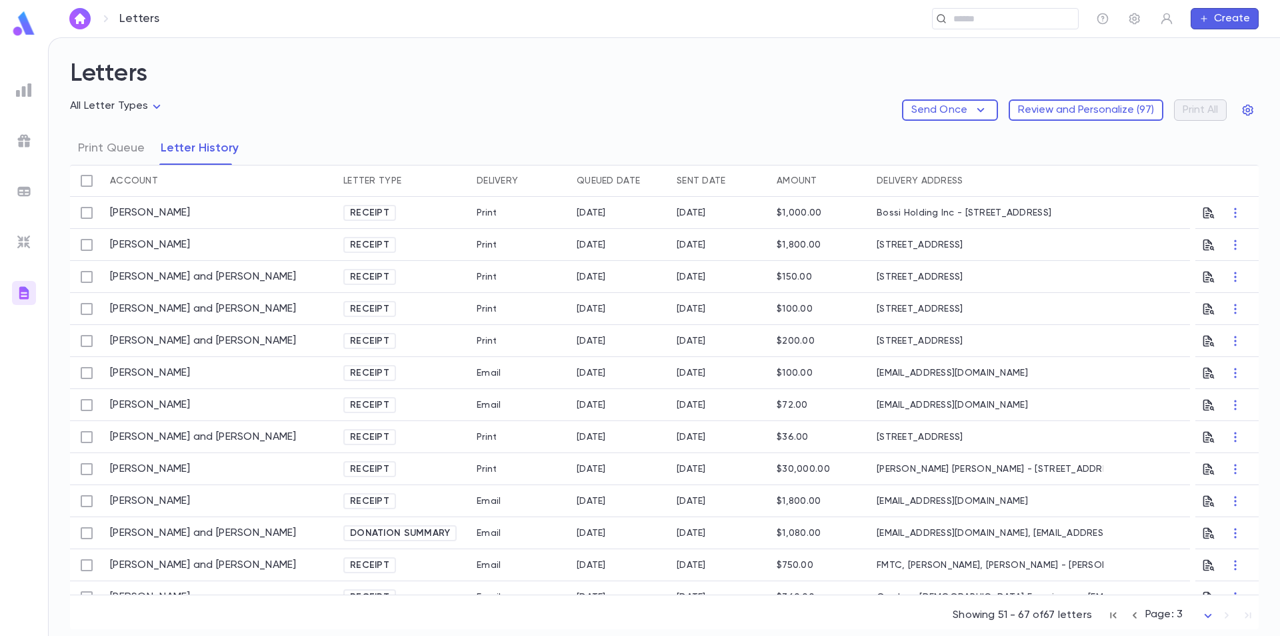
scroll to position [147, 0]
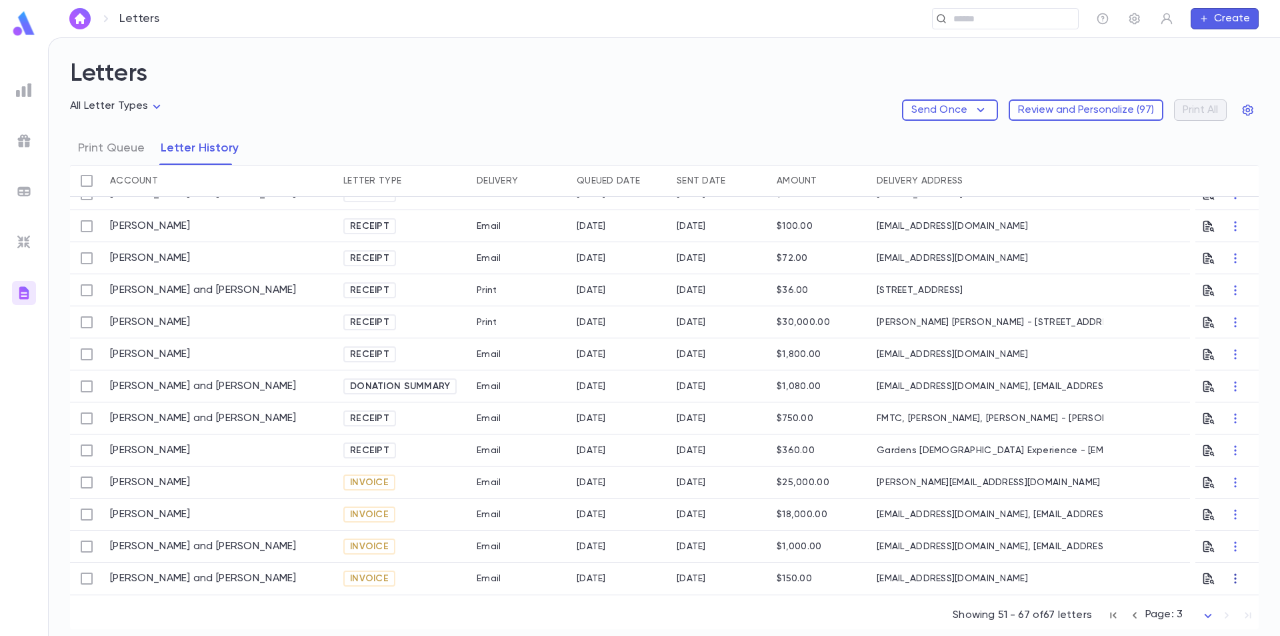
click at [1233, 578] on icon "button" at bounding box center [1235, 578] width 13 height 13
click at [1123, 580] on div at bounding box center [640, 318] width 1280 height 636
click at [206, 577] on link "Noss, Nathaniel and Yehudis Esther" at bounding box center [203, 578] width 187 height 13
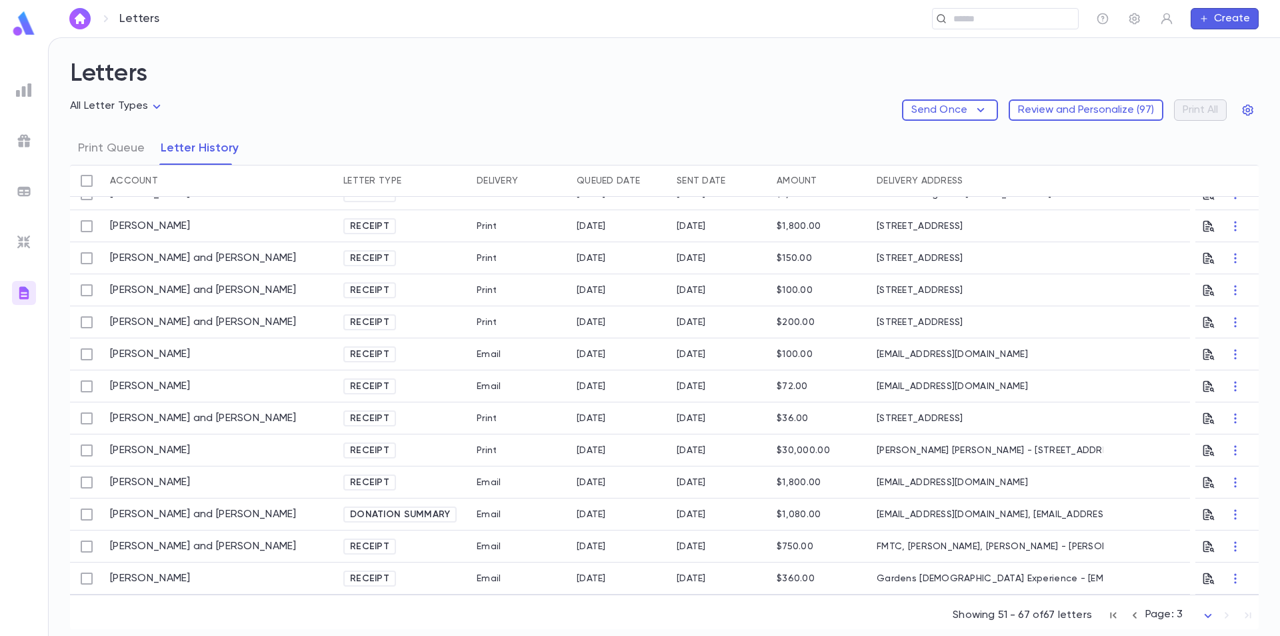
scroll to position [0, 0]
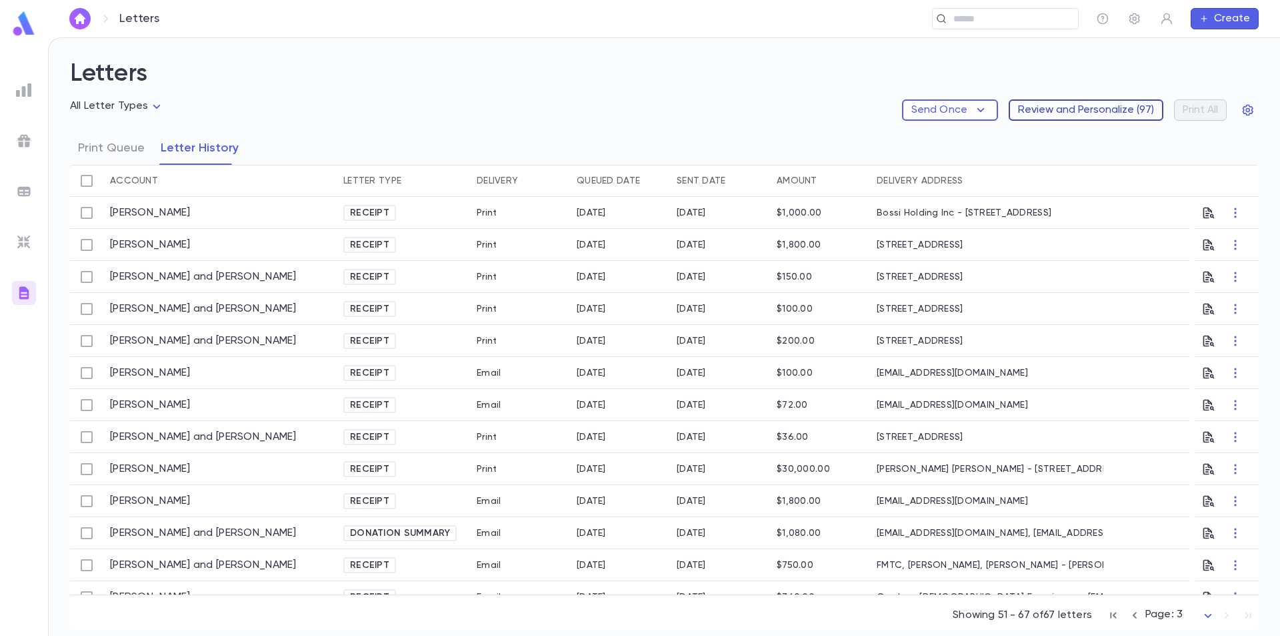
click at [1090, 100] on button "Review and Personalize ( 97 )" at bounding box center [1086, 109] width 155 height 21
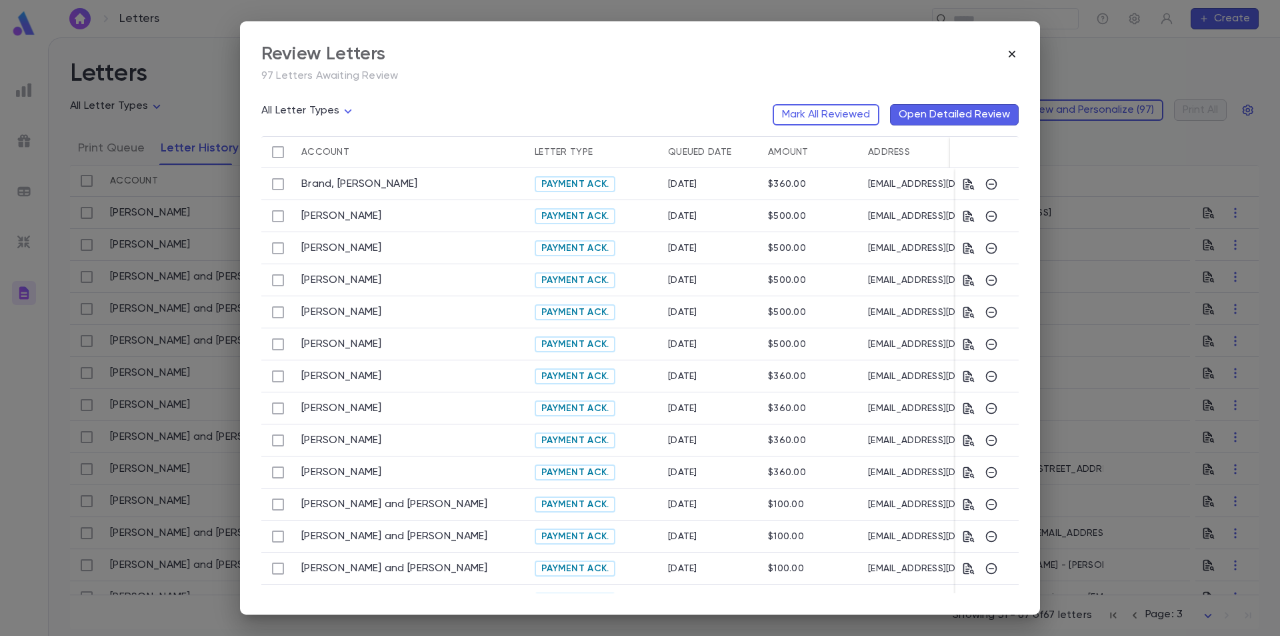
click at [1012, 53] on icon "button" at bounding box center [1012, 54] width 7 height 7
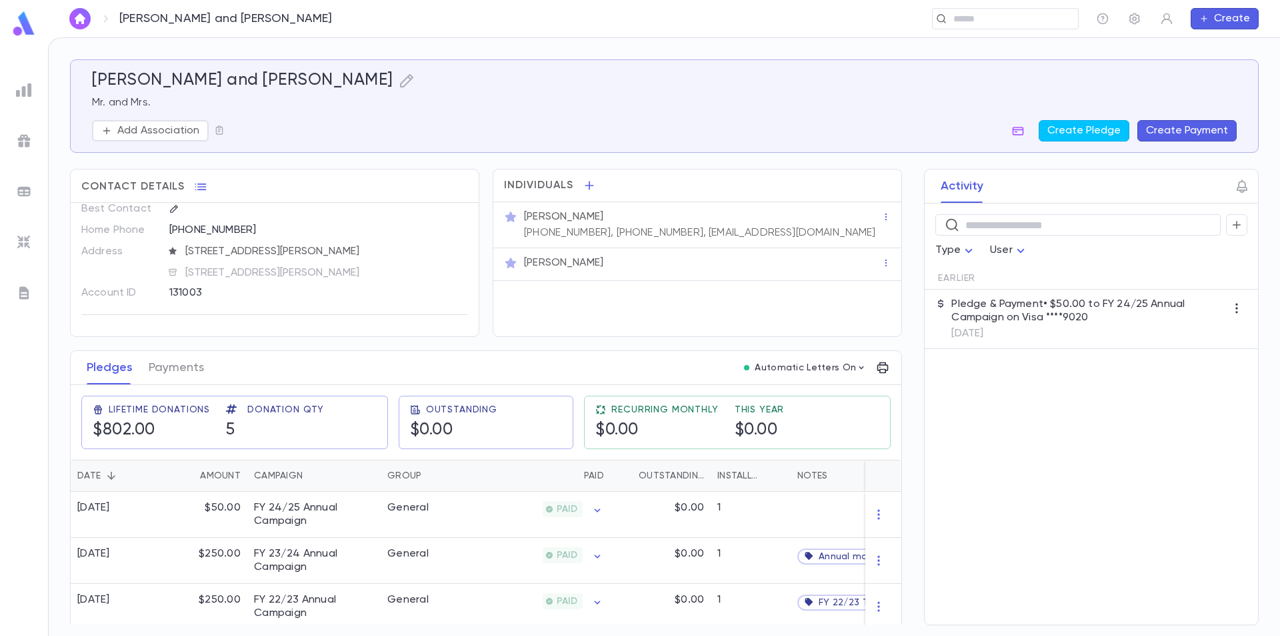
scroll to position [37, 0]
click at [764, 504] on div "1" at bounding box center [751, 515] width 80 height 46
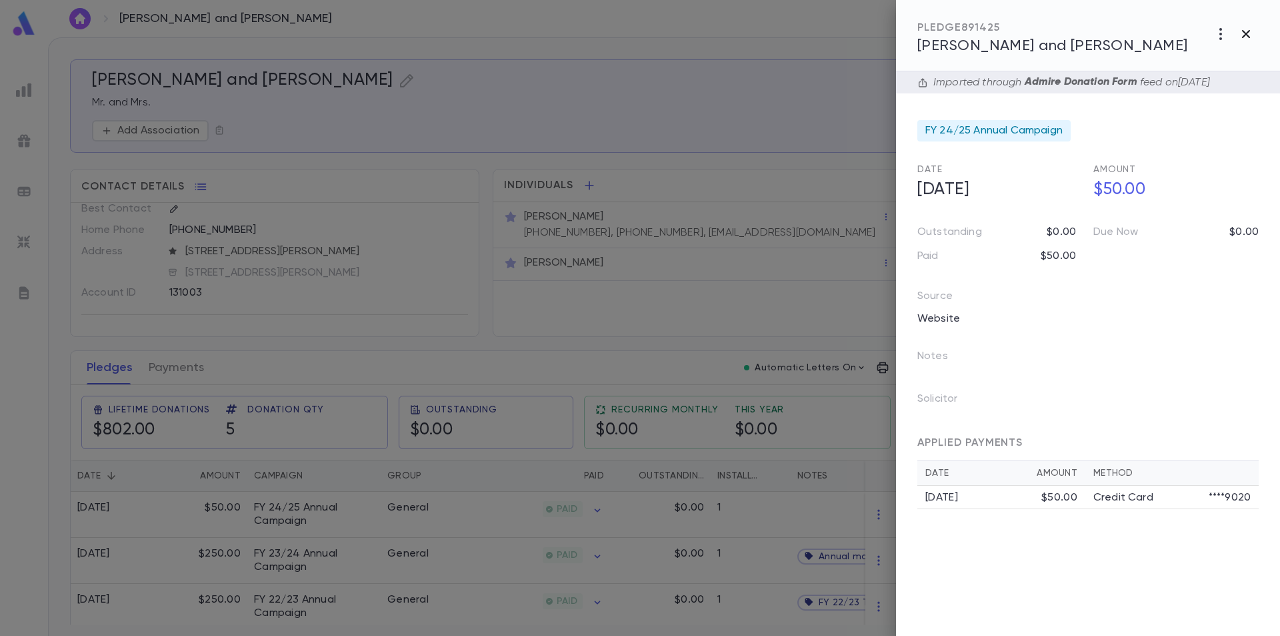
click at [1251, 33] on icon "button" at bounding box center [1246, 34] width 16 height 16
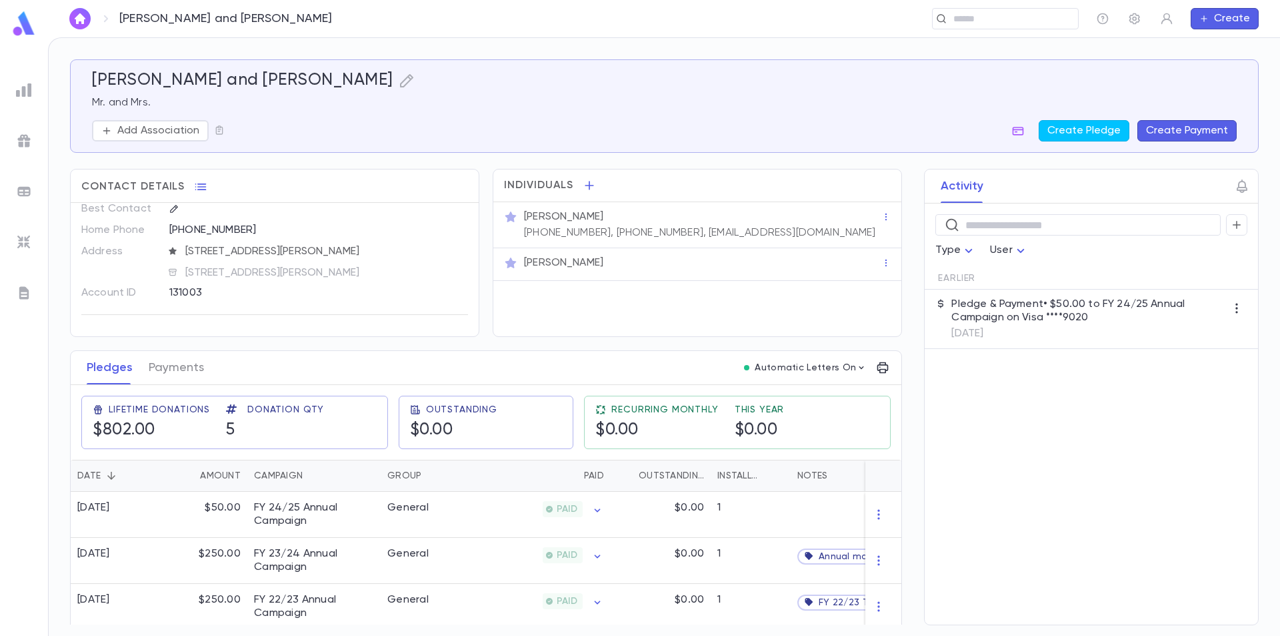
click at [26, 287] on img at bounding box center [24, 293] width 16 height 16
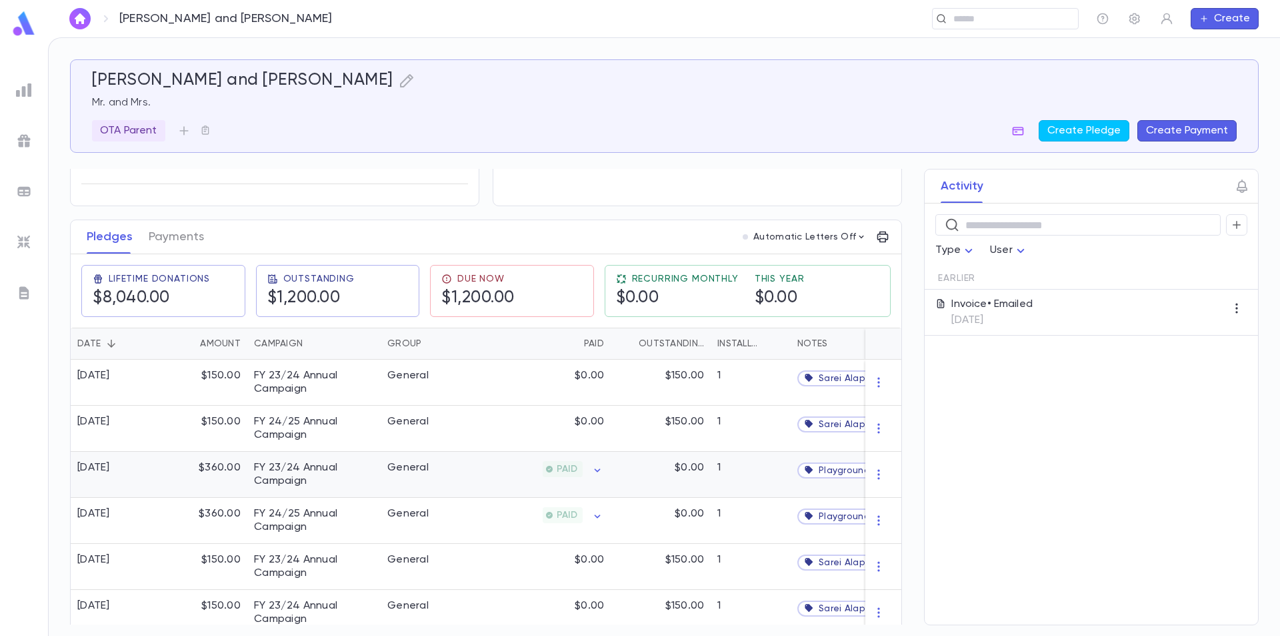
scroll to position [133, 0]
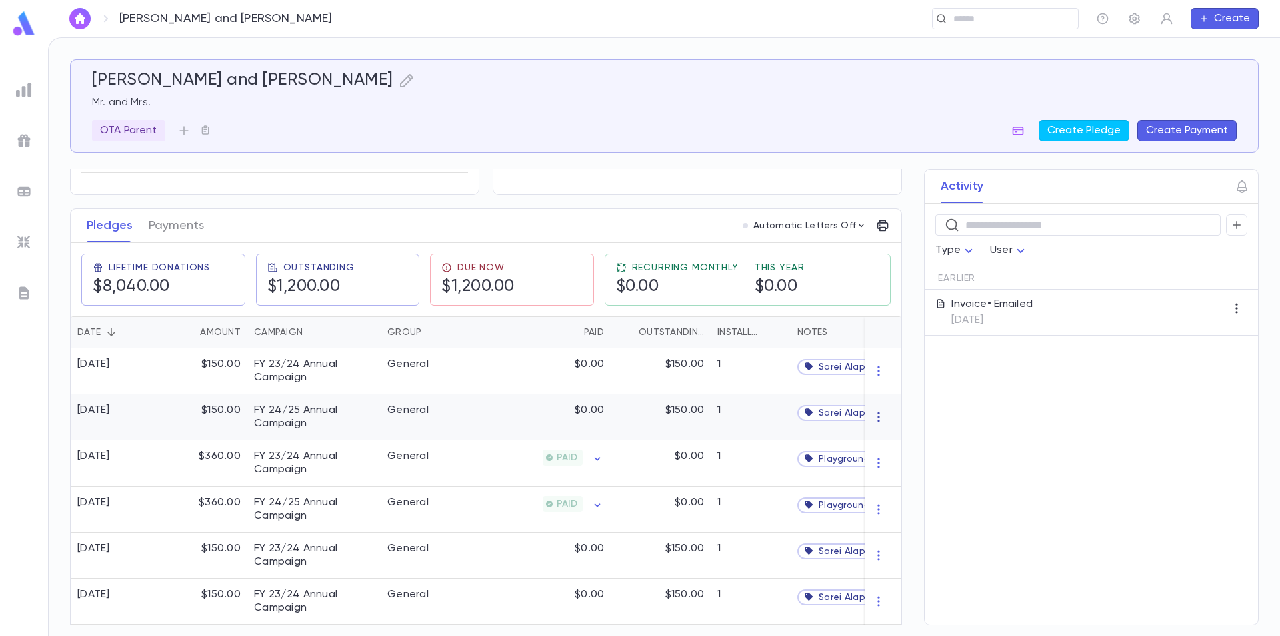
click at [878, 420] on icon "button" at bounding box center [879, 417] width 2 height 10
click at [885, 440] on li "Delete" at bounding box center [898, 438] width 56 height 21
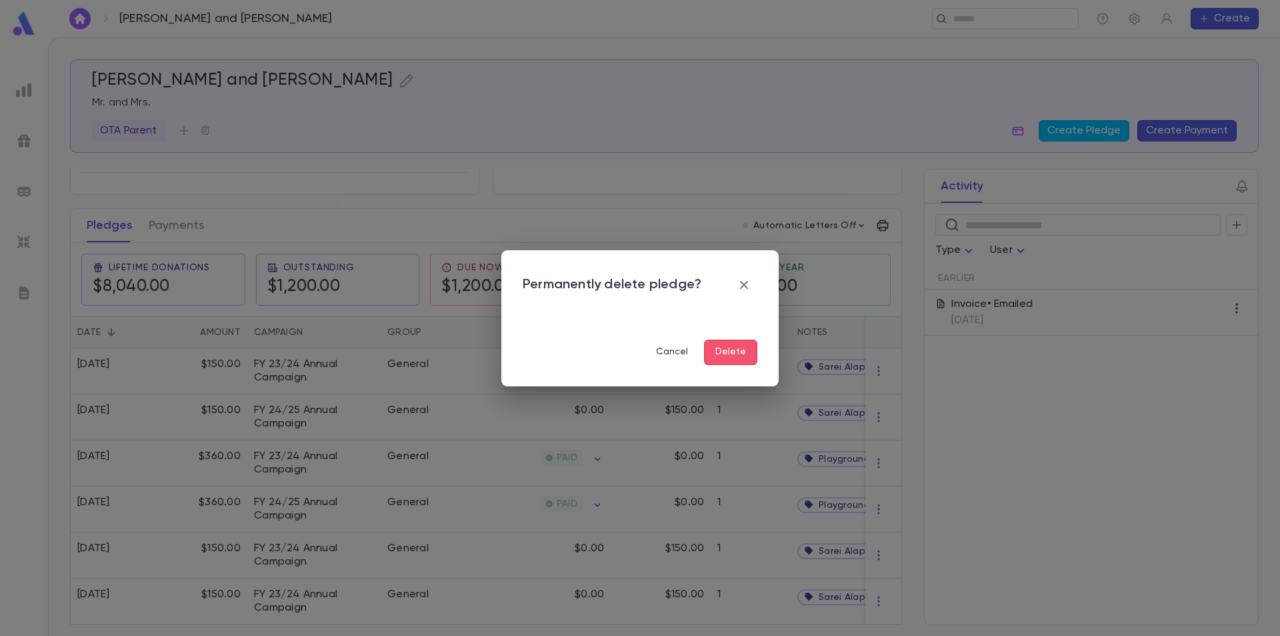
click at [732, 352] on button "Delete" at bounding box center [730, 351] width 53 height 25
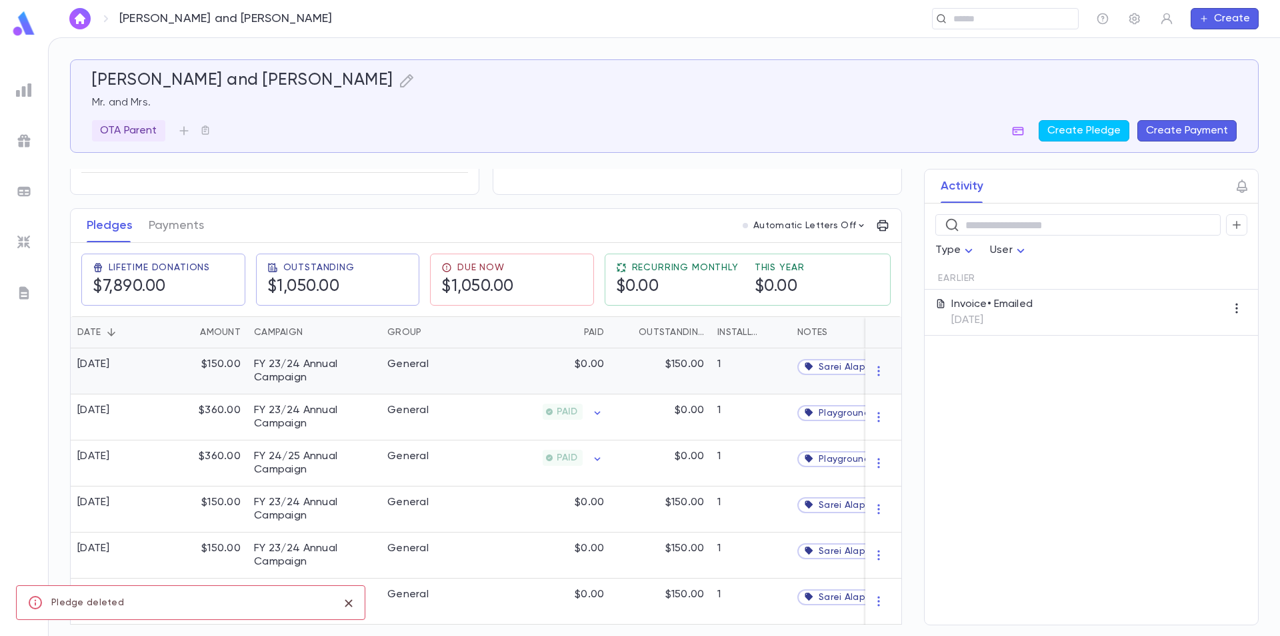
click at [540, 367] on div "$0.00" at bounding box center [546, 371] width 130 height 46
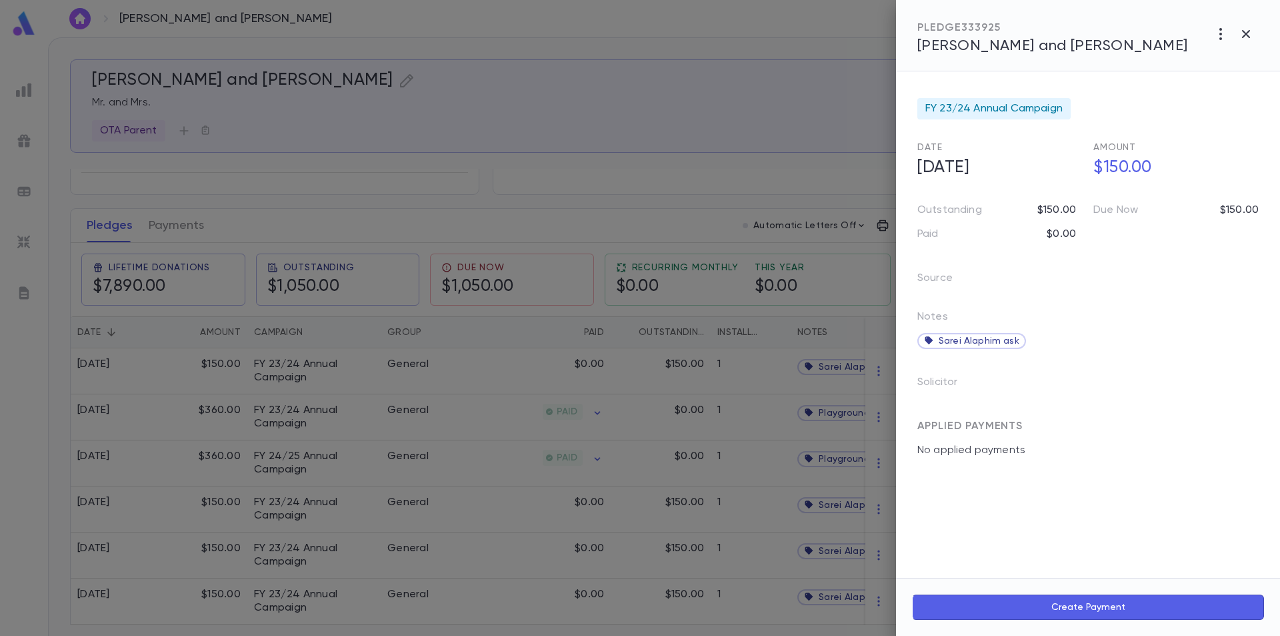
click at [1242, 34] on icon "button" at bounding box center [1246, 34] width 16 height 16
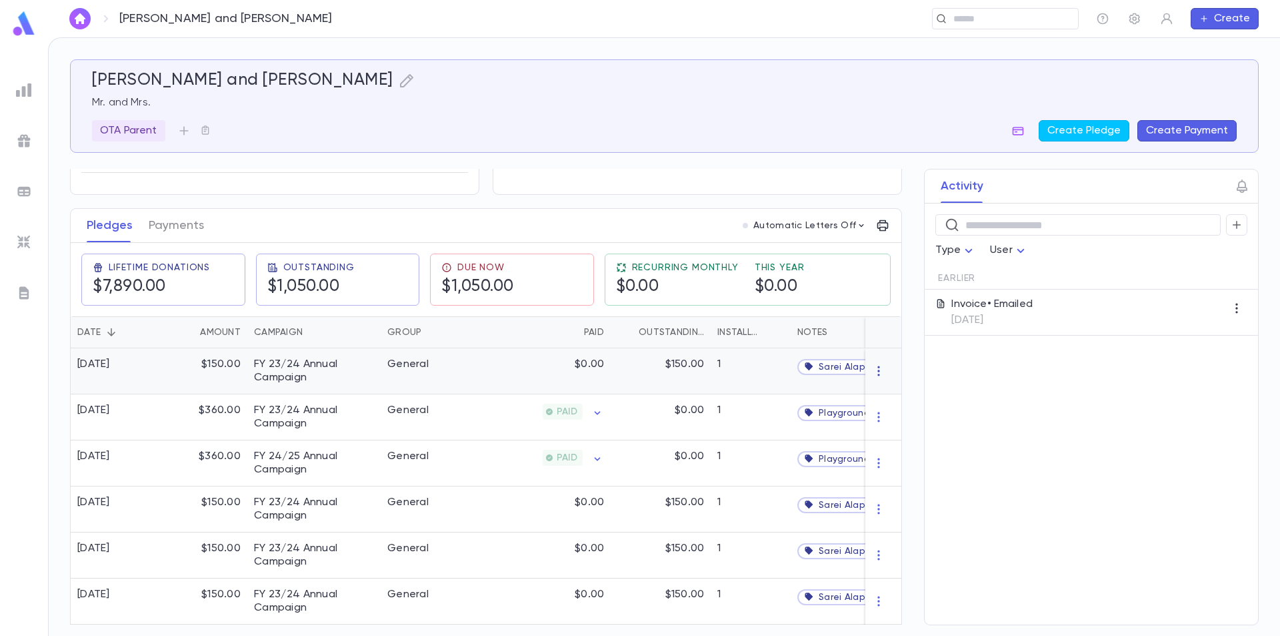
click at [877, 366] on icon "button" at bounding box center [878, 370] width 13 height 13
click at [877, 388] on li "Delete" at bounding box center [898, 392] width 56 height 21
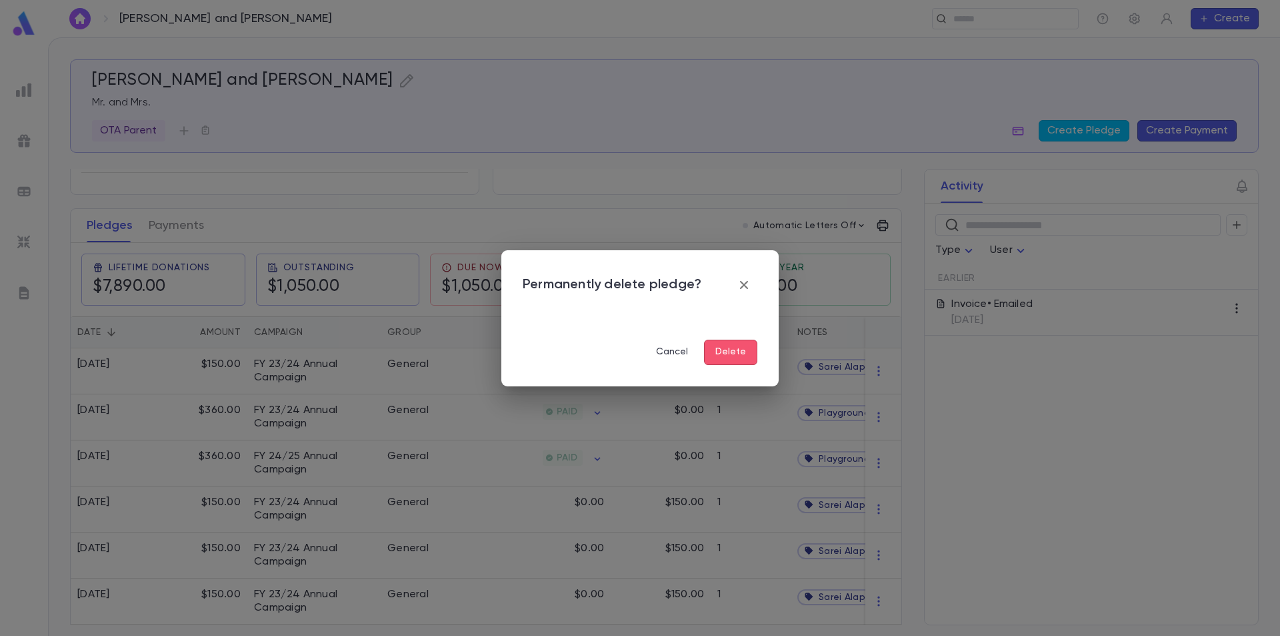
click at [748, 354] on button "Delete" at bounding box center [730, 351] width 53 height 25
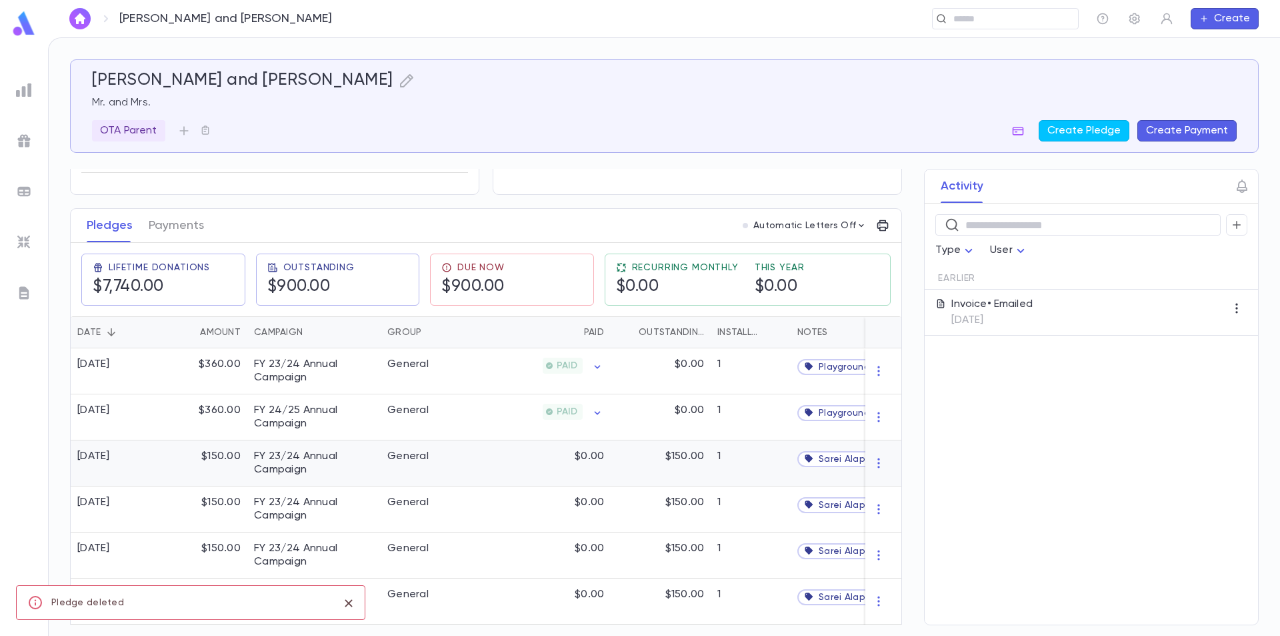
click at [484, 464] on div "$0.00" at bounding box center [546, 463] width 130 height 46
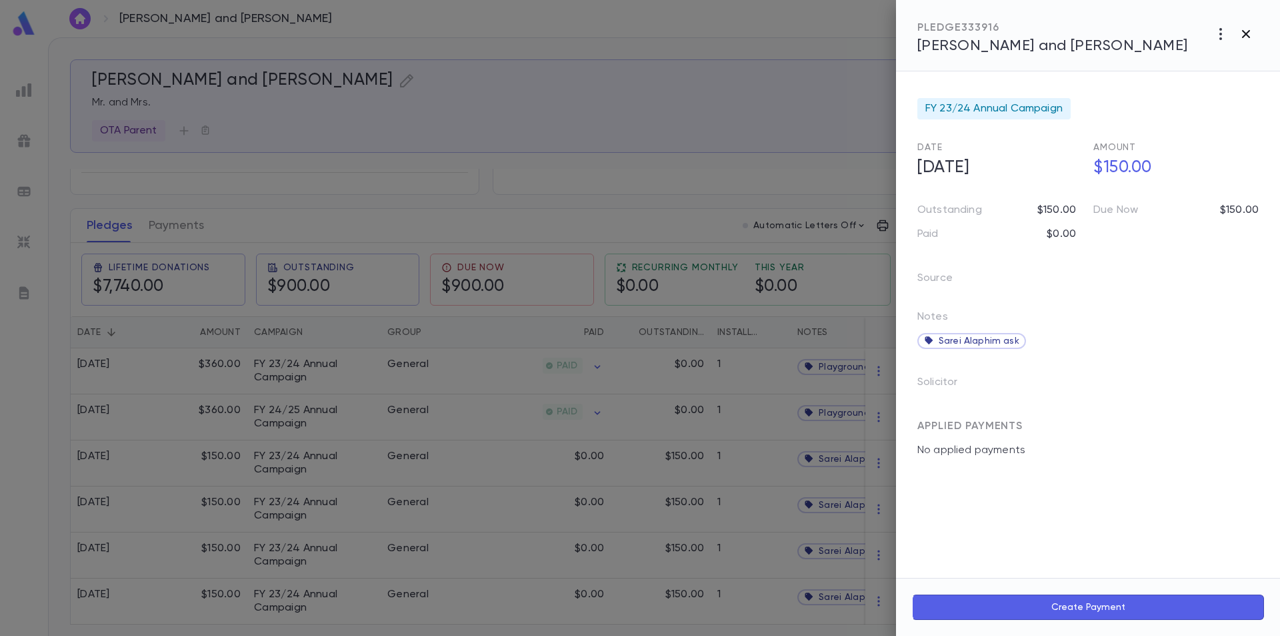
click at [1246, 35] on icon "button" at bounding box center [1246, 34] width 8 height 8
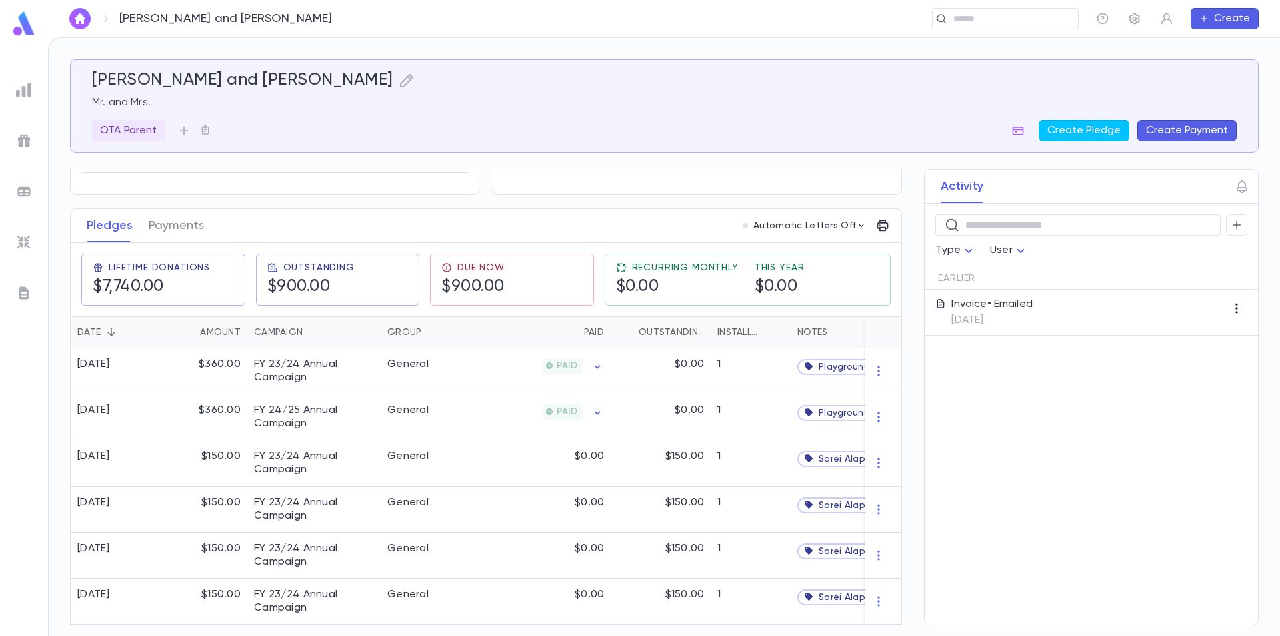
click at [1238, 309] on icon "button" at bounding box center [1236, 307] width 13 height 13
click at [1123, 375] on div at bounding box center [640, 318] width 1280 height 636
